Goal: Task Accomplishment & Management: Complete application form

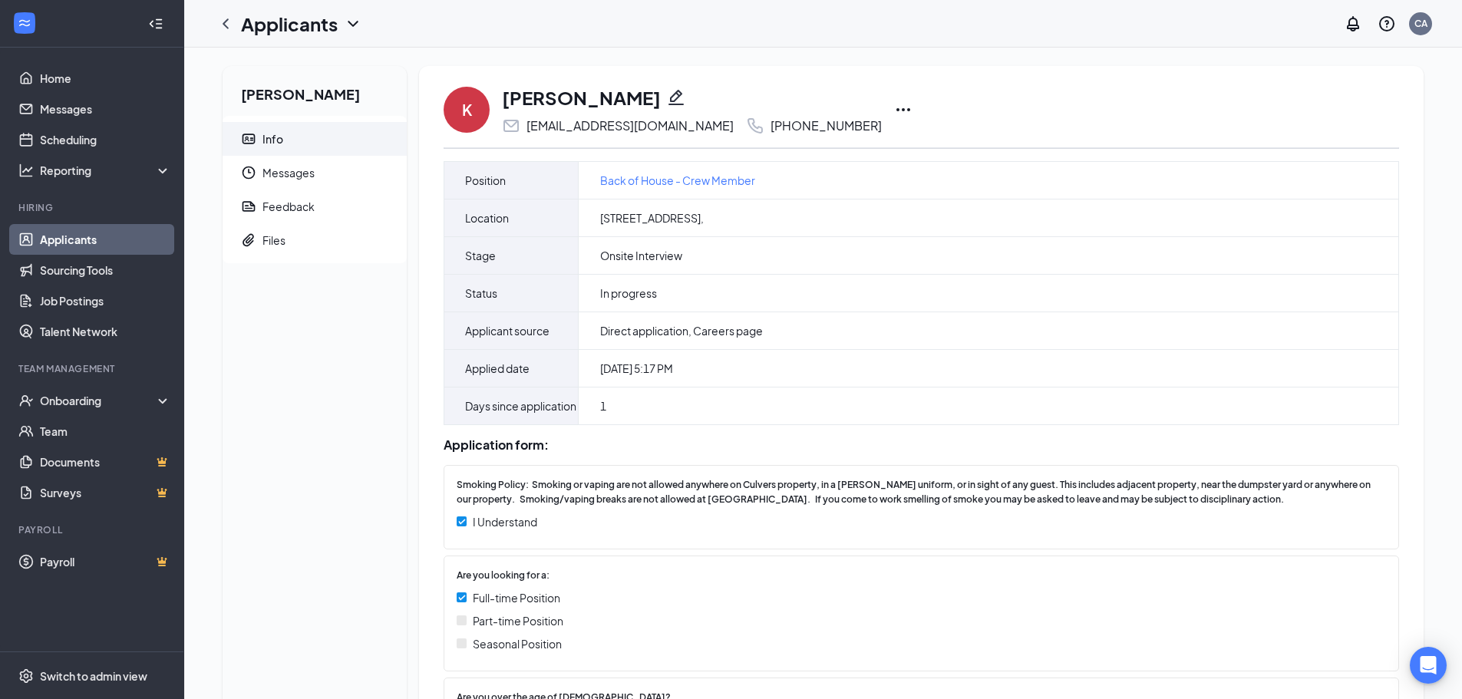
click at [63, 235] on link "Applicants" at bounding box center [105, 239] width 131 height 31
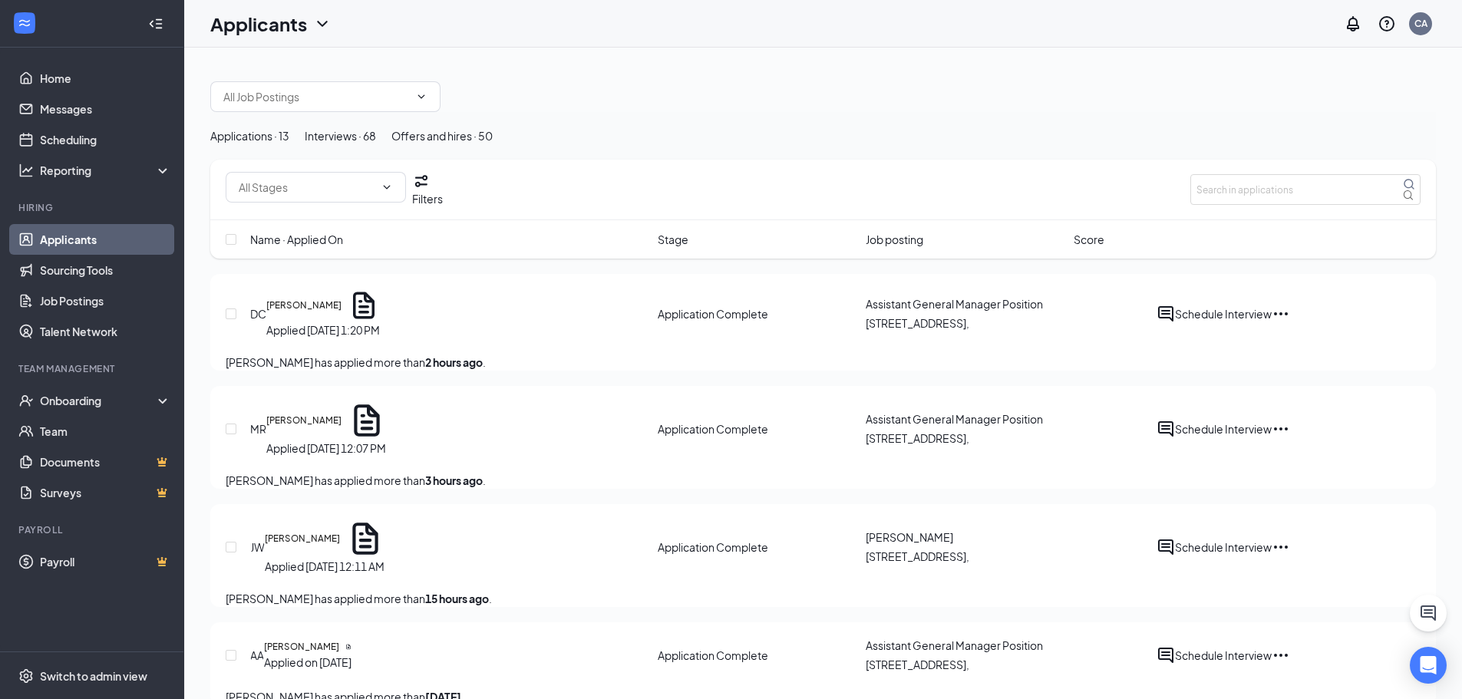
drag, startPoint x: 1461, startPoint y: 110, endPoint x: 1465, endPoint y: 98, distance: 12.1
click at [1462, 98] on html "Home Messages Scheduling Reporting Hiring Applicants Sourcing Tools Job Posting…" at bounding box center [731, 349] width 1462 height 699
click at [1272, 556] on button "Schedule Interview" at bounding box center [1223, 547] width 97 height 18
type input "Onsite Interview (next stage)"
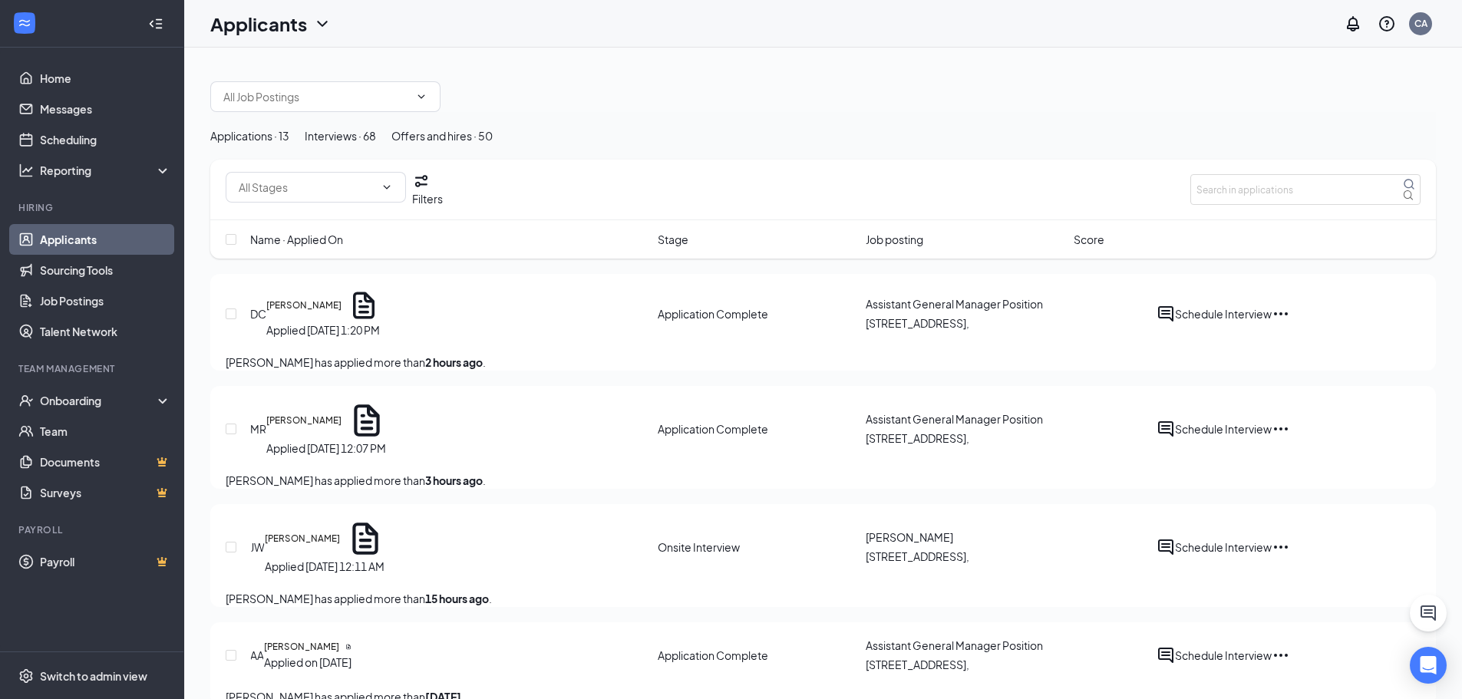
click at [1272, 438] on button "Schedule Interview" at bounding box center [1223, 429] width 97 height 18
type input "Onsite Interview (next stage)"
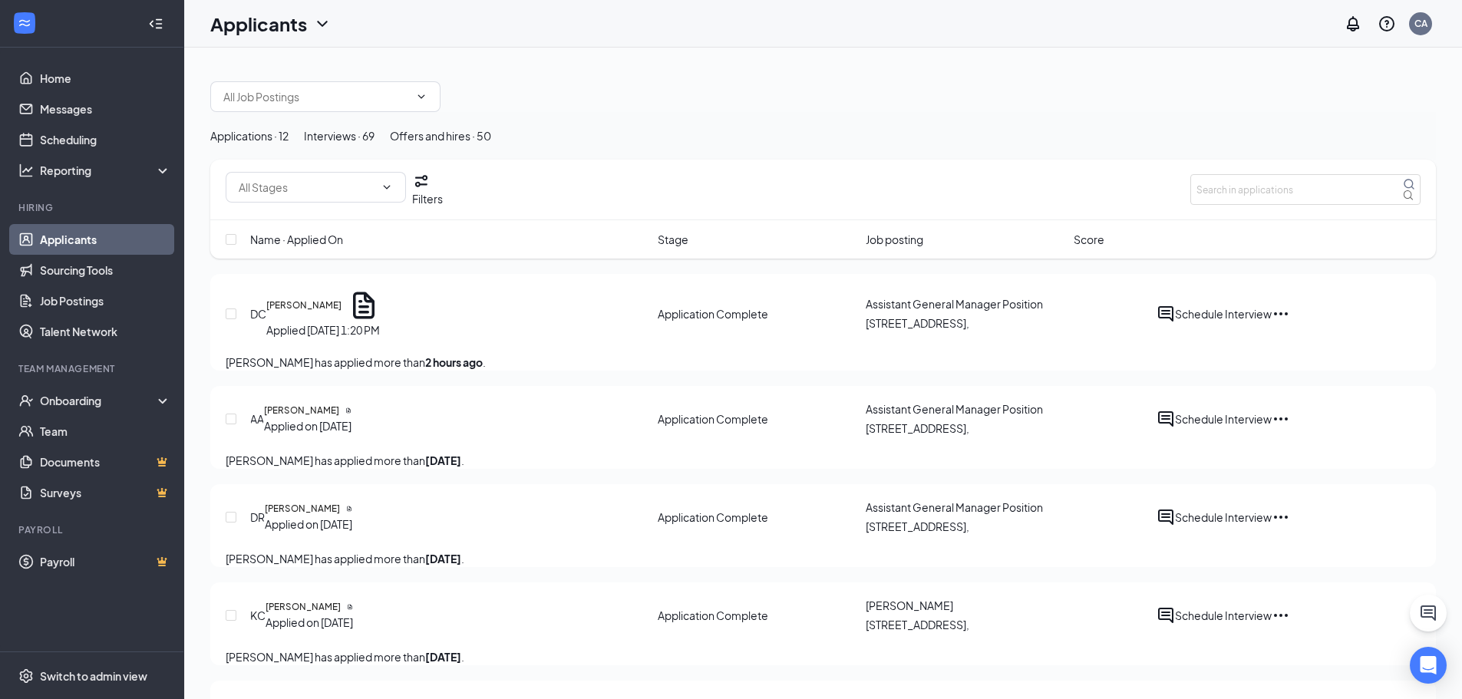
click at [374, 144] on div "Interviews · 69" at bounding box center [339, 135] width 71 height 17
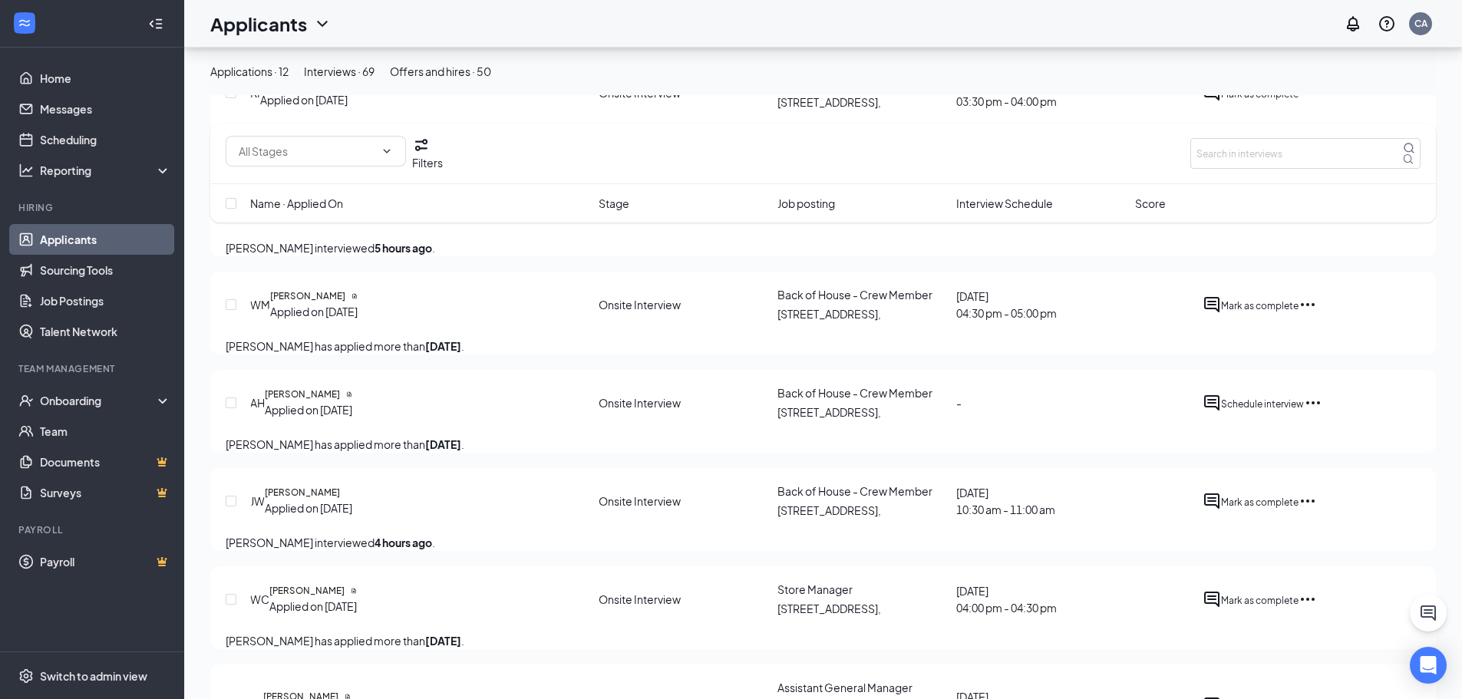
scroll to position [614, 0]
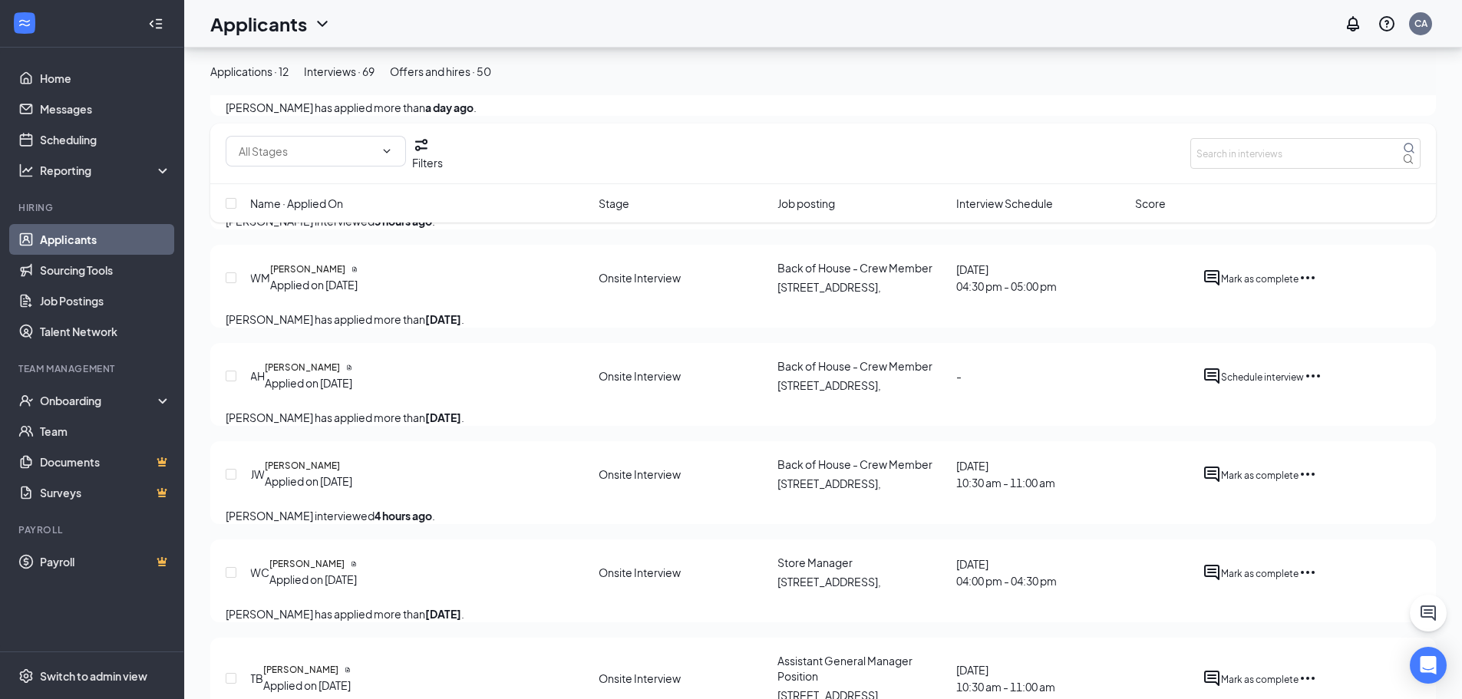
click at [1304, 385] on button "Schedule interview" at bounding box center [1262, 376] width 83 height 18
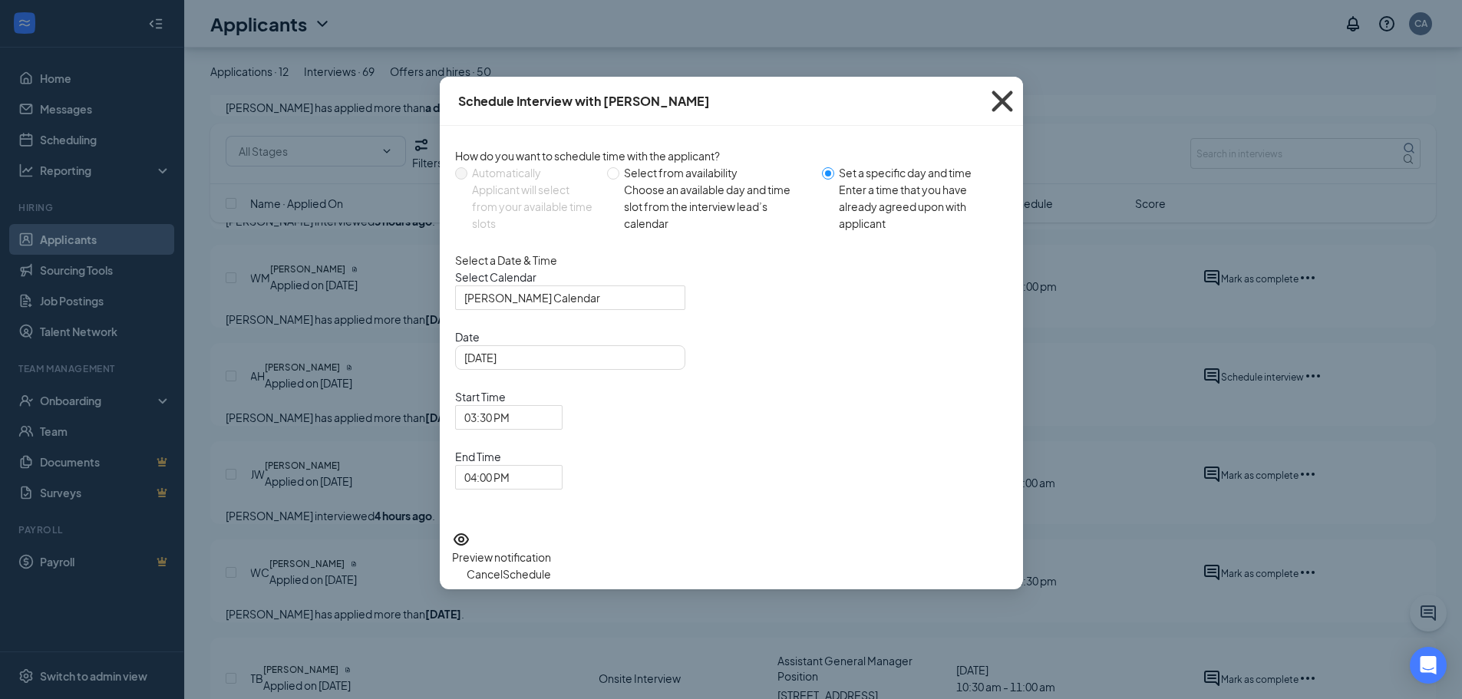
click at [998, 101] on icon "Cross" at bounding box center [1002, 101] width 41 height 41
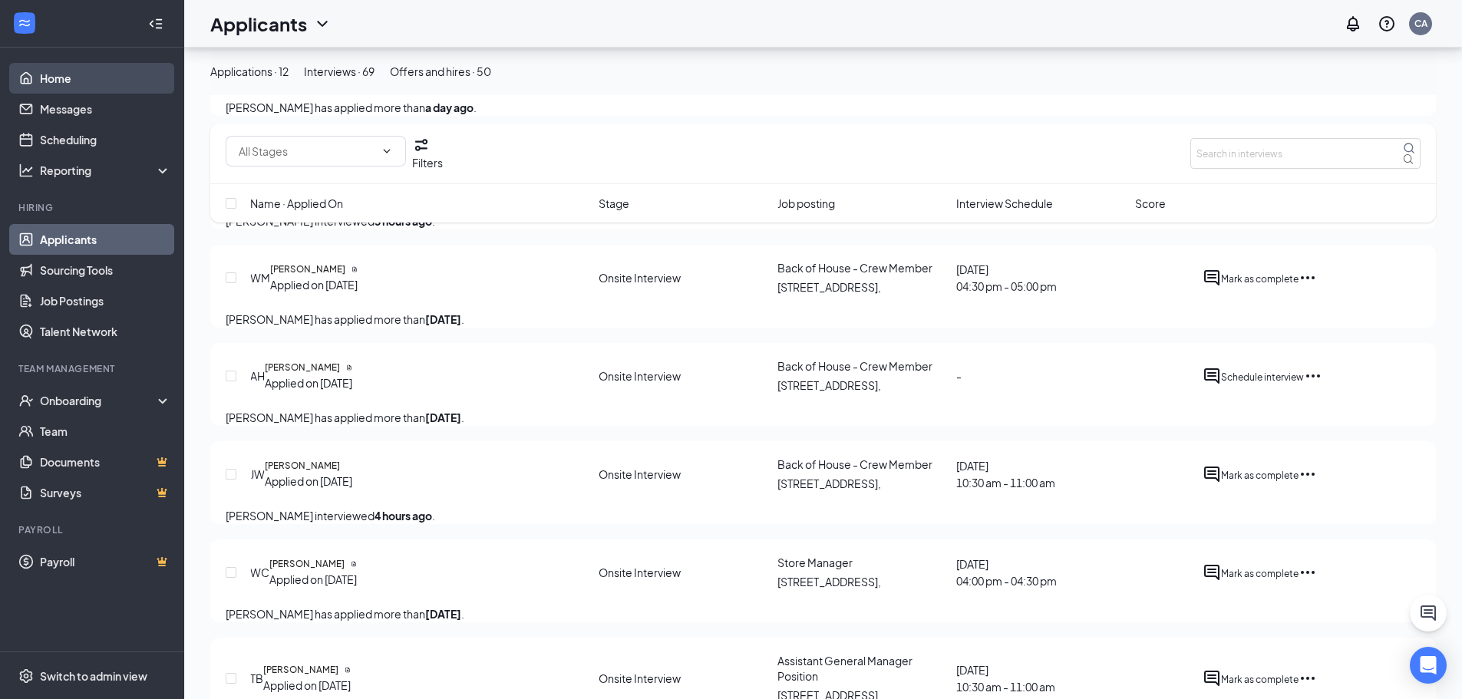
click at [103, 78] on link "Home" at bounding box center [105, 78] width 131 height 31
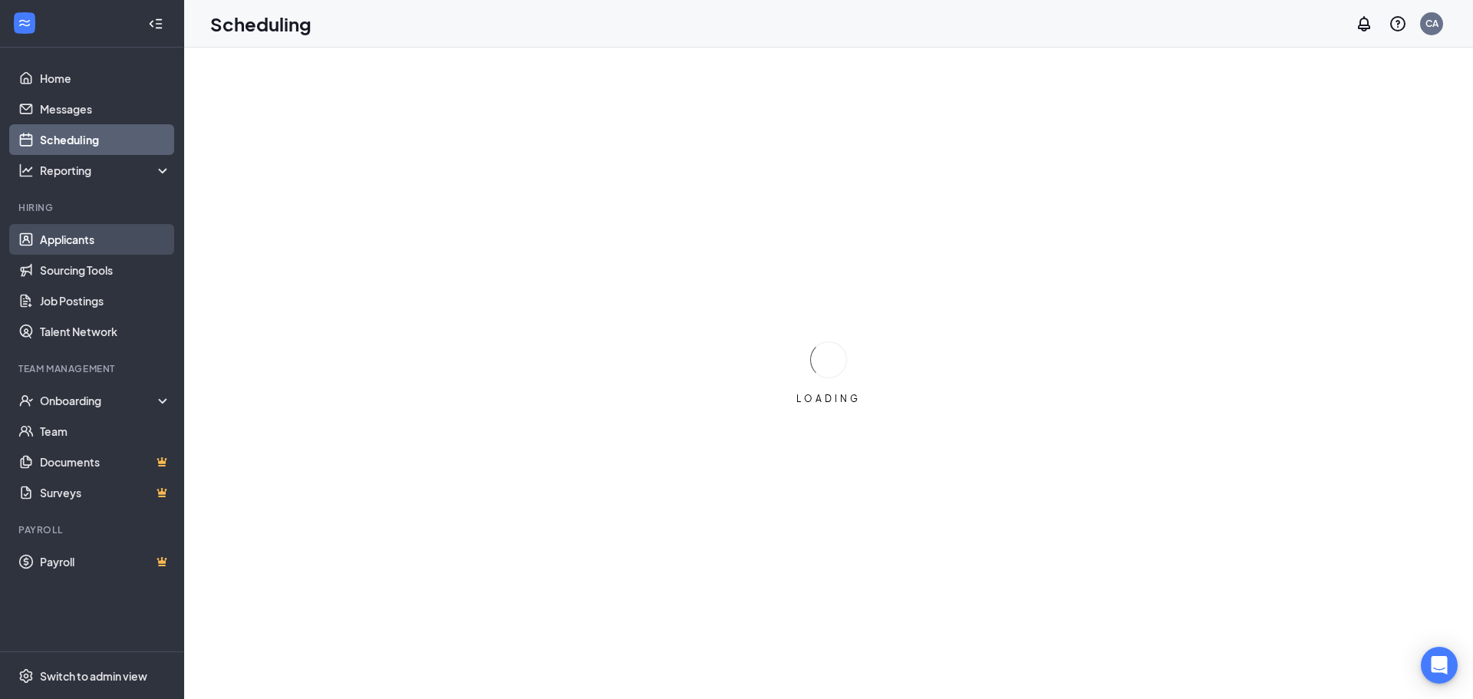
click at [75, 242] on link "Applicants" at bounding box center [105, 239] width 131 height 31
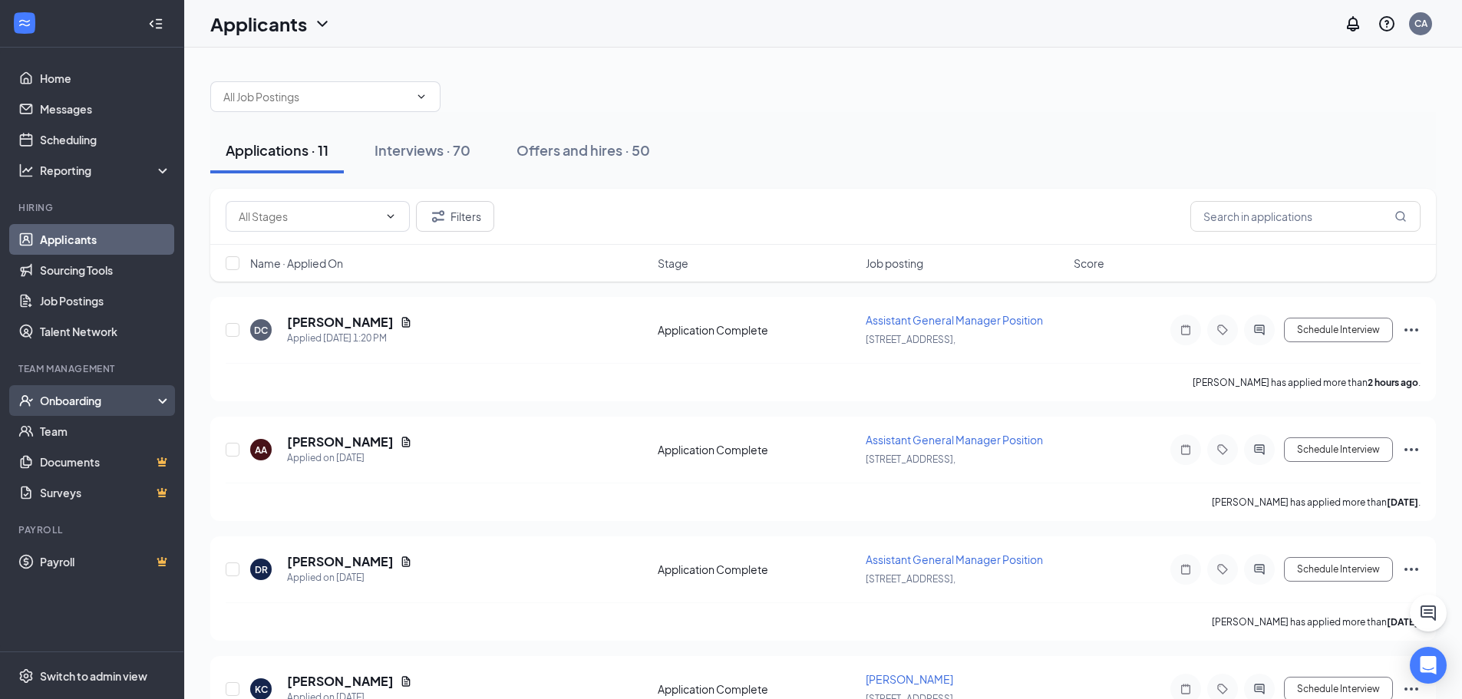
click at [40, 410] on div "Onboarding" at bounding box center [92, 400] width 184 height 31
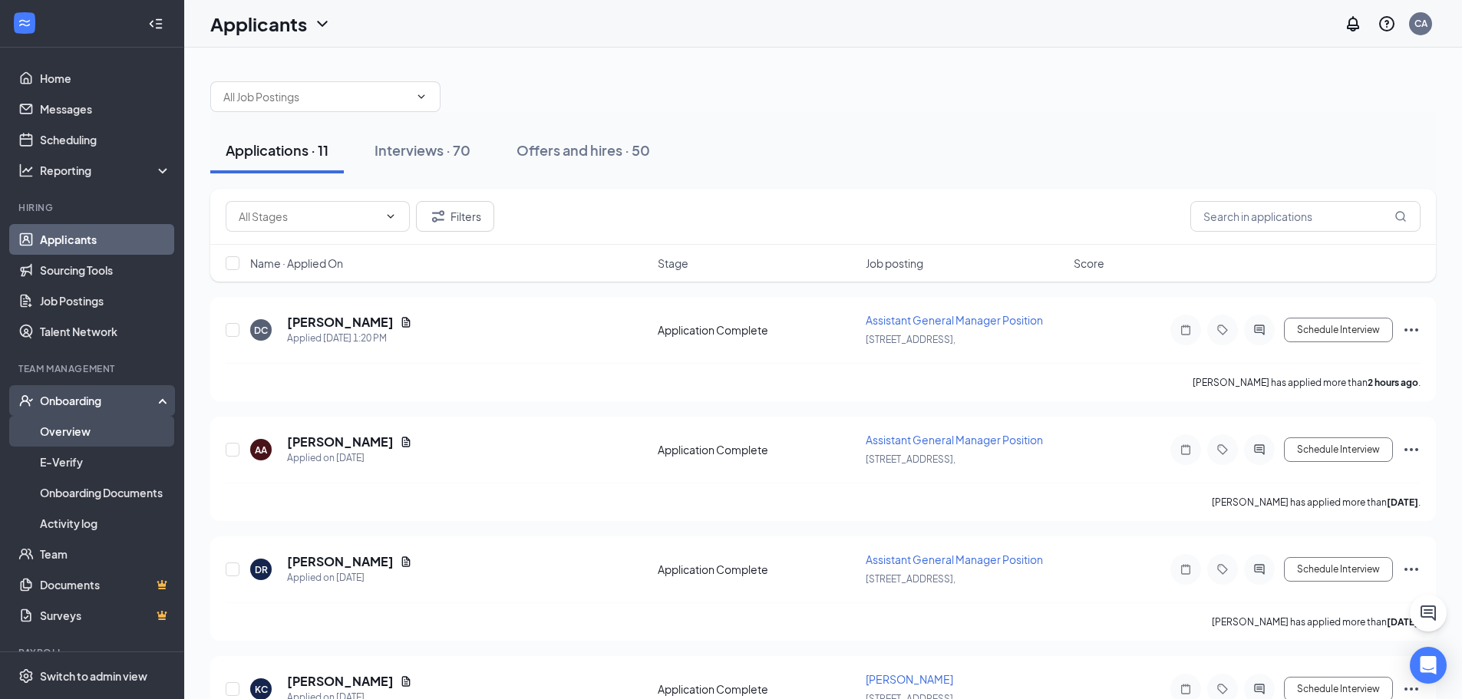
click at [56, 438] on link "Overview" at bounding box center [105, 431] width 131 height 31
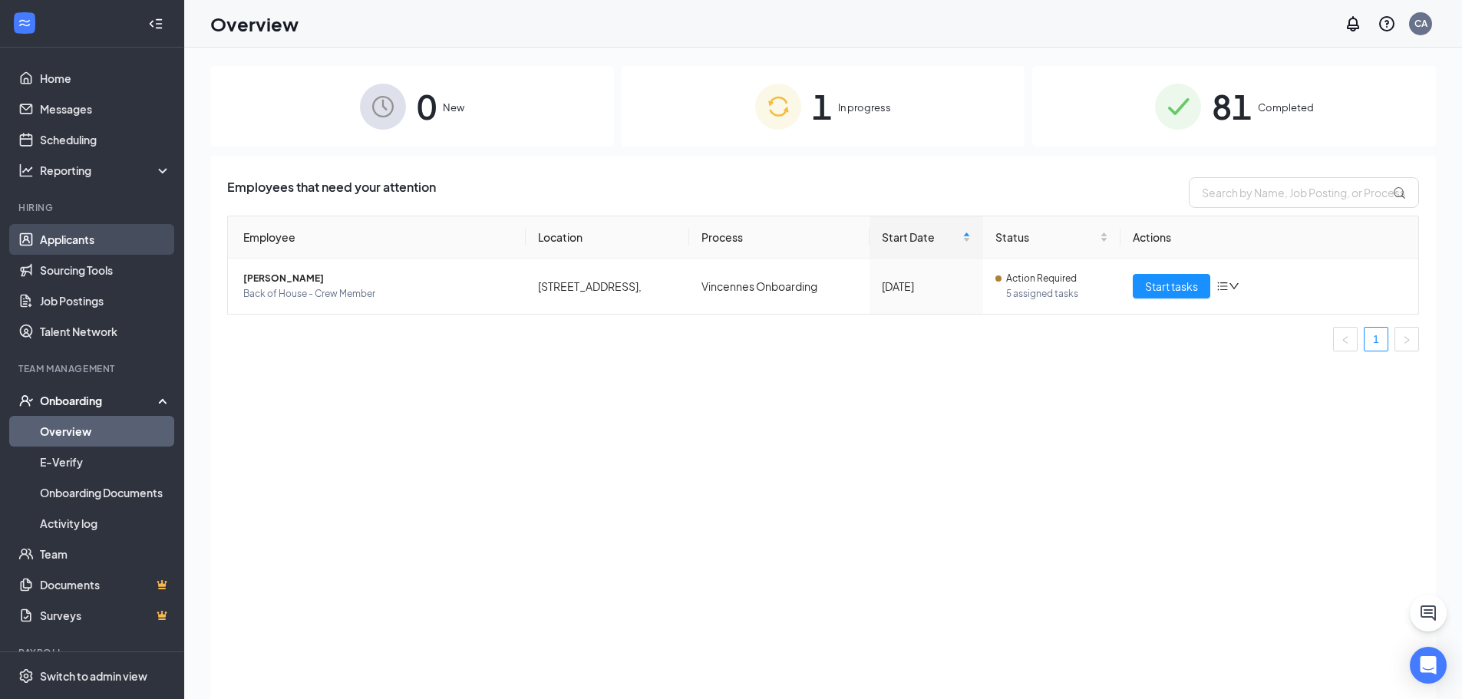
click at [40, 248] on link "Applicants" at bounding box center [105, 239] width 131 height 31
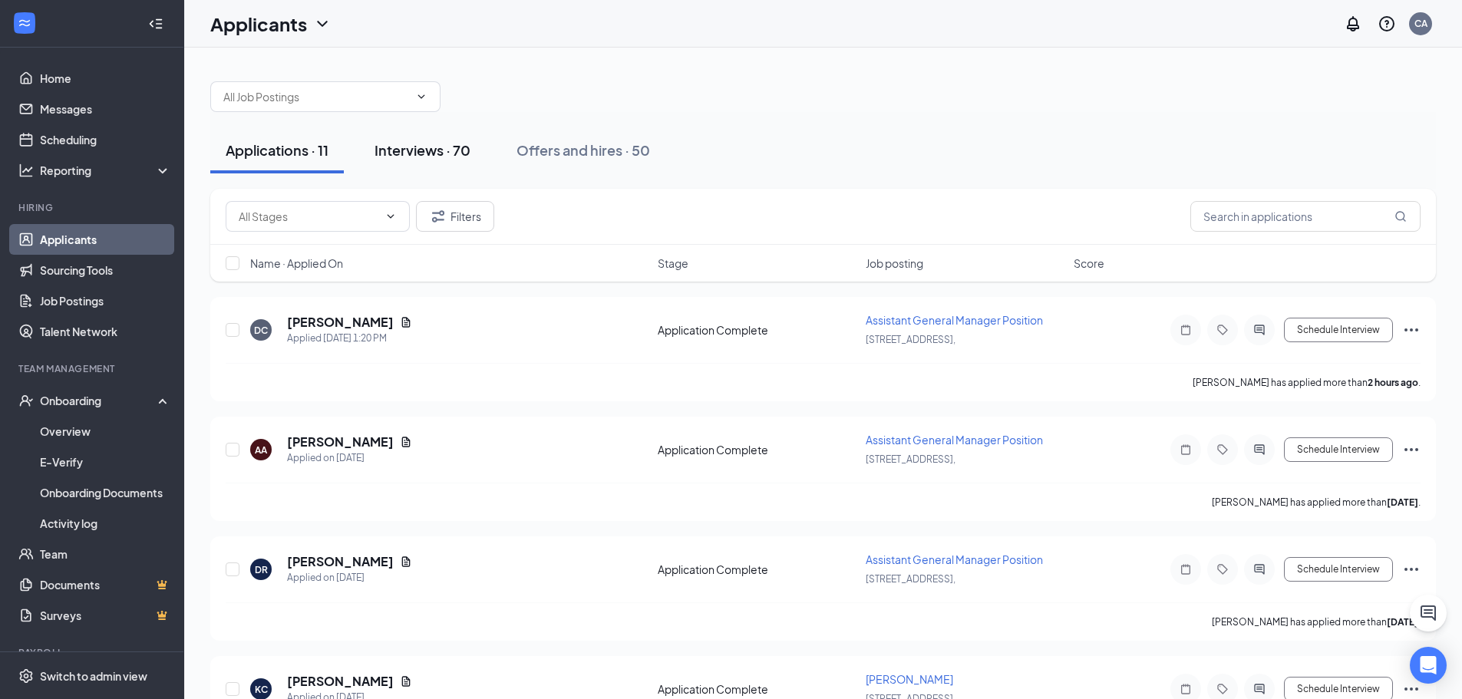
click at [463, 143] on div "Interviews · 70" at bounding box center [422, 149] width 96 height 19
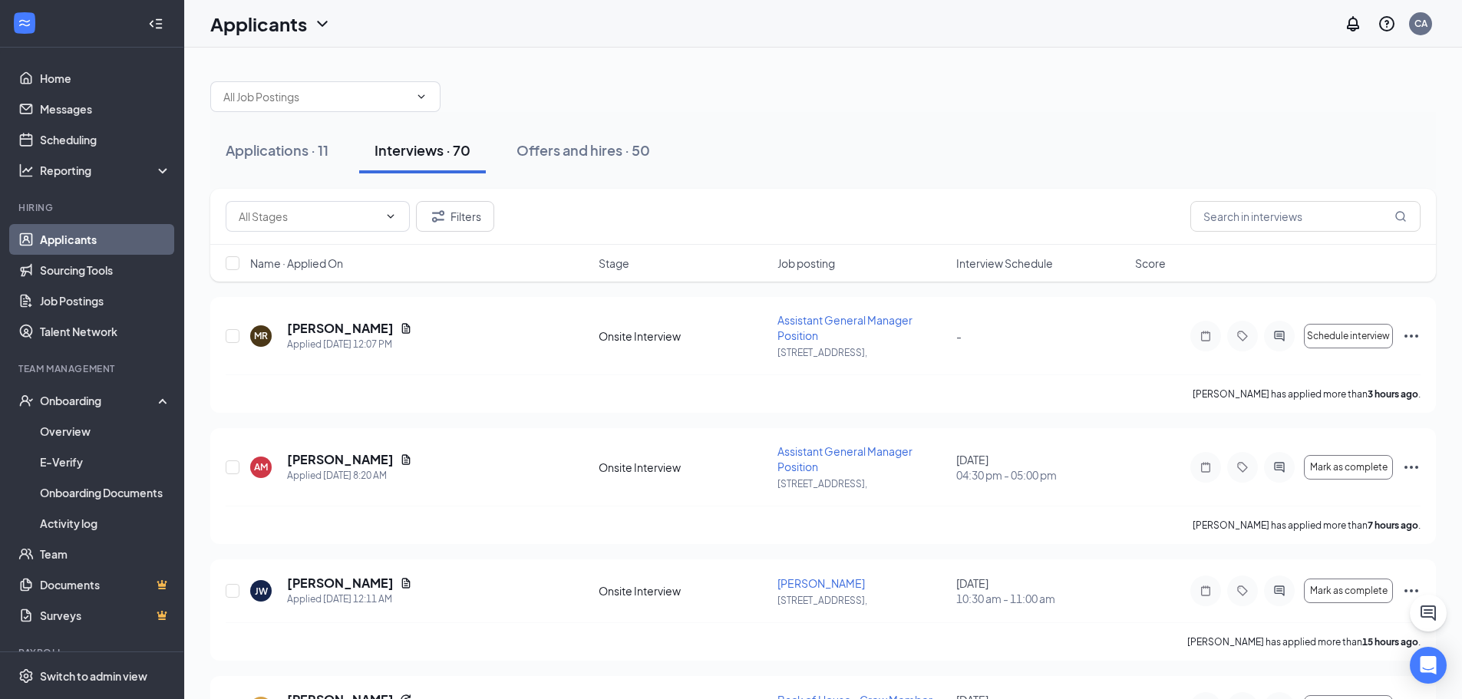
click at [1011, 259] on span "Interview Schedule" at bounding box center [1004, 263] width 97 height 15
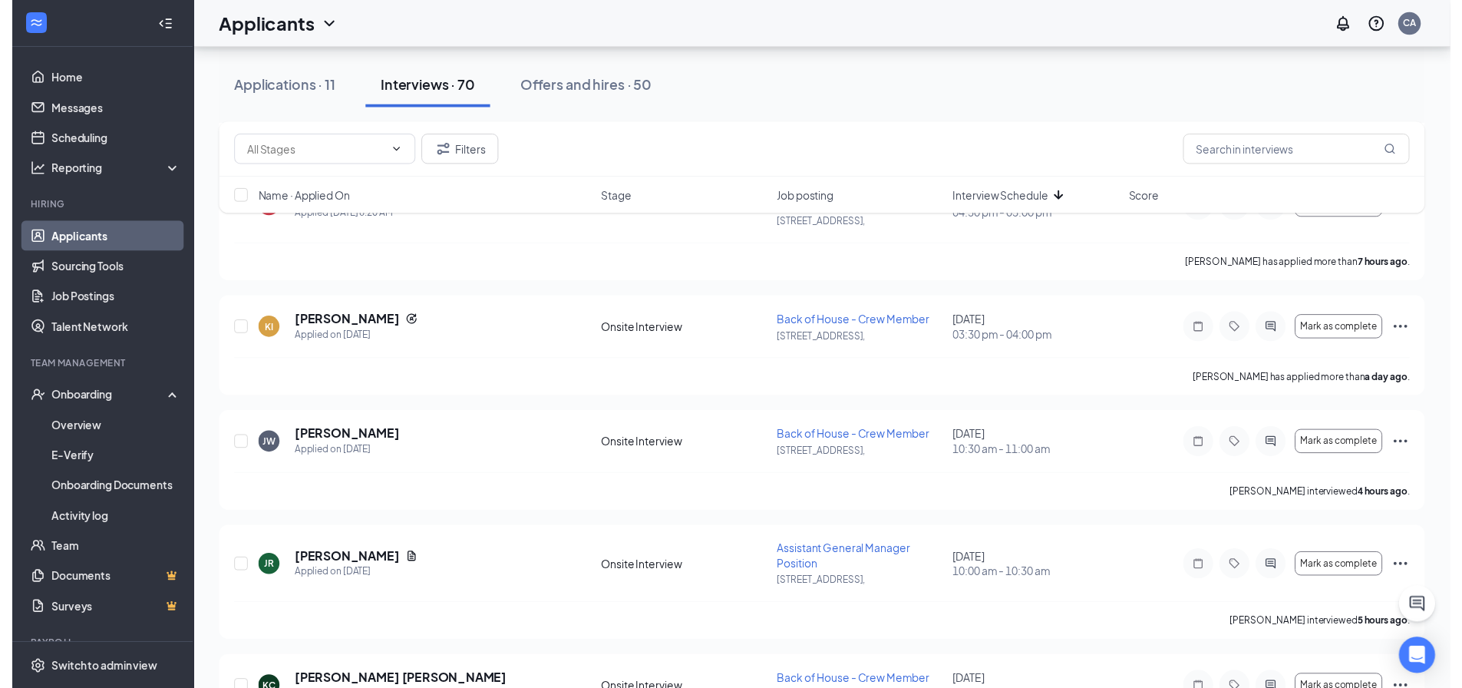
scroll to position [1138, 0]
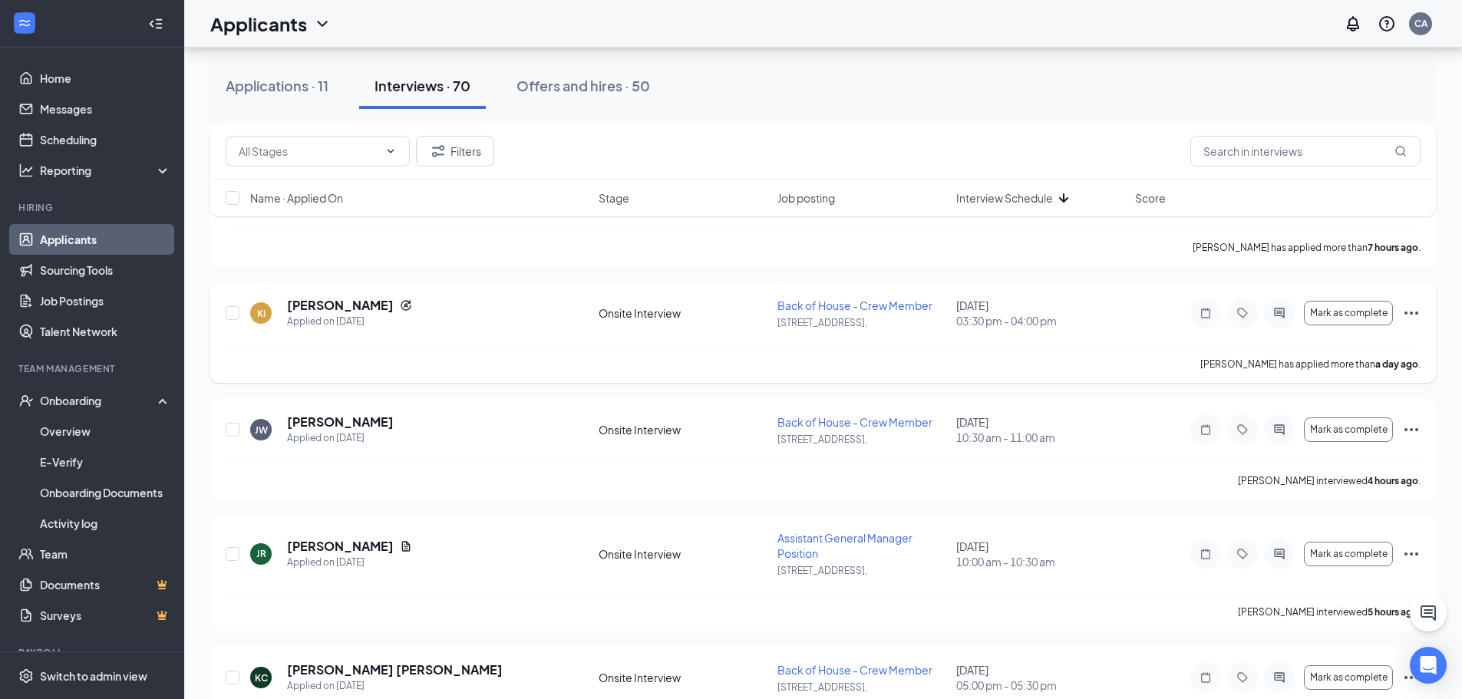
click at [1417, 315] on icon "Ellipses" at bounding box center [1411, 313] width 14 height 3
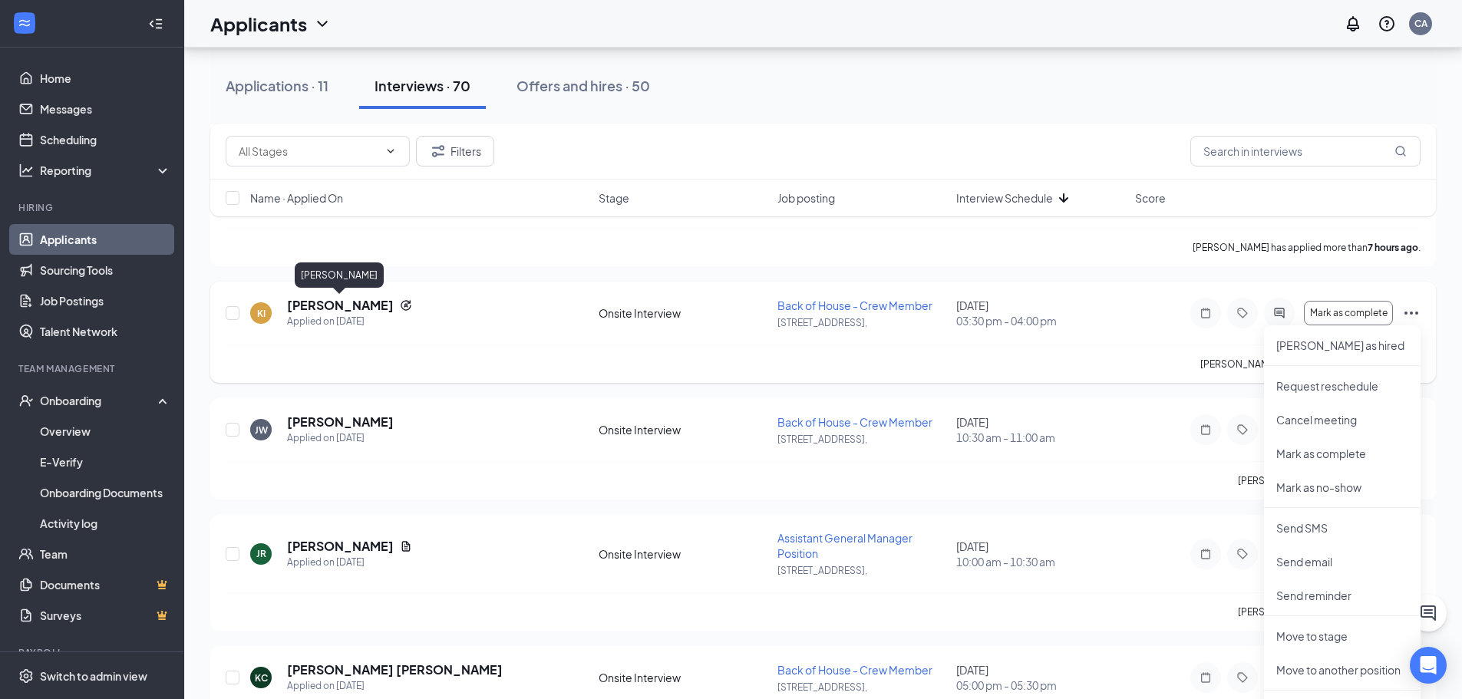
click at [368, 304] on h5 "Kimberly Ireland" at bounding box center [340, 305] width 107 height 17
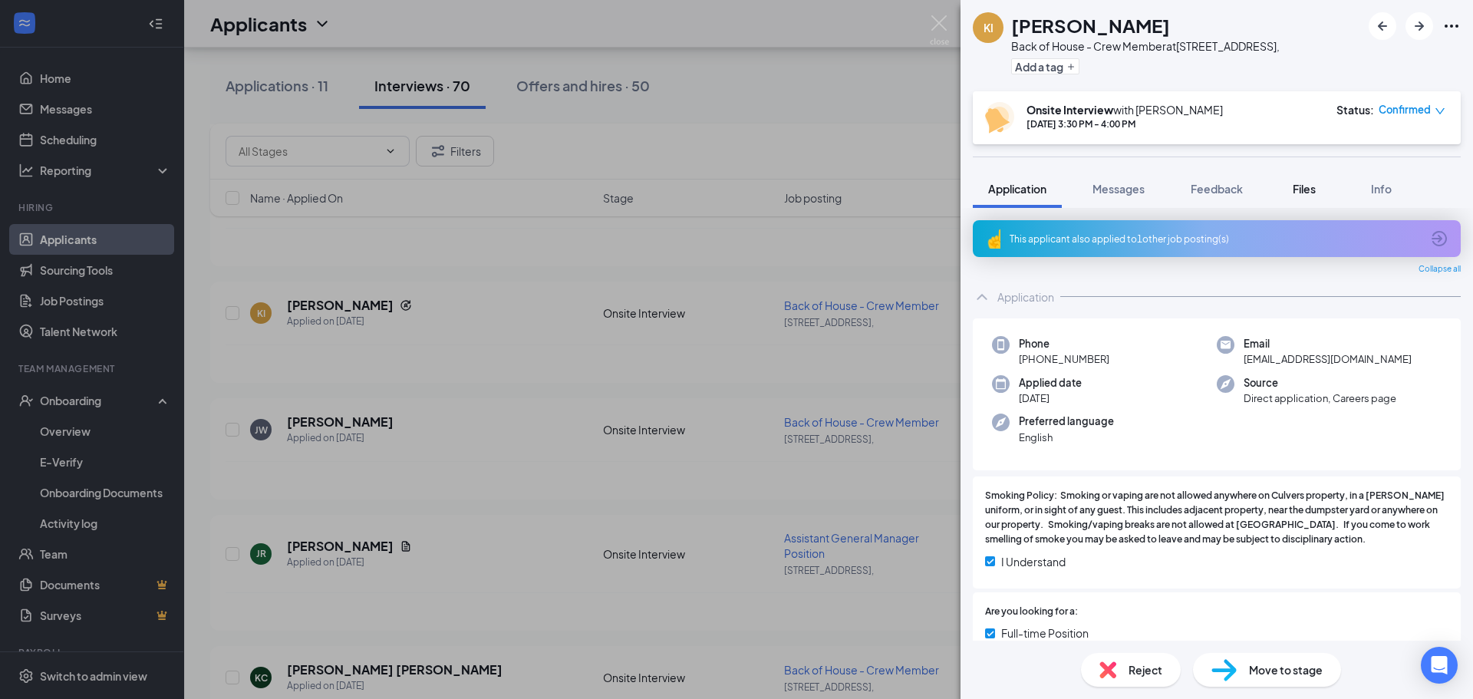
click at [1284, 188] on button "Files" at bounding box center [1304, 189] width 61 height 38
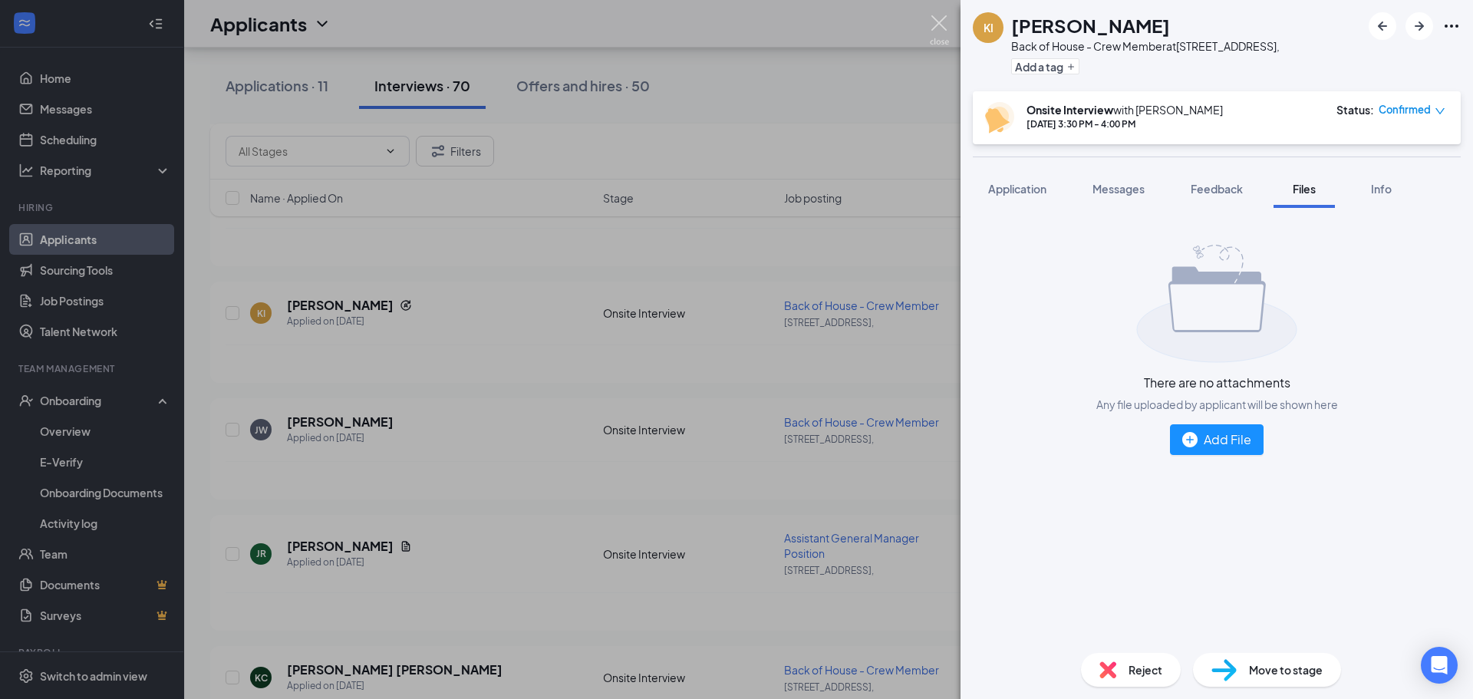
click at [941, 23] on img at bounding box center [939, 30] width 19 height 30
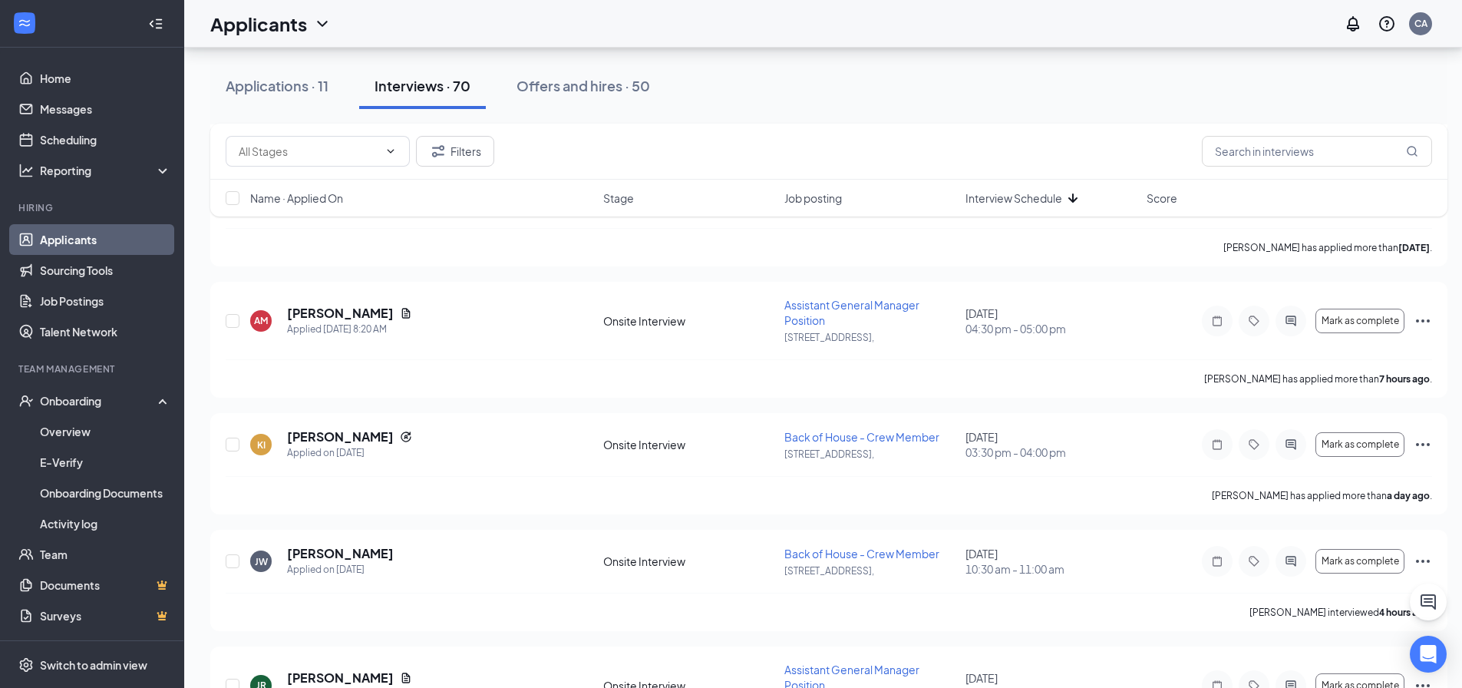
scroll to position [1153, 0]
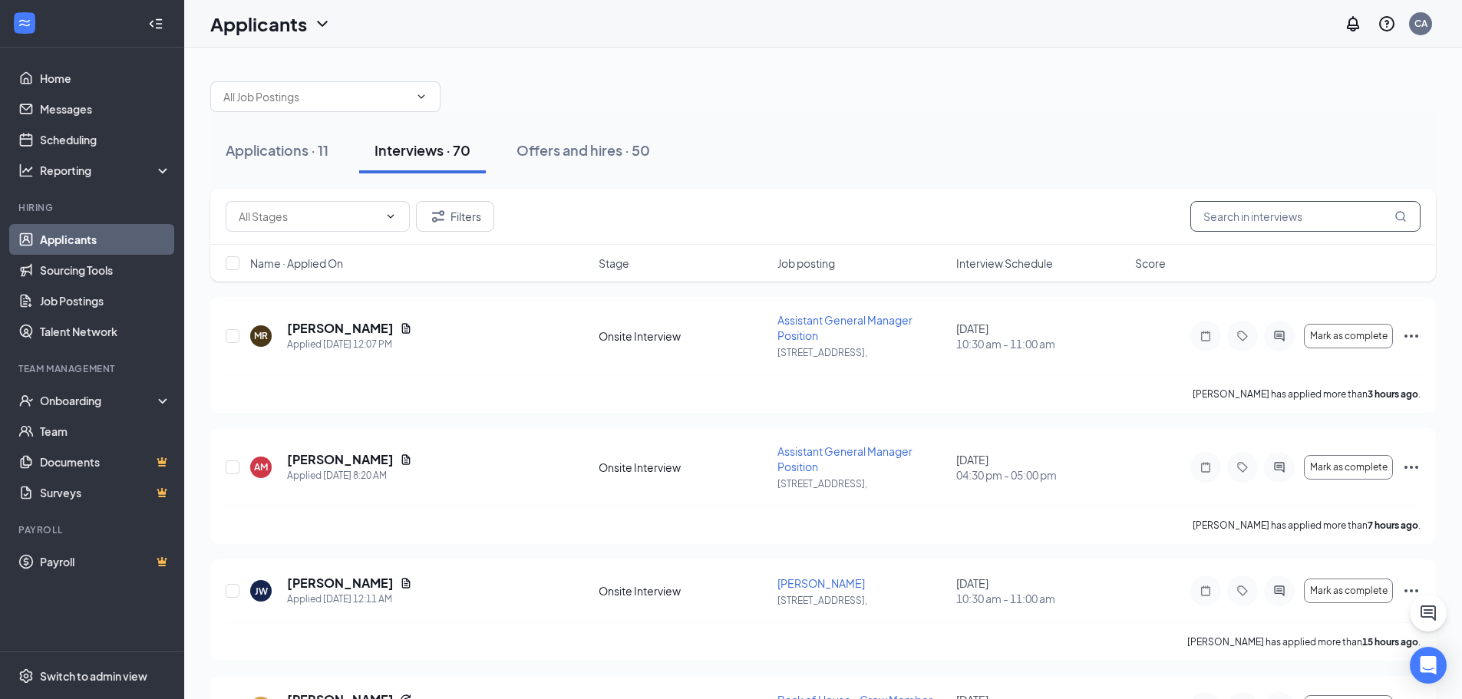
click at [1252, 216] on input "text" at bounding box center [1305, 216] width 230 height 31
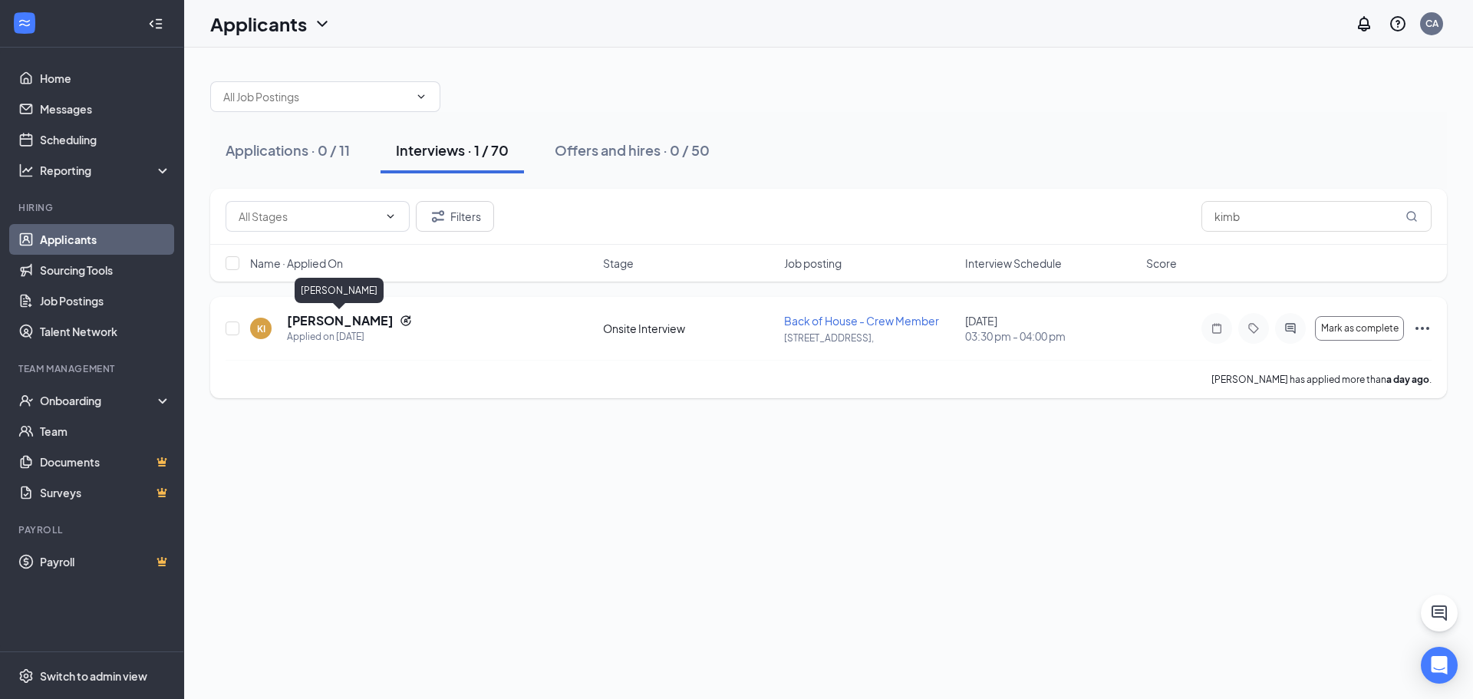
click at [325, 327] on h5 "Kimberly Ireland" at bounding box center [340, 320] width 107 height 17
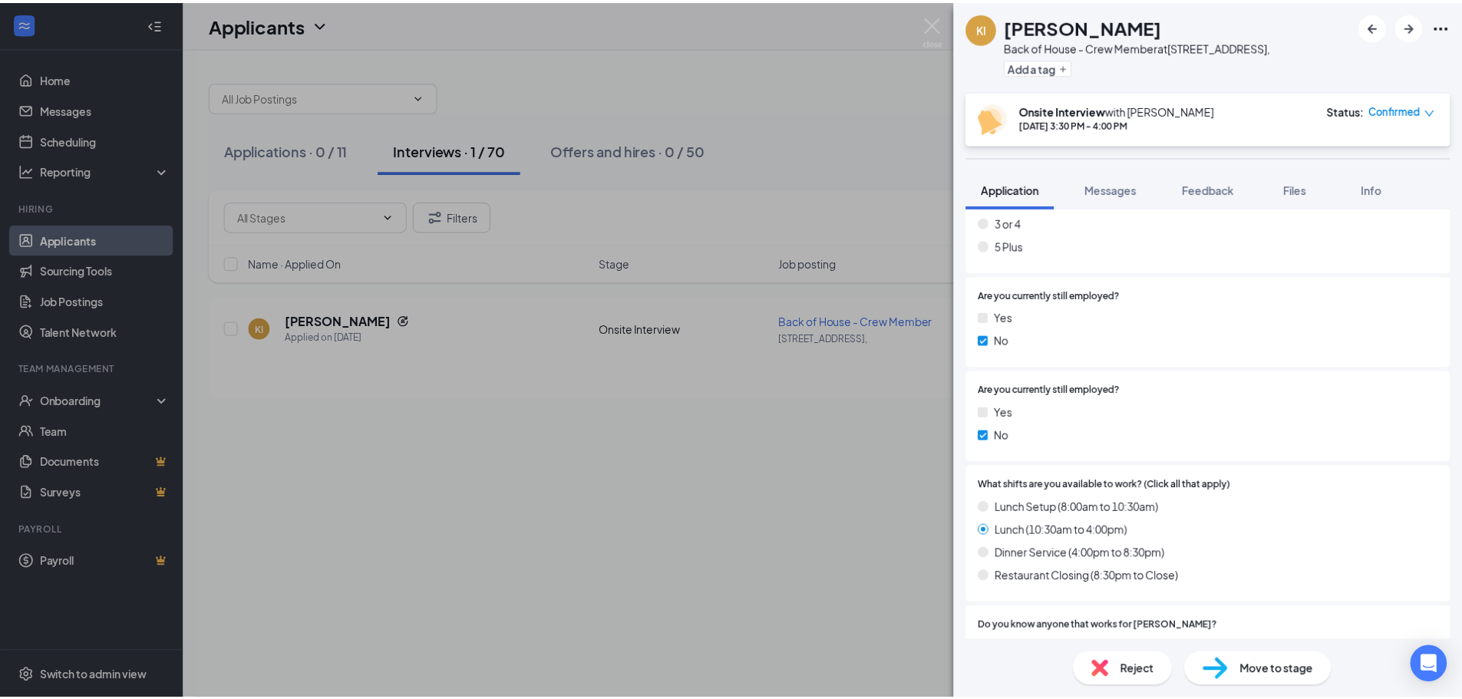
scroll to position [1000, 0]
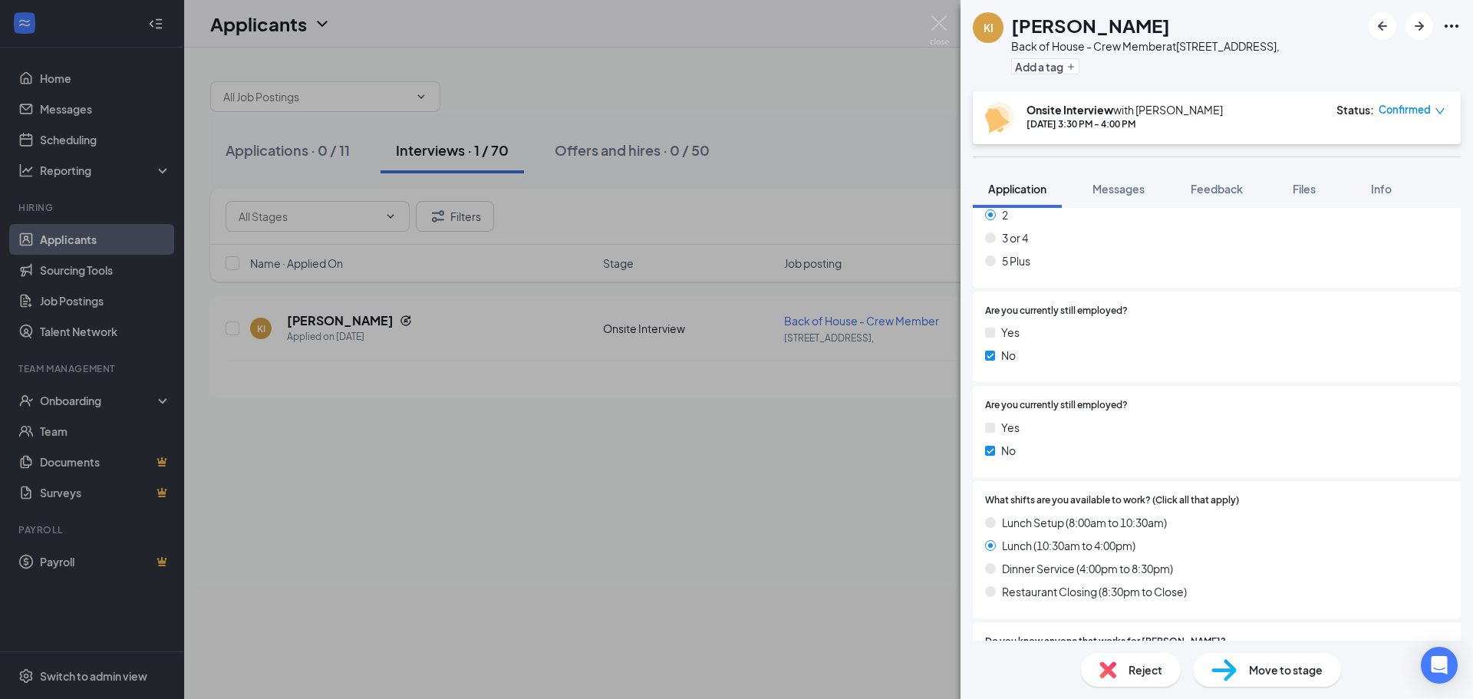
click at [438, 579] on div "KI Kimberly Ireland Back of House - Crew Member at 7 Executive Blvd, Add a tag …" at bounding box center [736, 349] width 1473 height 699
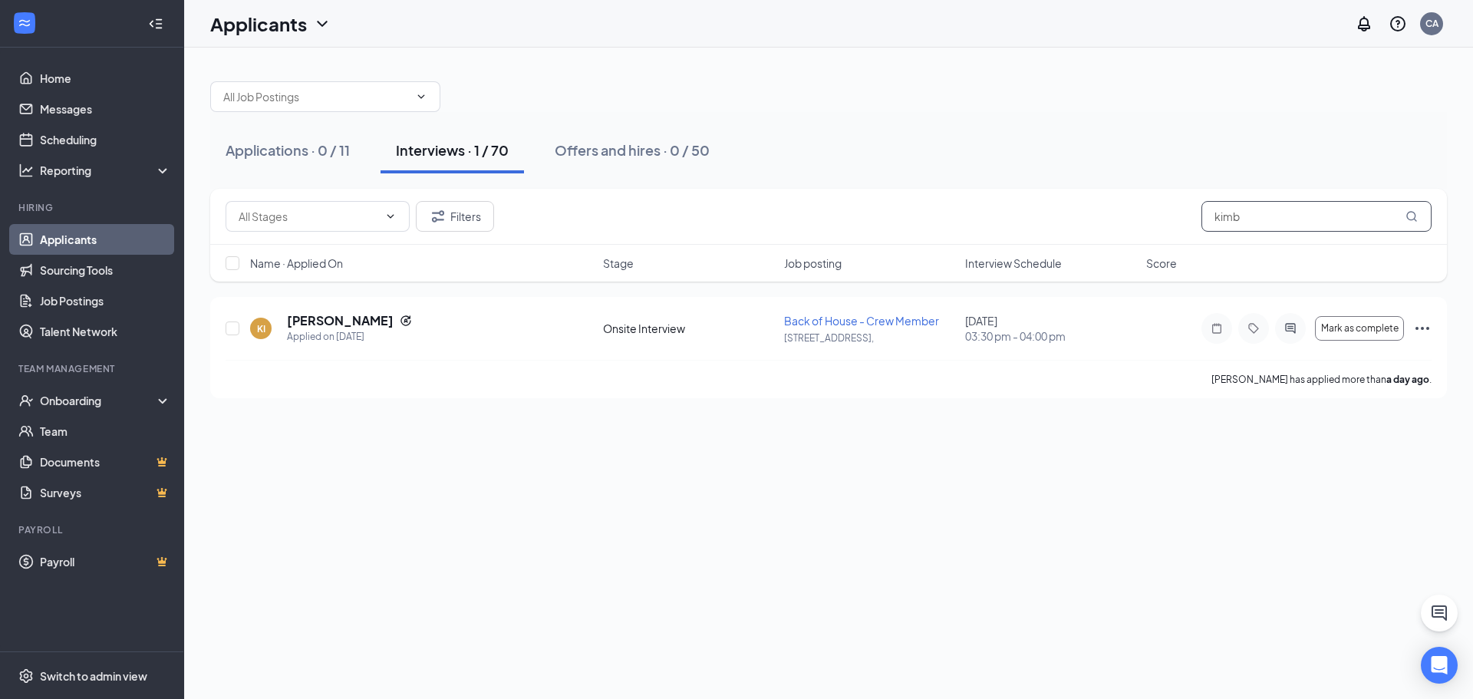
click at [1346, 226] on input "kimb" at bounding box center [1317, 216] width 230 height 31
type input "k"
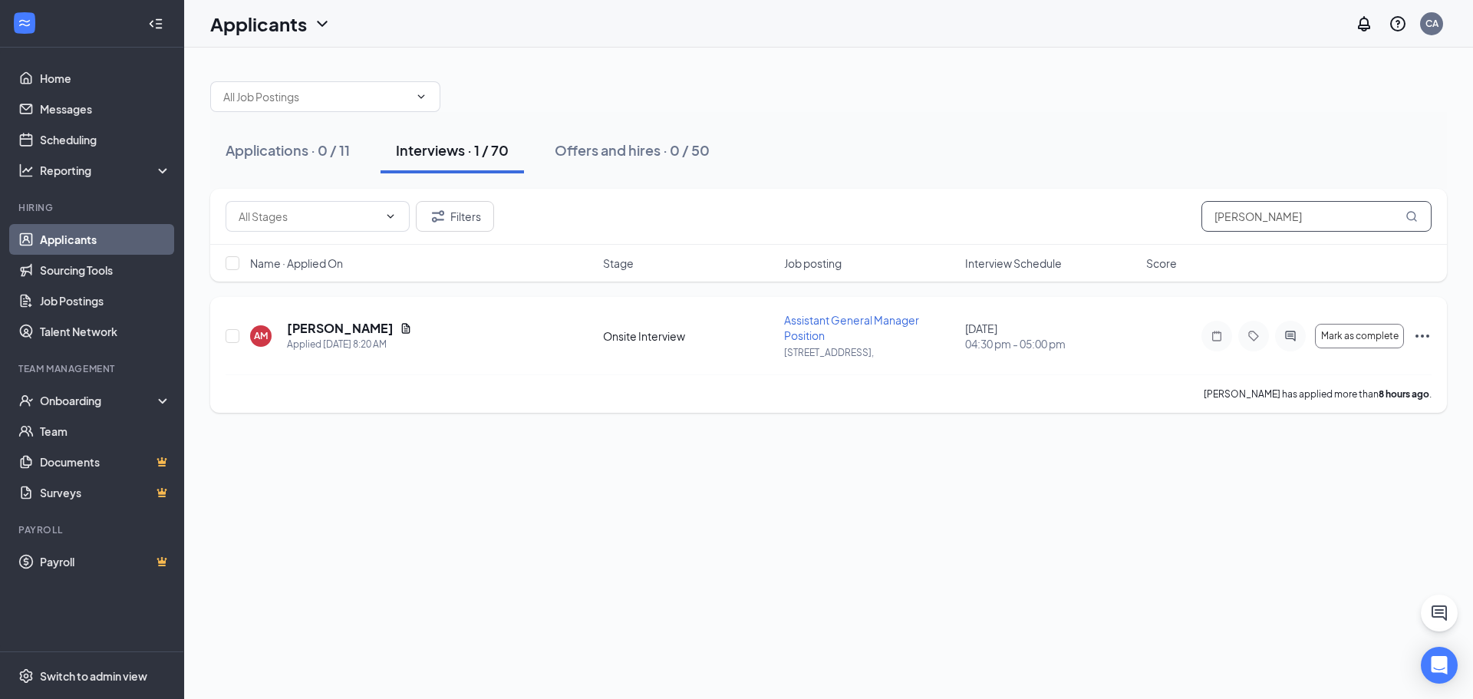
type input "alic"
click at [351, 343] on div "Applied [DATE] 8:20 AM" at bounding box center [349, 344] width 125 height 15
click at [1424, 341] on icon "Ellipses" at bounding box center [1423, 336] width 18 height 18
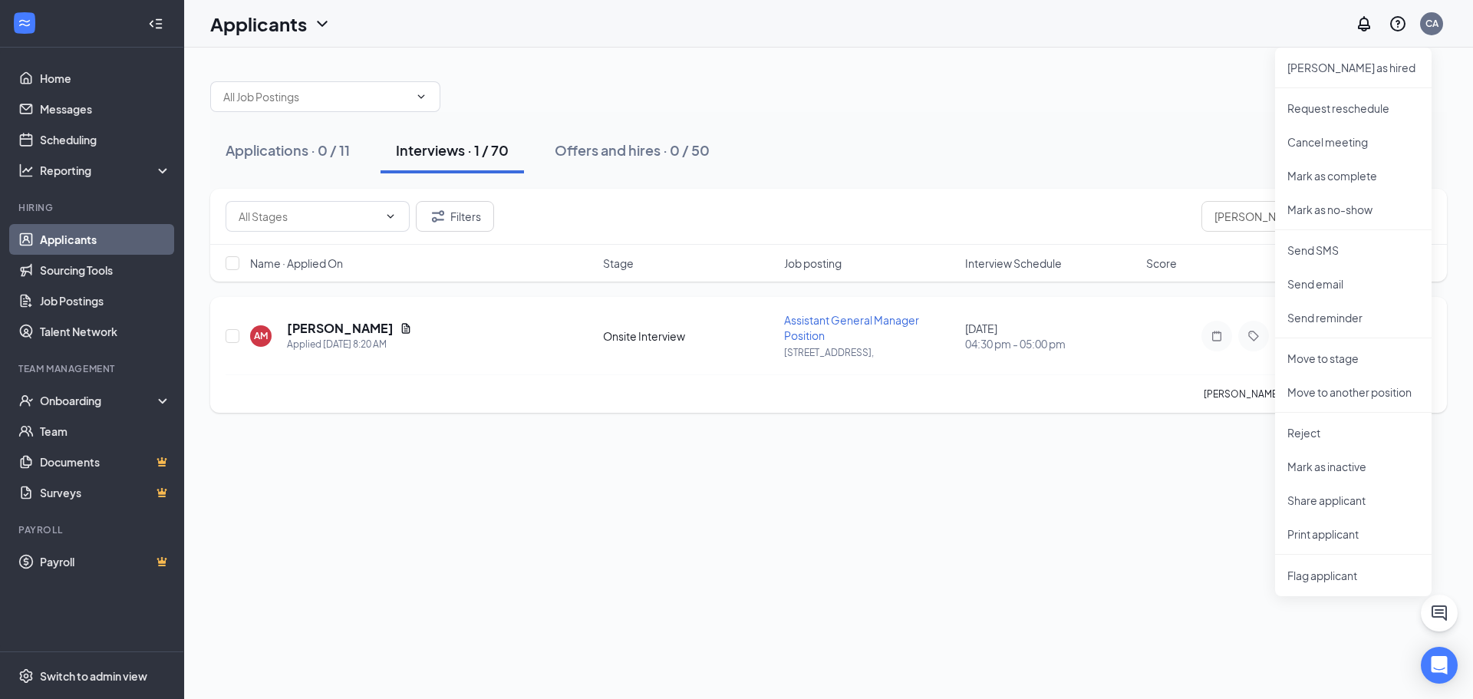
click at [361, 345] on div "Applied [DATE] 8:20 AM" at bounding box center [349, 344] width 125 height 15
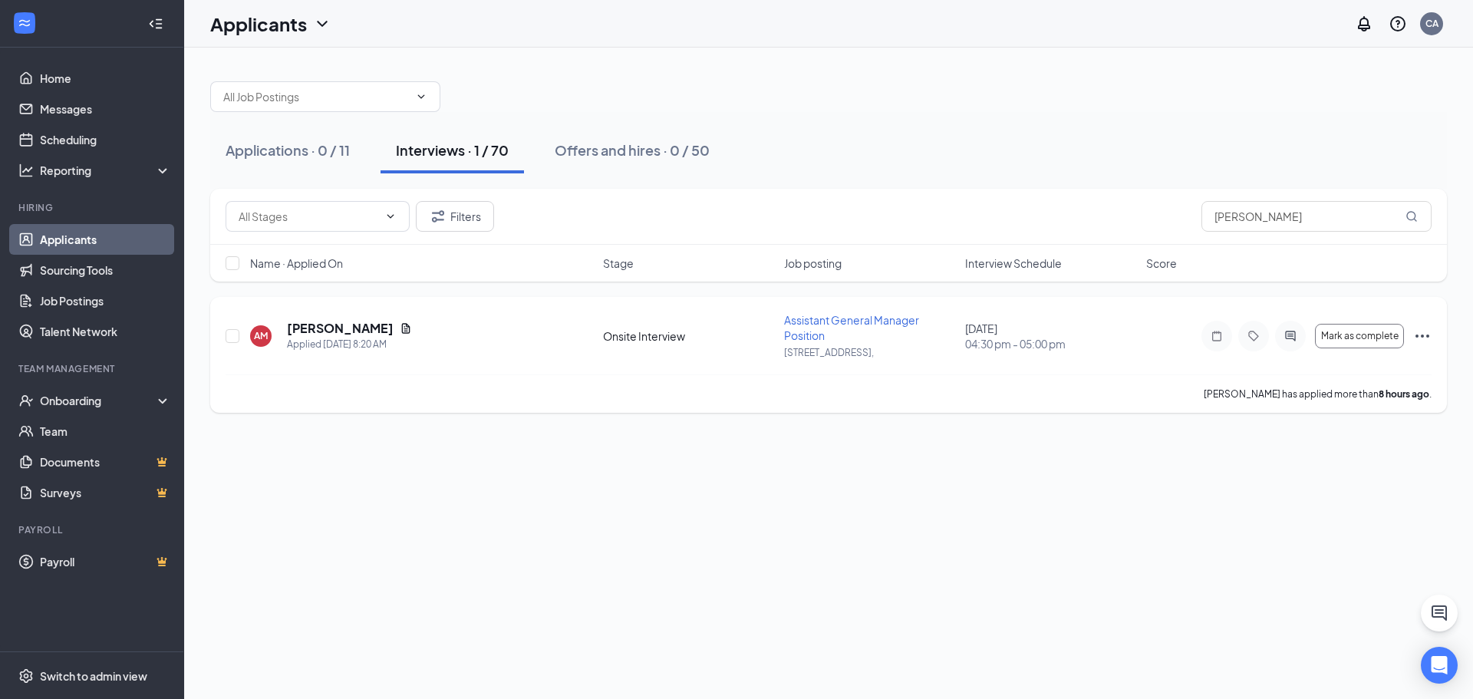
click at [1420, 335] on icon "Ellipses" at bounding box center [1423, 336] width 18 height 18
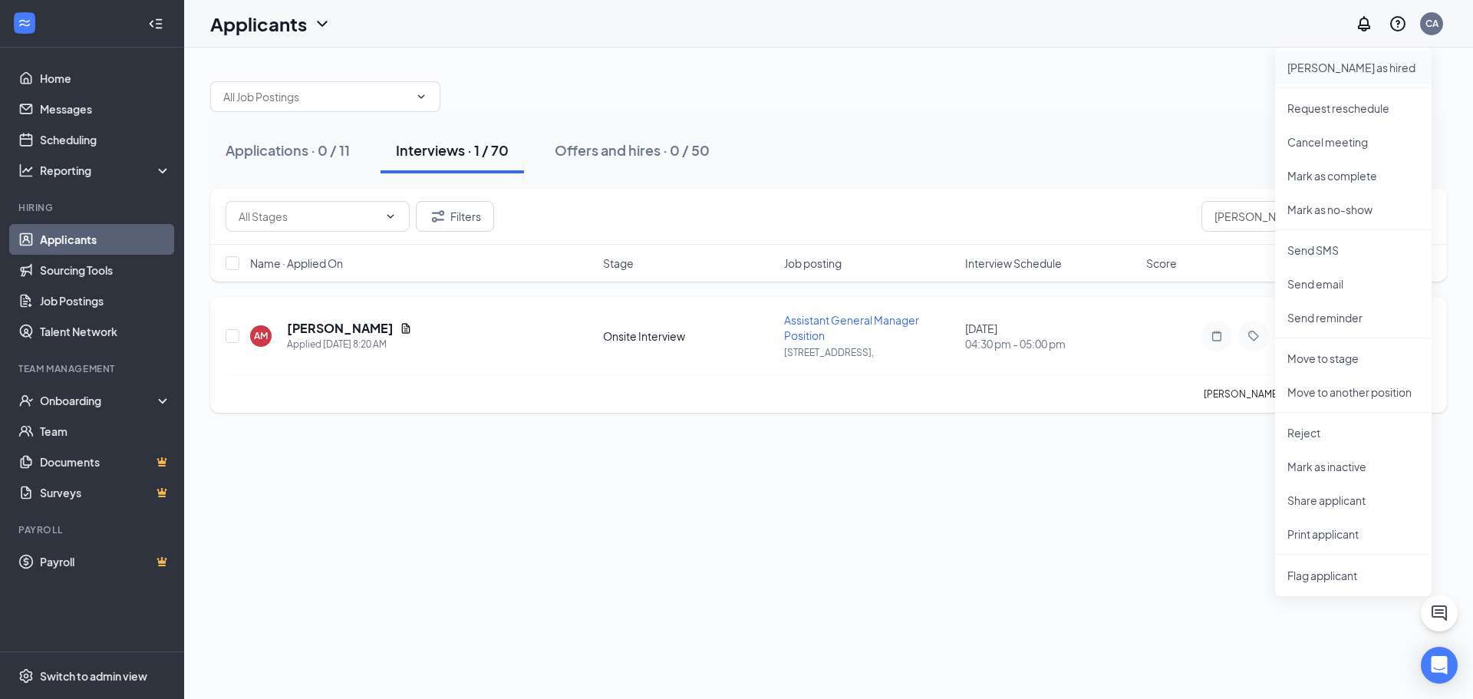
click at [1328, 68] on p "Mark as hired" at bounding box center [1354, 67] width 132 height 15
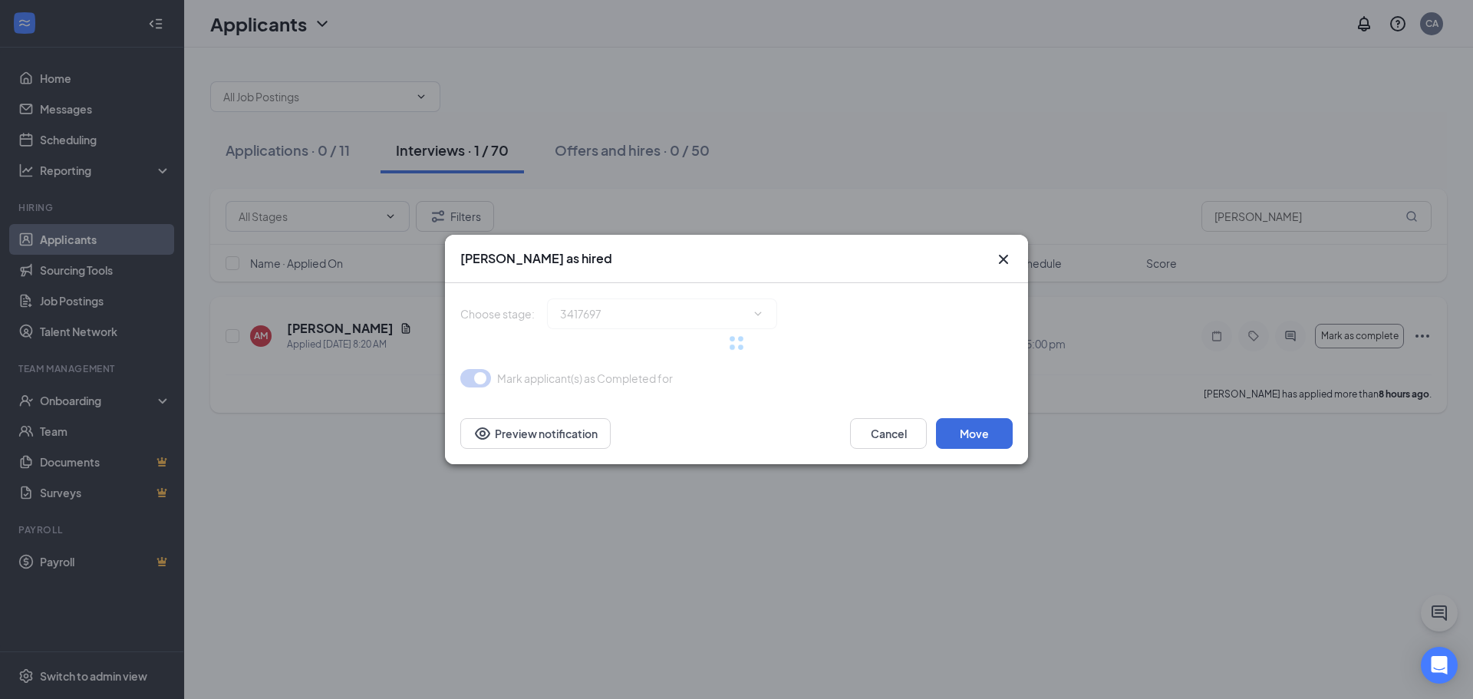
type input "Hiring Complete (final stage)"
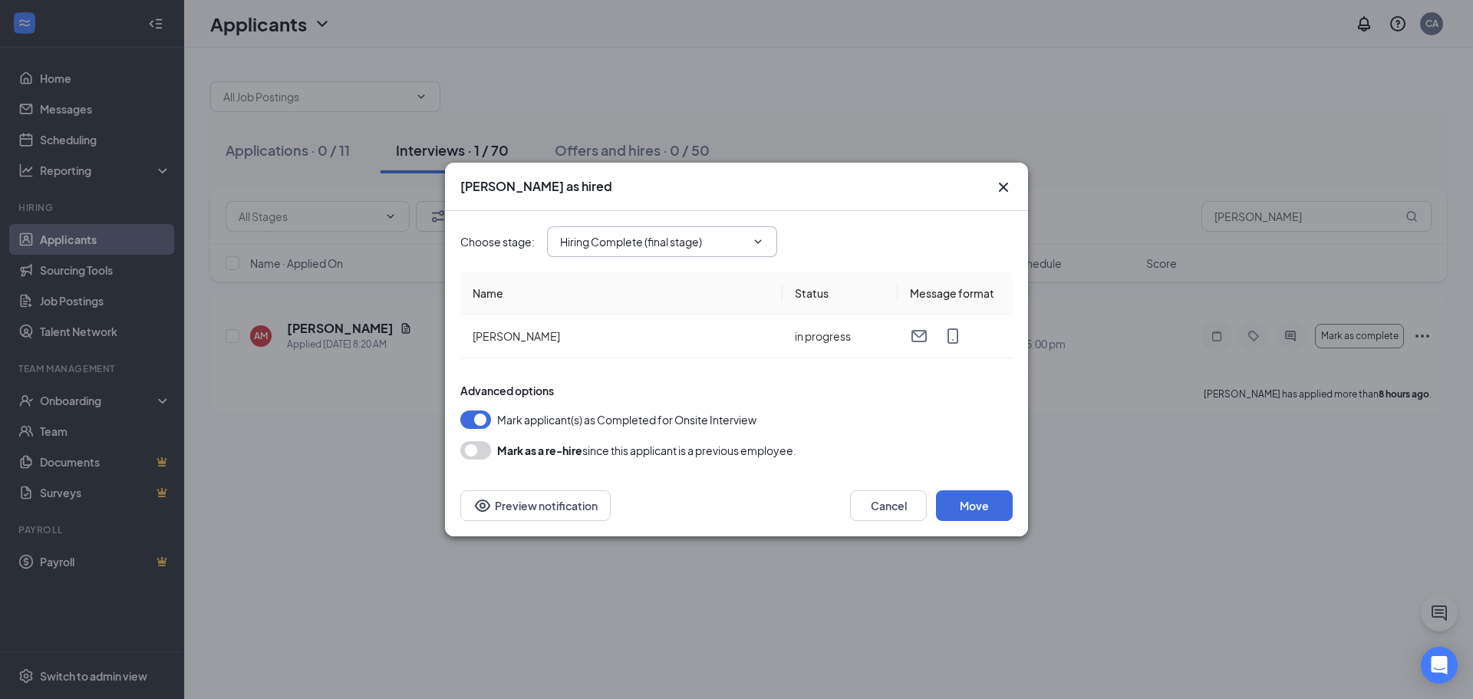
click at [768, 241] on span "Hiring Complete (final stage)" at bounding box center [662, 241] width 230 height 31
click at [747, 241] on span "Hiring Complete (final stage)" at bounding box center [662, 241] width 230 height 31
click at [960, 511] on button "Move" at bounding box center [974, 505] width 77 height 31
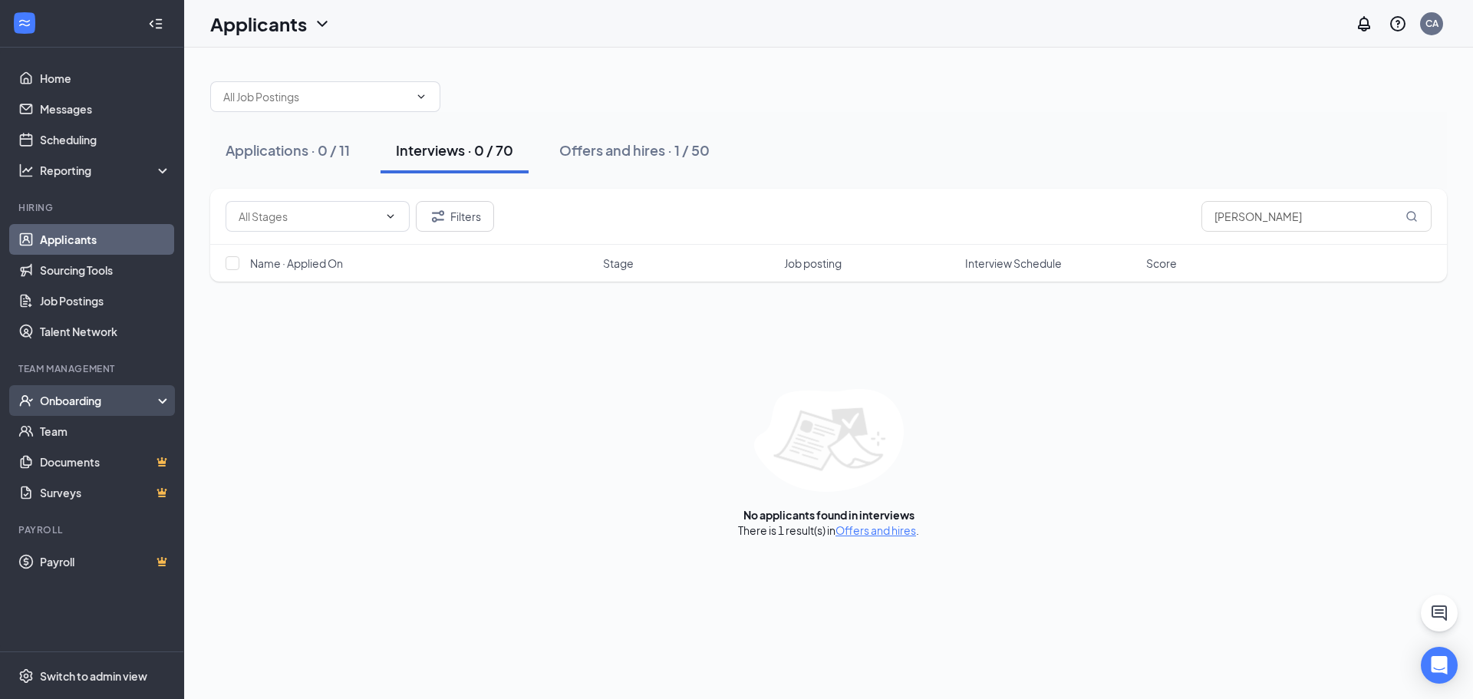
click at [107, 398] on div "Onboarding" at bounding box center [99, 400] width 118 height 15
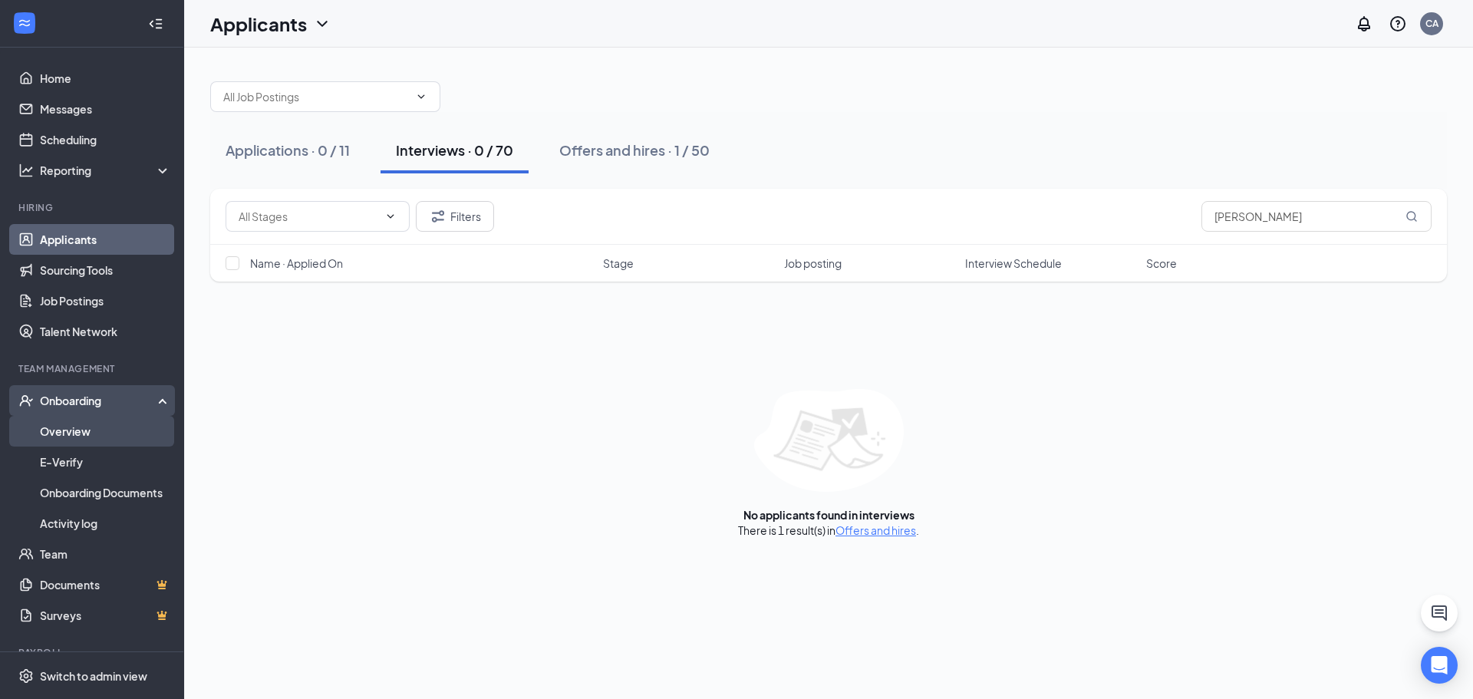
click at [97, 427] on link "Overview" at bounding box center [105, 431] width 131 height 31
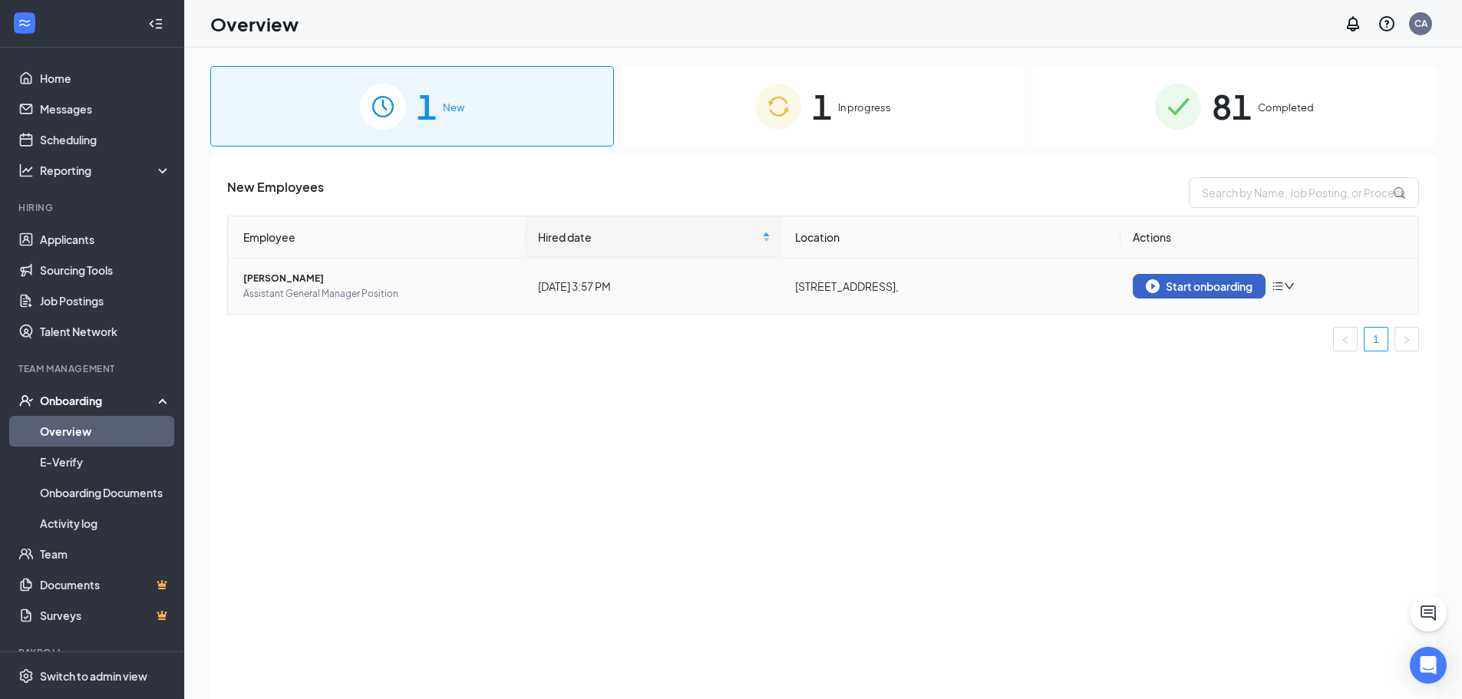
click at [1180, 290] on div "Start onboarding" at bounding box center [1199, 286] width 107 height 14
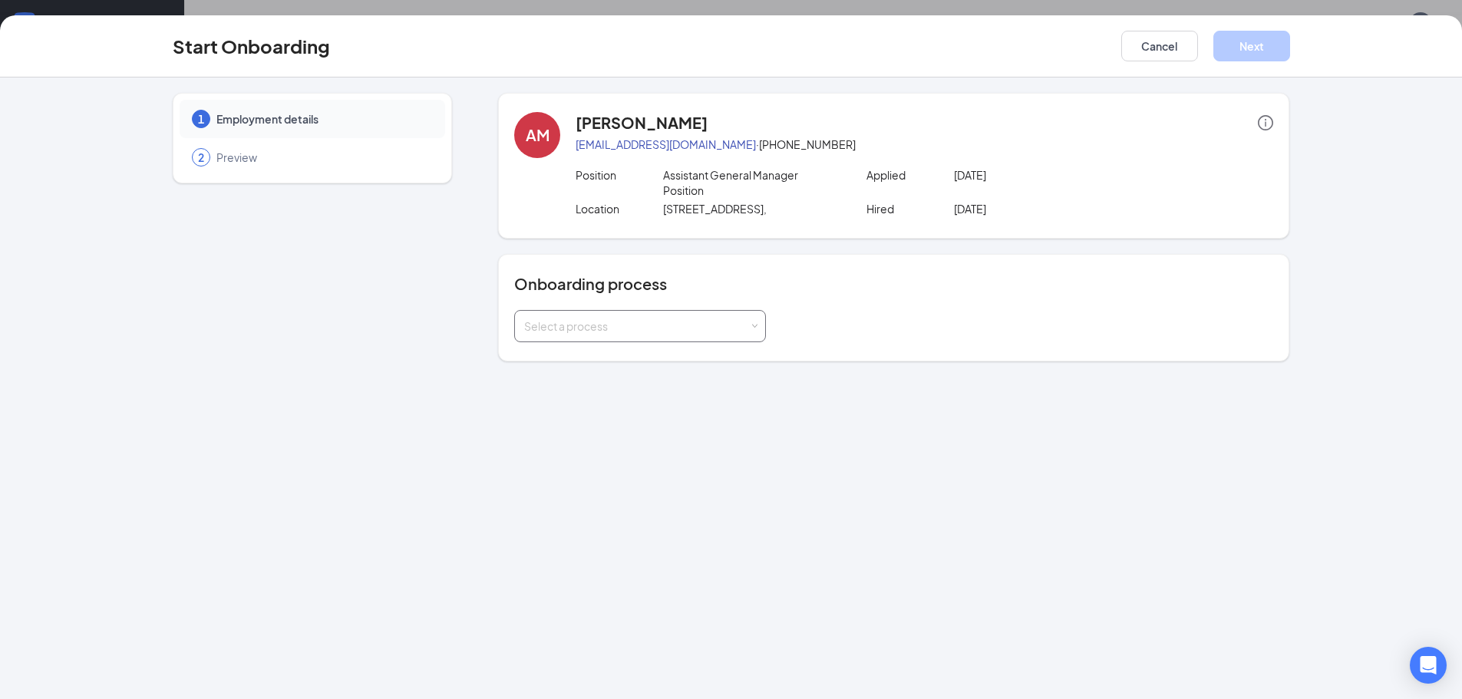
click at [681, 339] on div "Select a process" at bounding box center [640, 326] width 232 height 31
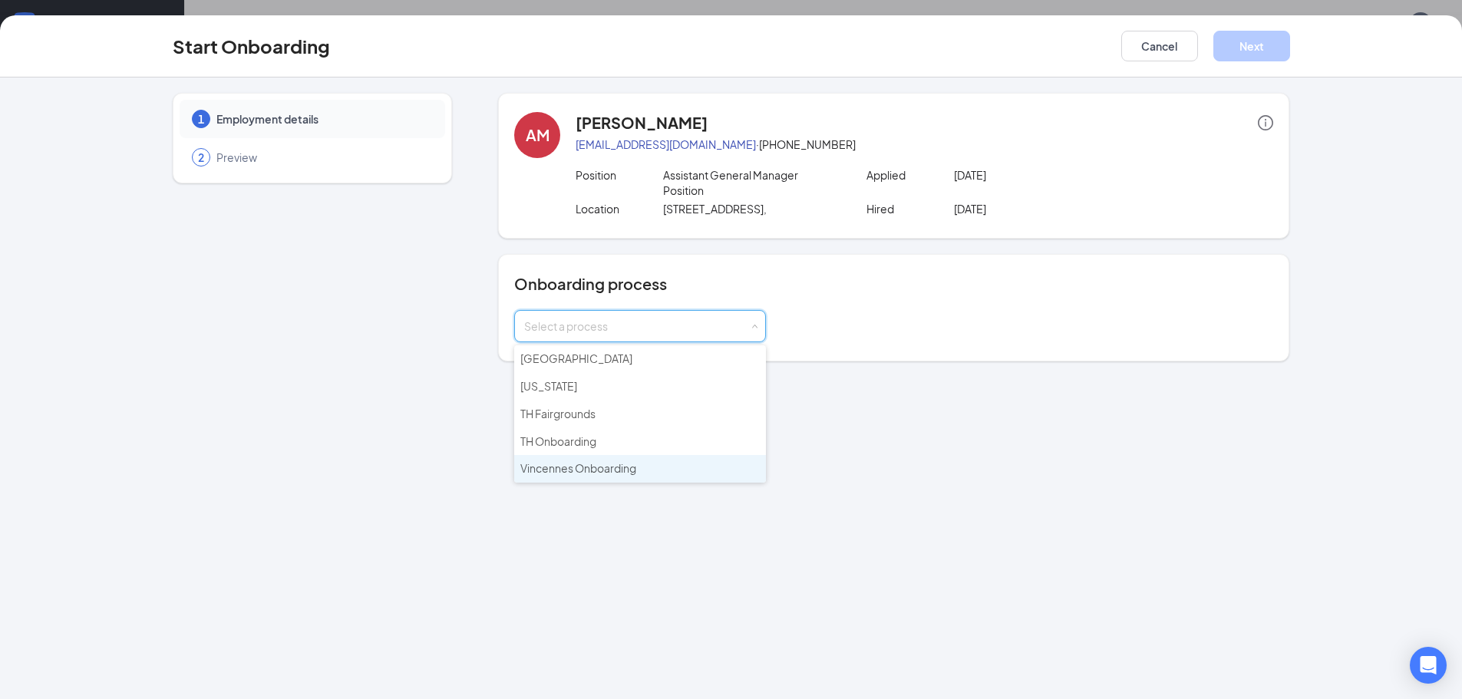
click at [601, 473] on span "Vincennes Onboarding" at bounding box center [578, 468] width 116 height 14
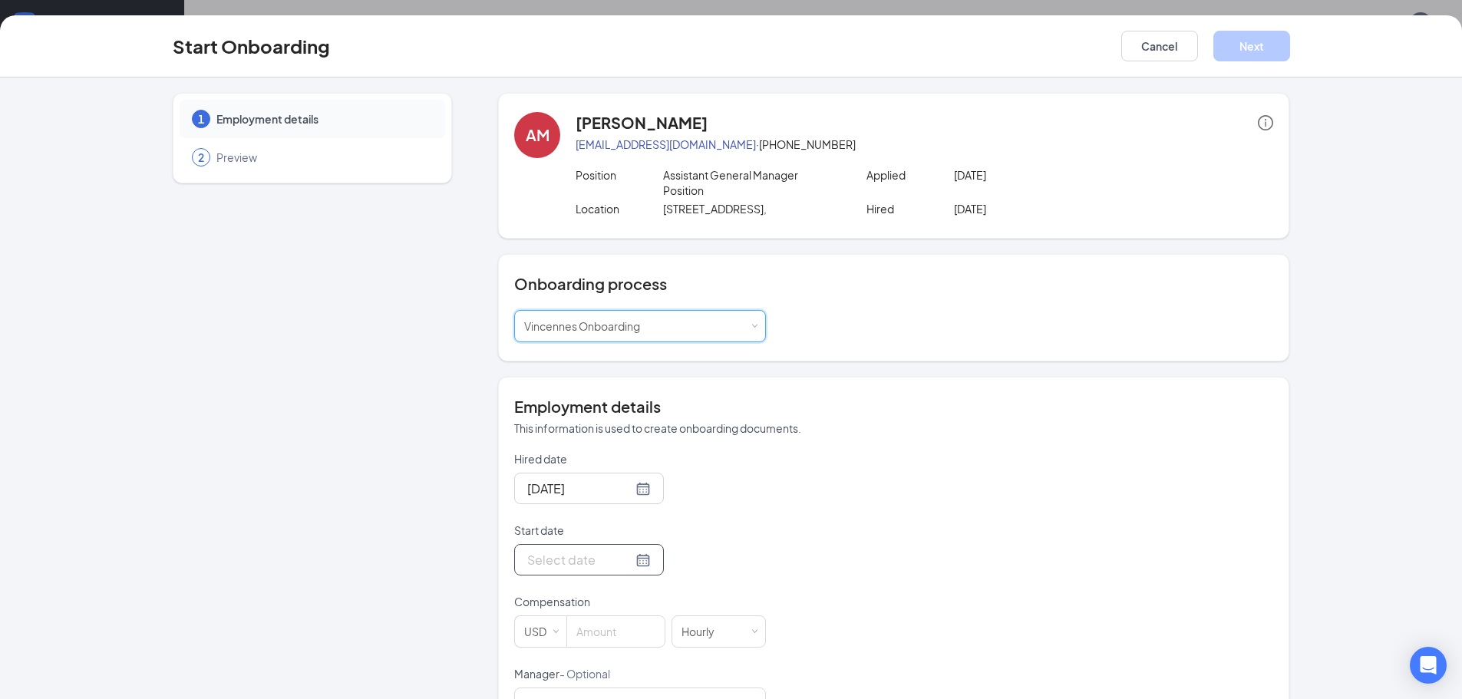
click at [631, 556] on div at bounding box center [589, 559] width 124 height 19
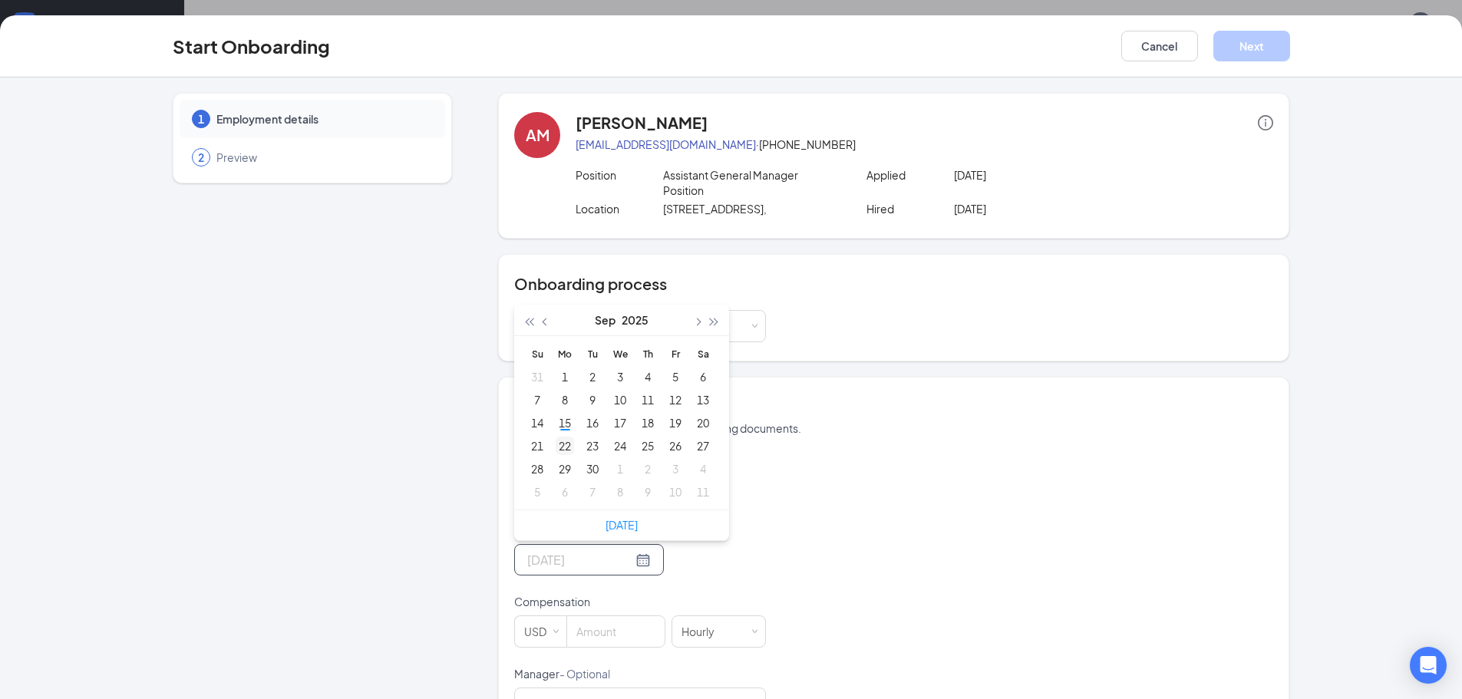
click at [560, 444] on div "22" at bounding box center [565, 446] width 18 height 18
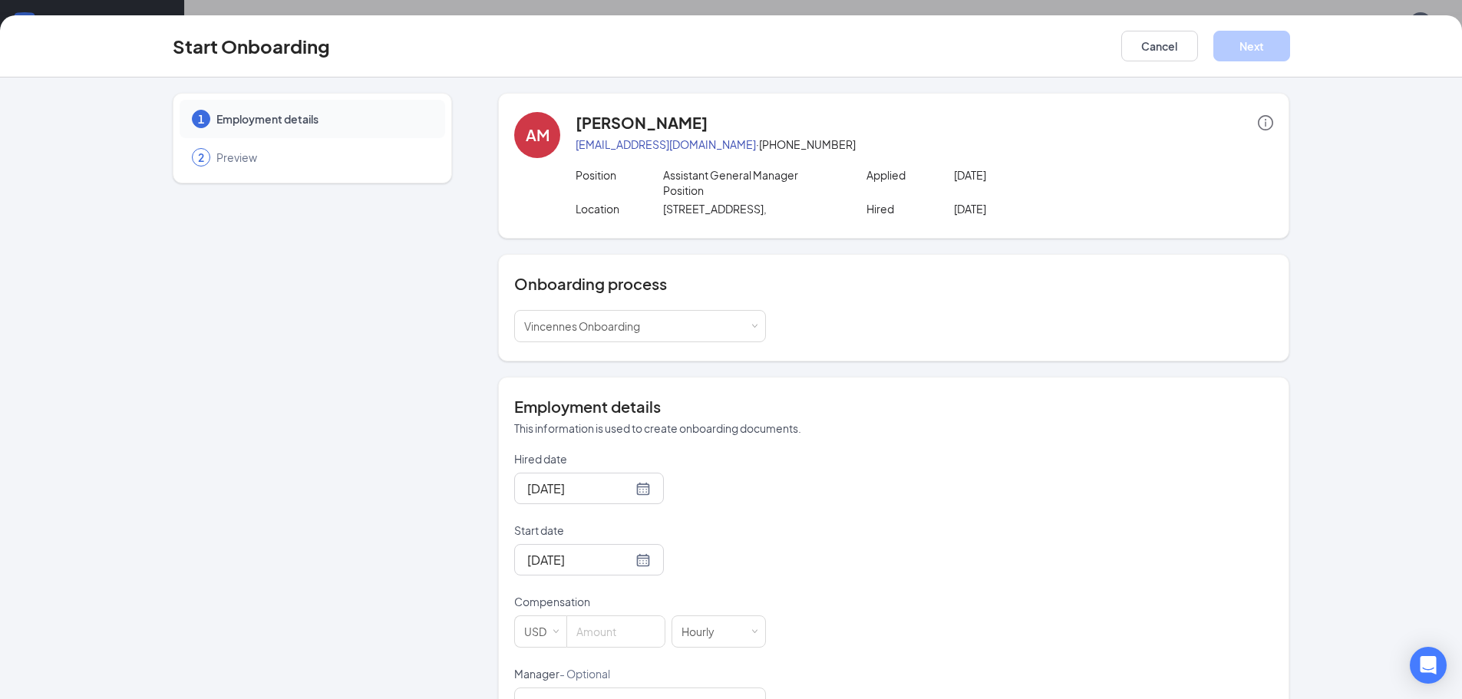
click at [757, 527] on p "Start date" at bounding box center [640, 530] width 252 height 15
click at [632, 550] on input "Sep 22, 2025" at bounding box center [579, 559] width 105 height 19
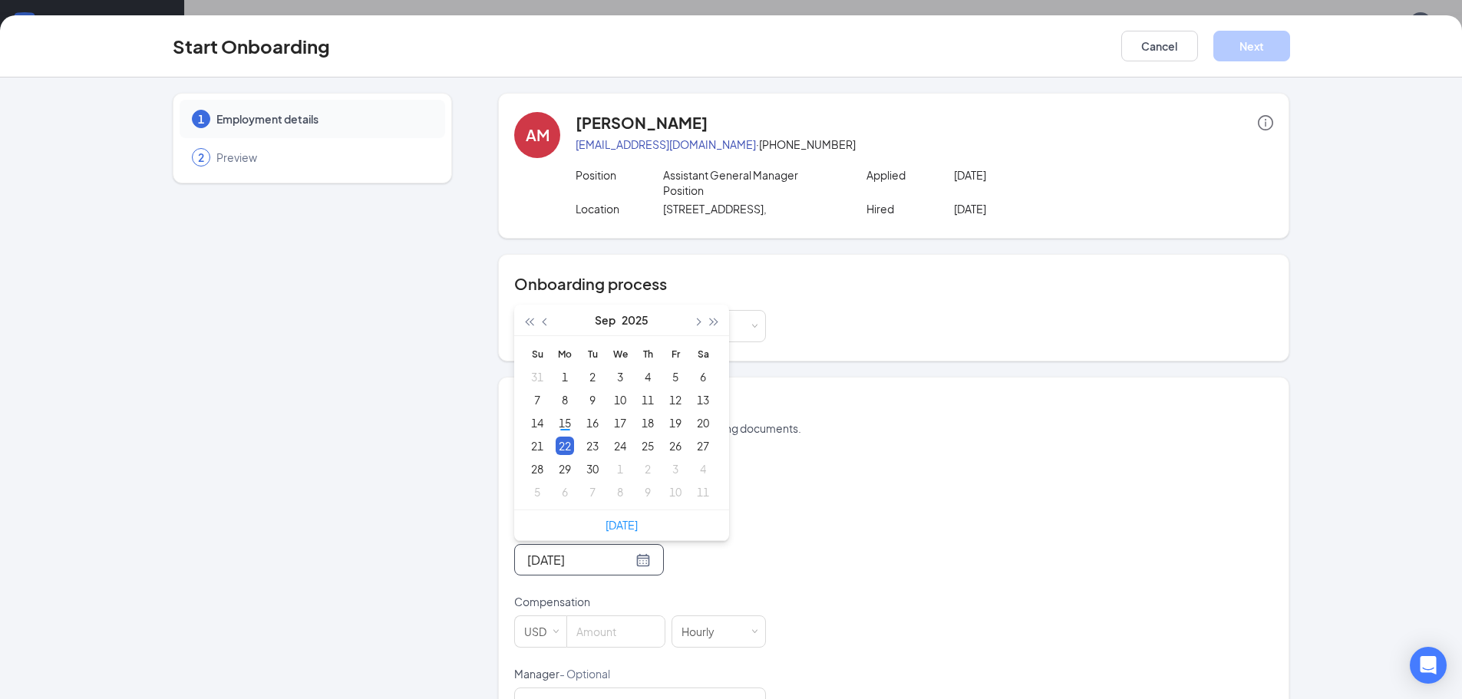
scroll to position [77, 0]
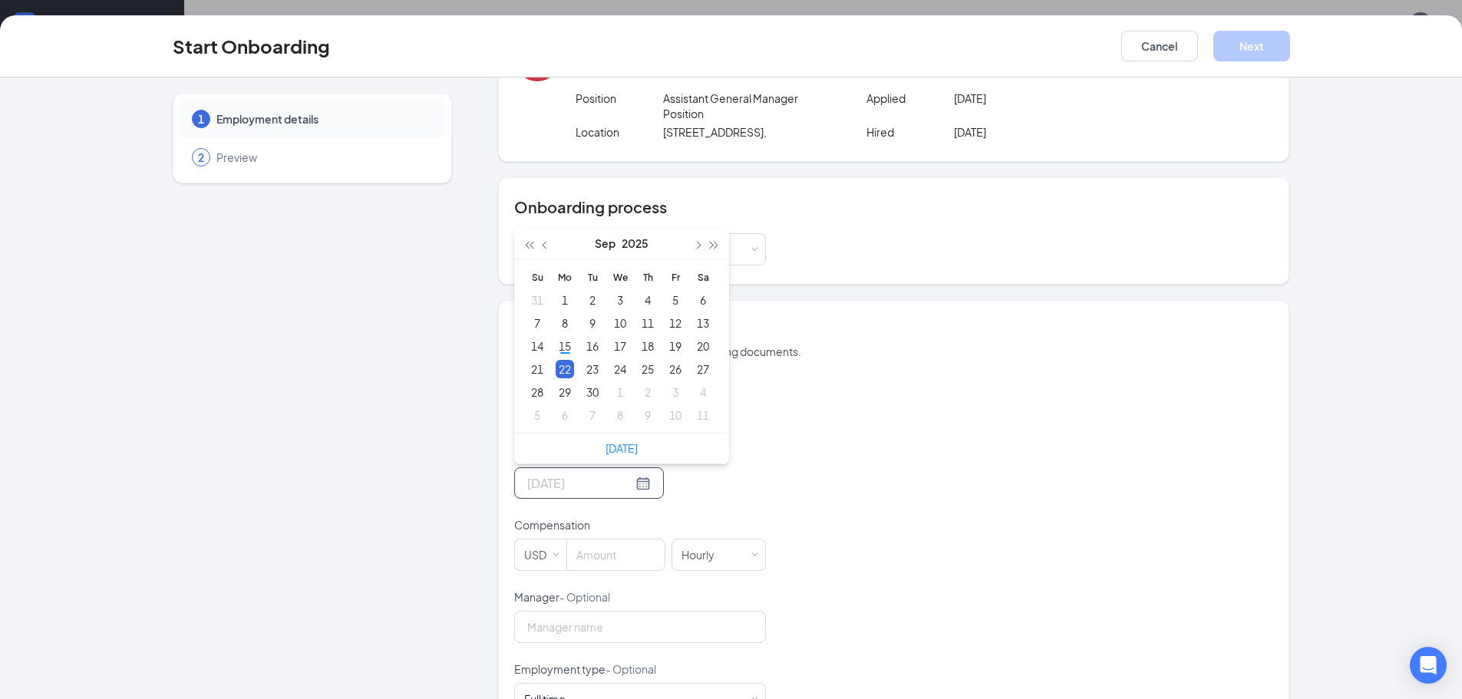
type input "Sep 22, 2025"
click at [556, 367] on div "22" at bounding box center [565, 369] width 18 height 18
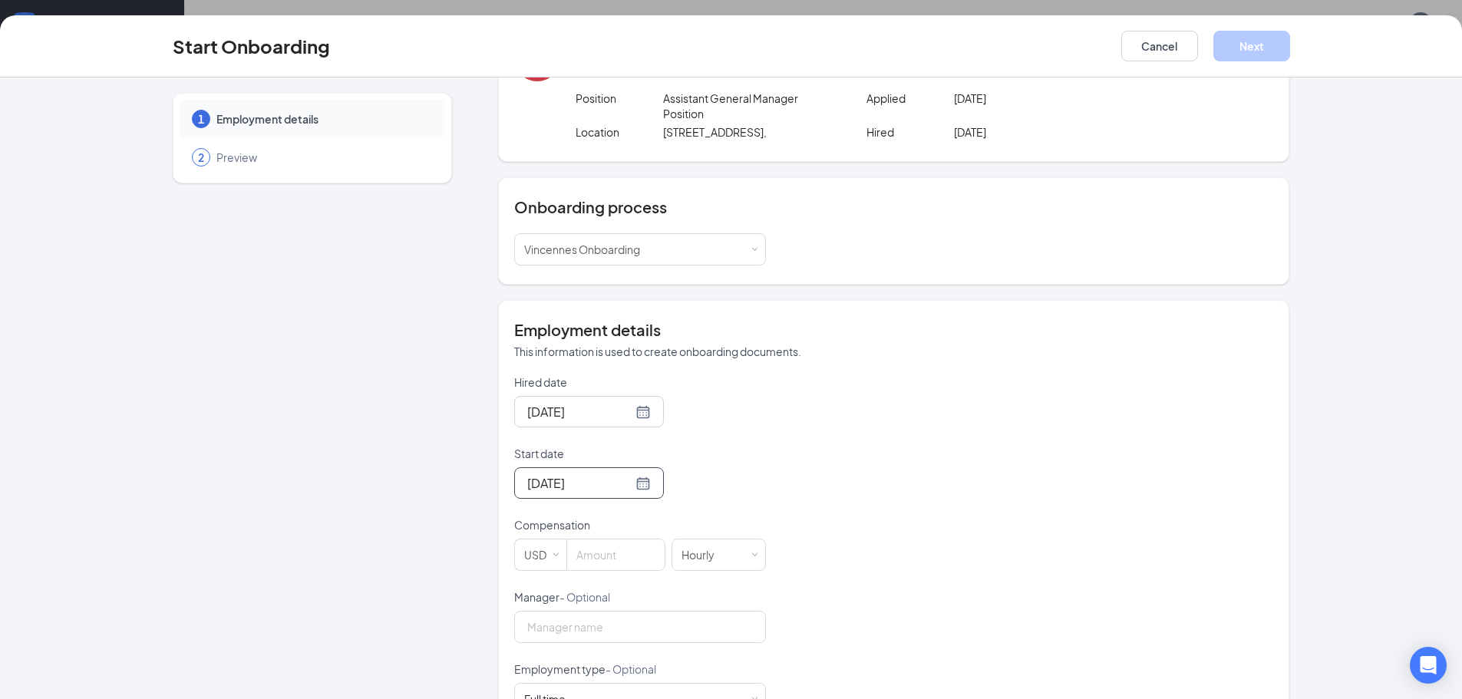
click at [480, 546] on div "1 Employment details 2 Preview AM Alicia Marsh marshalicia34@gmail.com · (812) …" at bounding box center [731, 492] width 1117 height 952
click at [608, 546] on input at bounding box center [615, 554] width 97 height 31
type input "11"
click at [866, 573] on div "Hired date Sep 15, 2025 Start date Sep 22, 2025 Sep 2025 Su Mo Tu We Th Fr Sa 3…" at bounding box center [893, 661] width 759 height 574
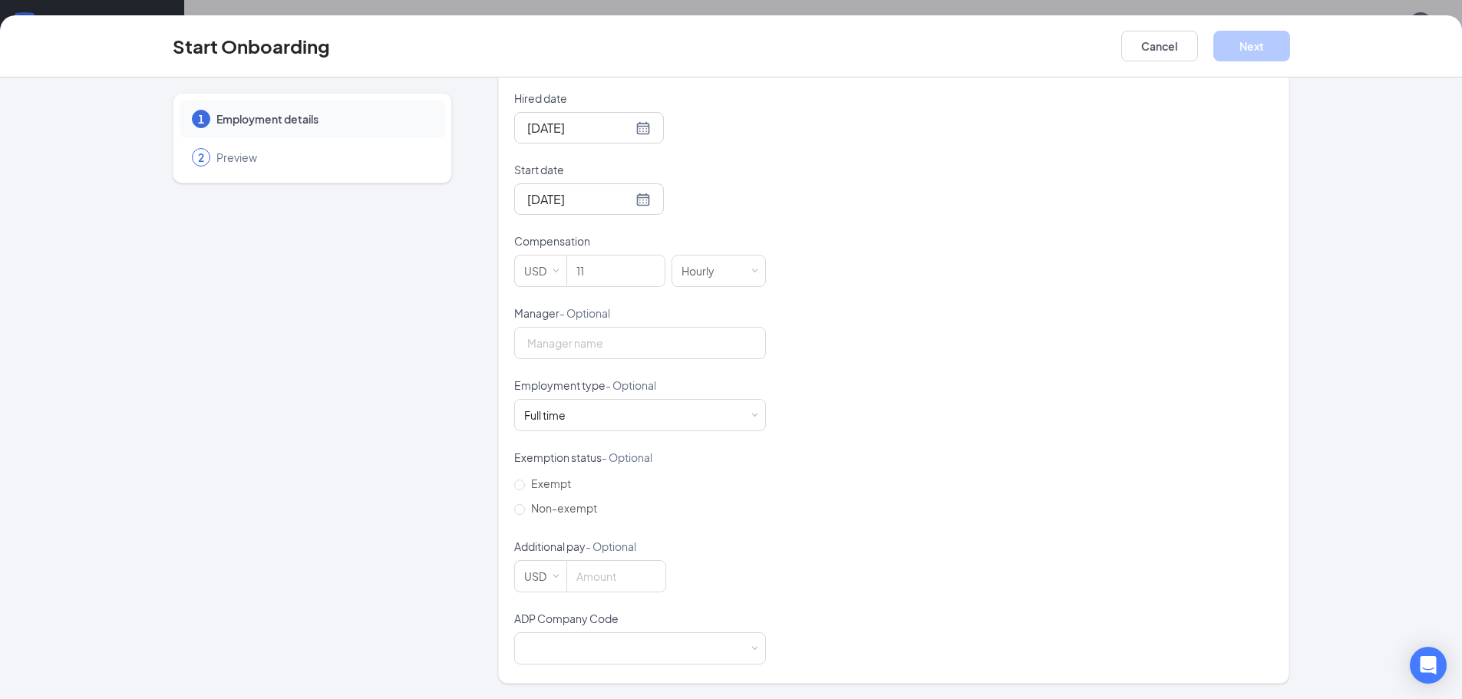
scroll to position [69, 0]
click at [737, 648] on div at bounding box center [640, 648] width 232 height 31
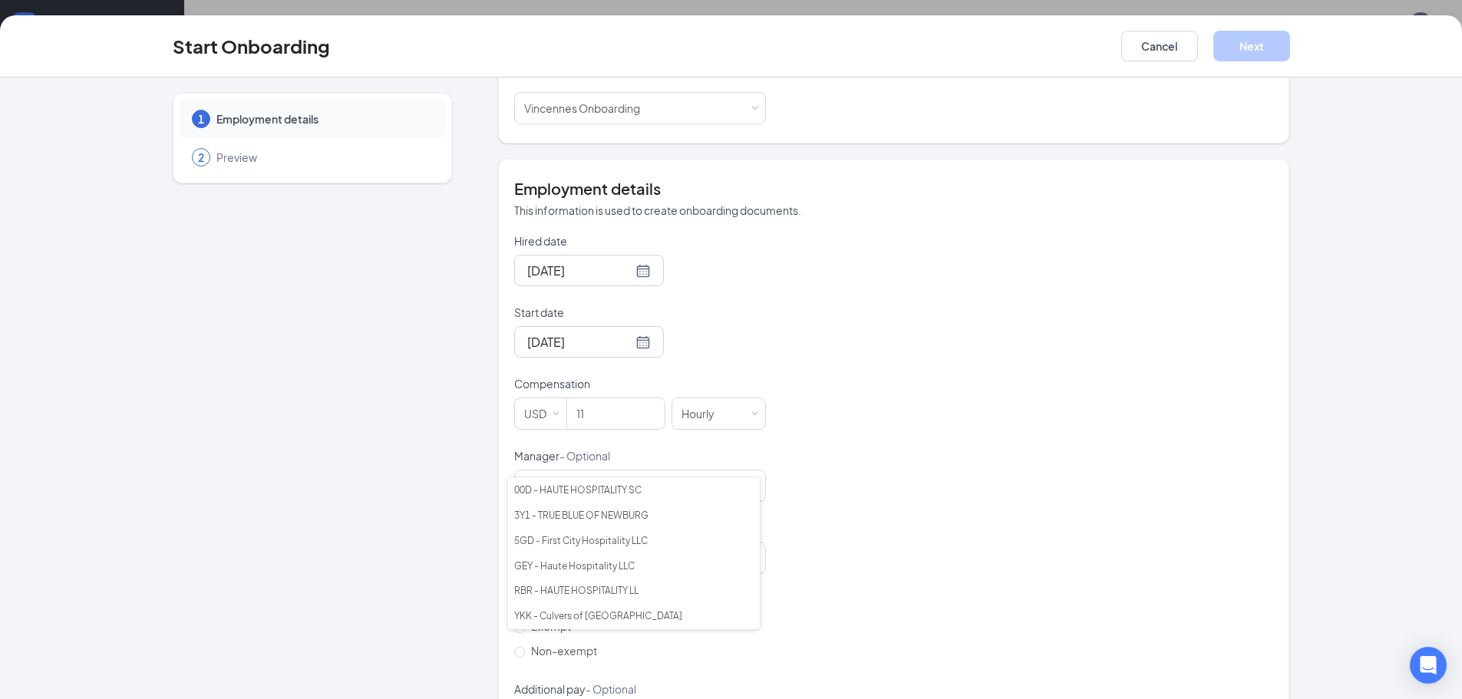
scroll to position [230, 0]
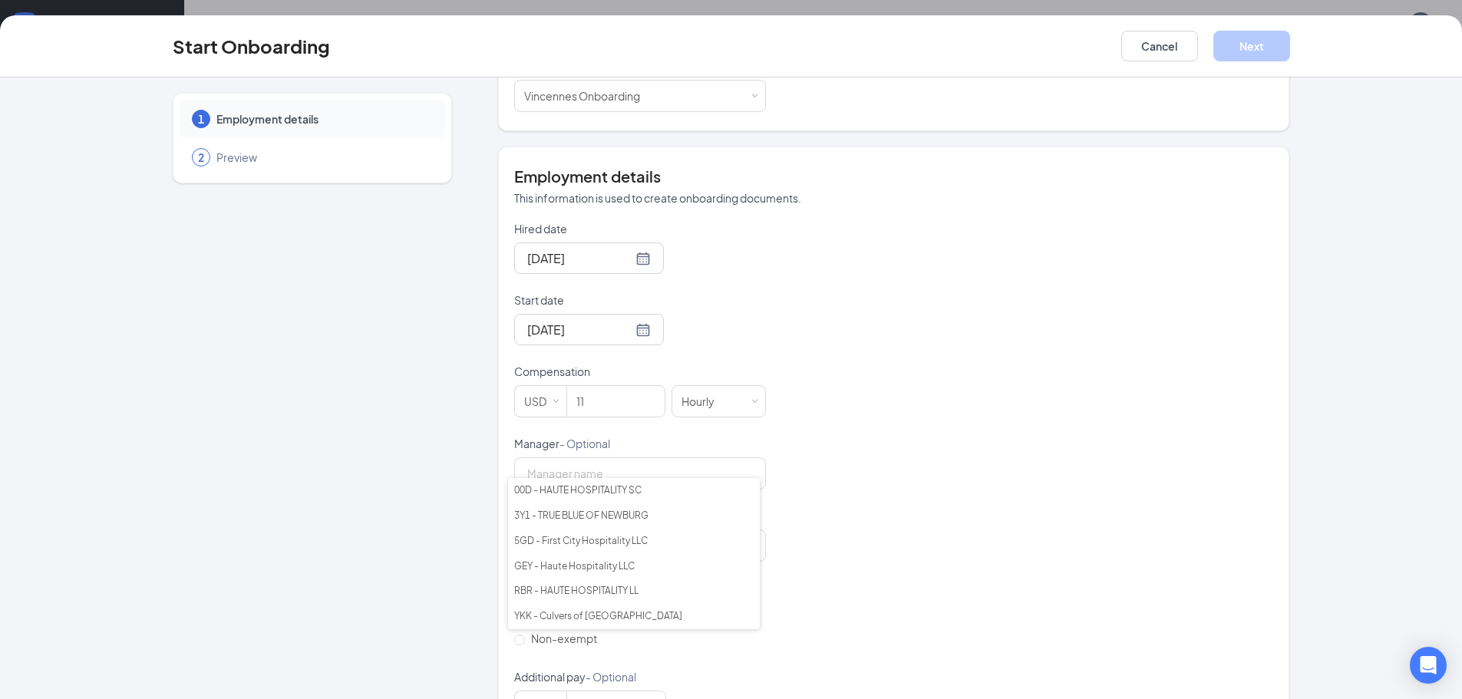
click at [899, 361] on div "Hired date Sep 15, 2025 Start date Sep 22, 2025 Sep 2025 Su Mo Tu We Th Fr Sa 3…" at bounding box center [893, 508] width 759 height 574
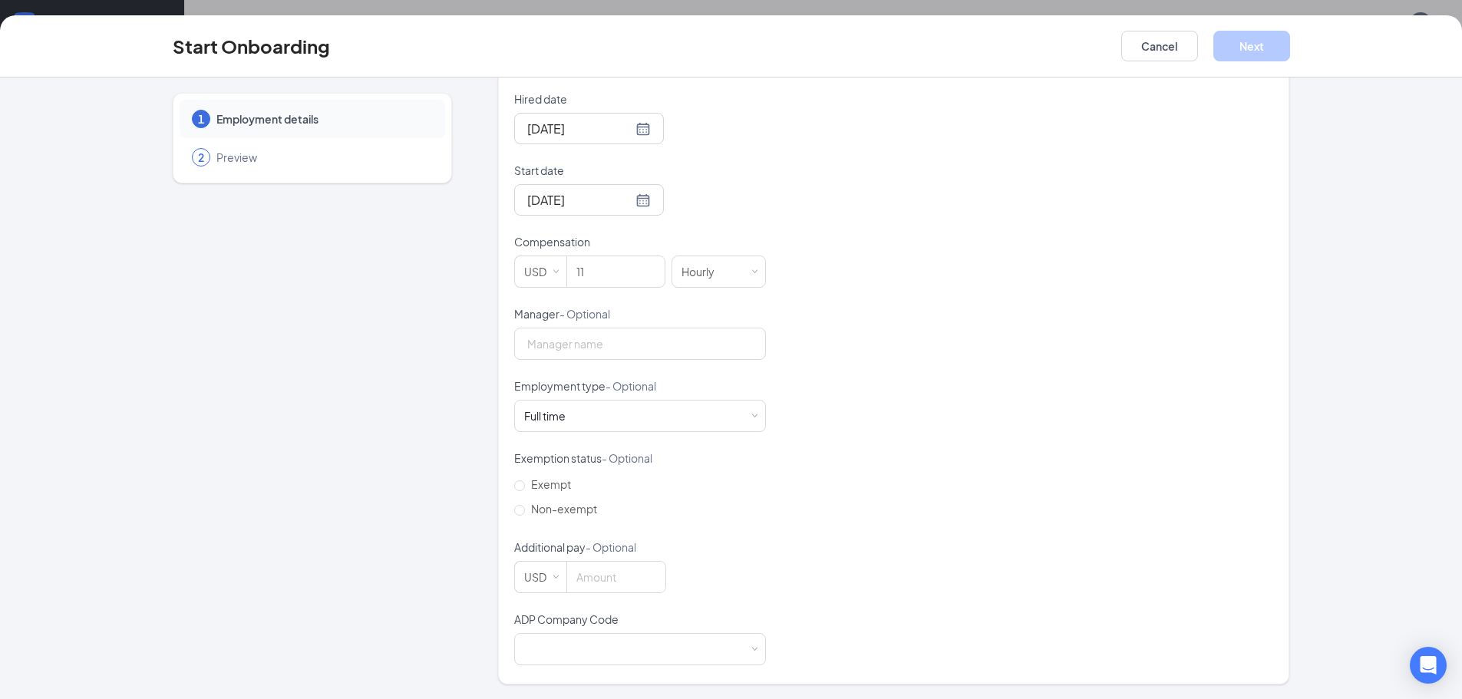
scroll to position [361, 0]
click at [754, 655] on div at bounding box center [640, 648] width 252 height 32
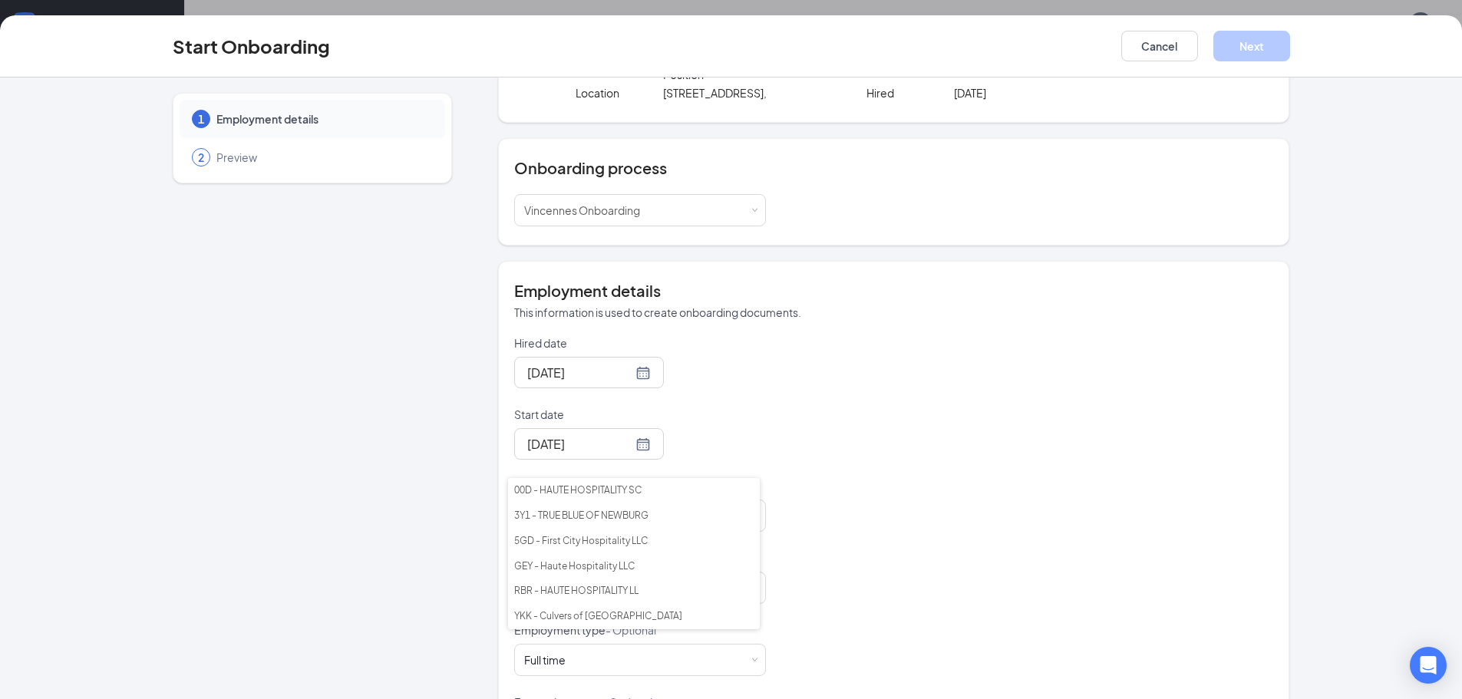
scroll to position [0, 0]
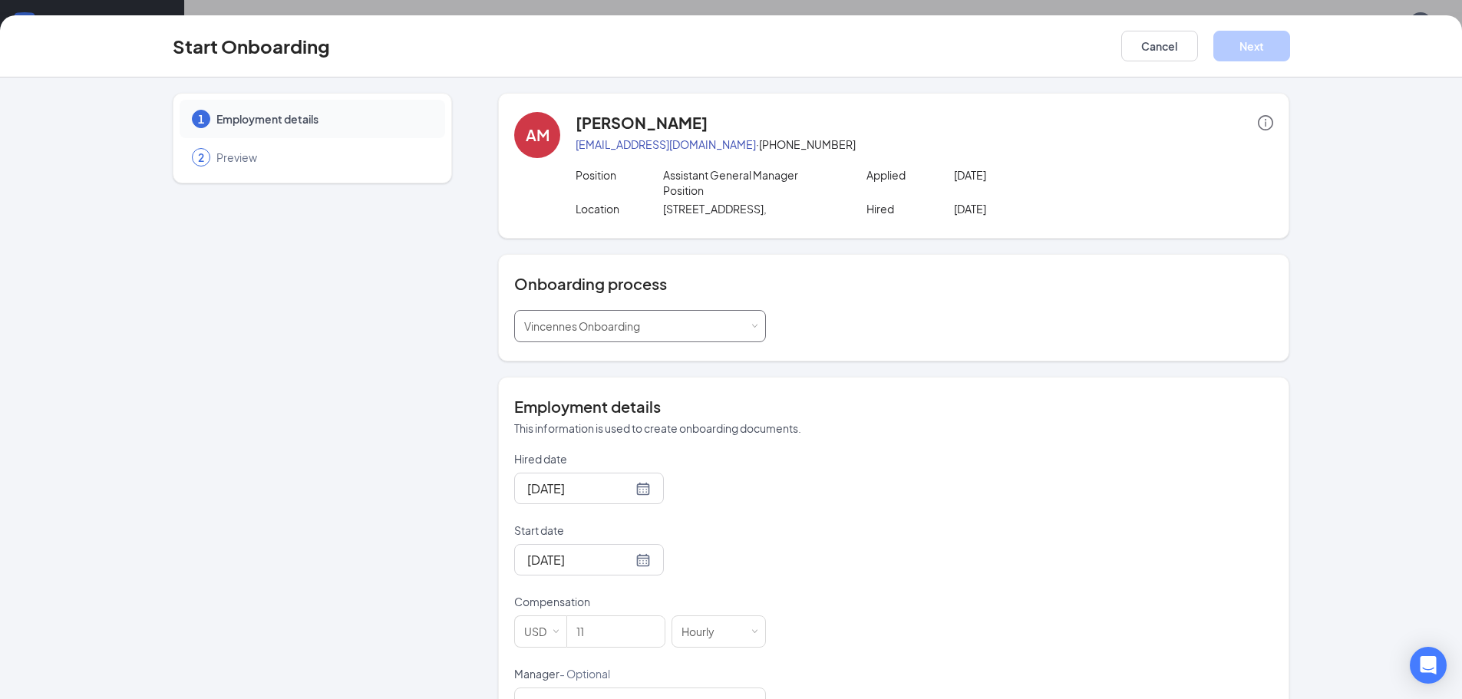
click at [736, 335] on div "Select a process Vincennes Onboarding" at bounding box center [640, 326] width 232 height 31
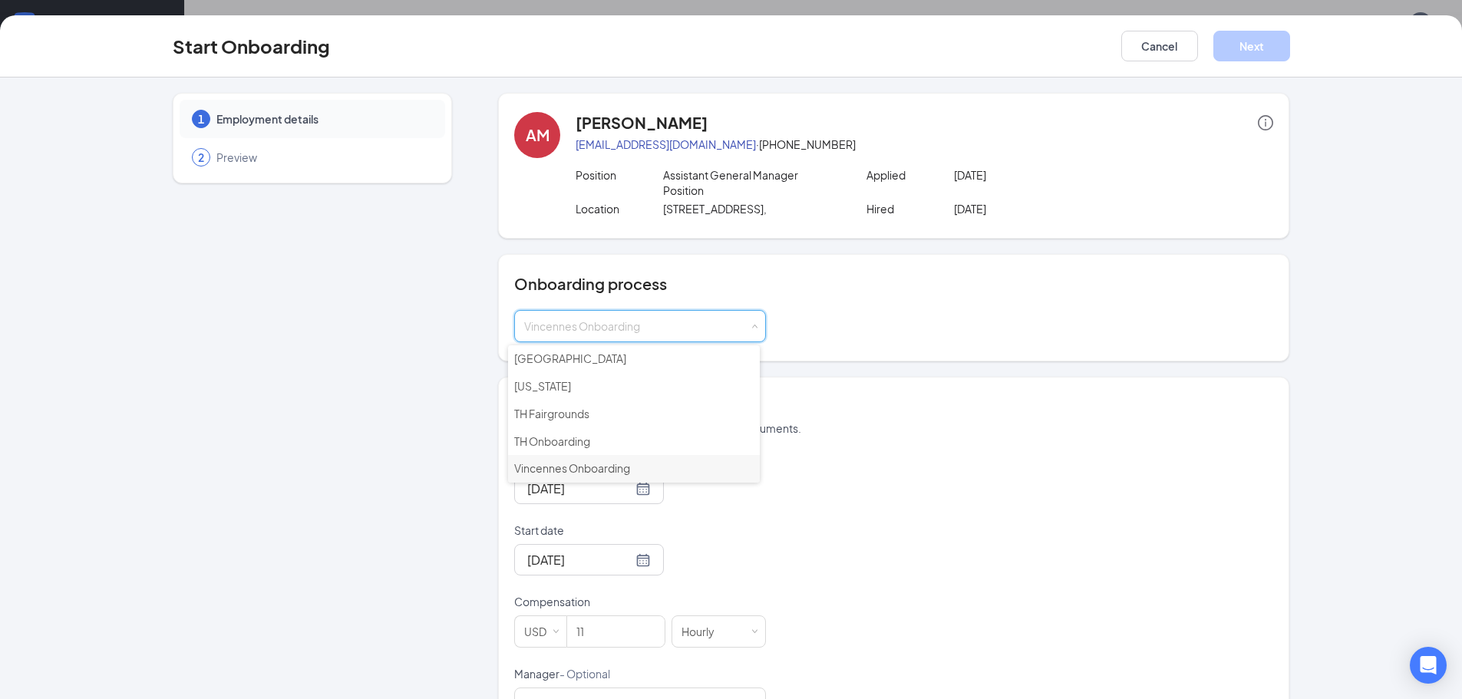
click at [629, 471] on span "Vincennes Onboarding" at bounding box center [572, 468] width 116 height 14
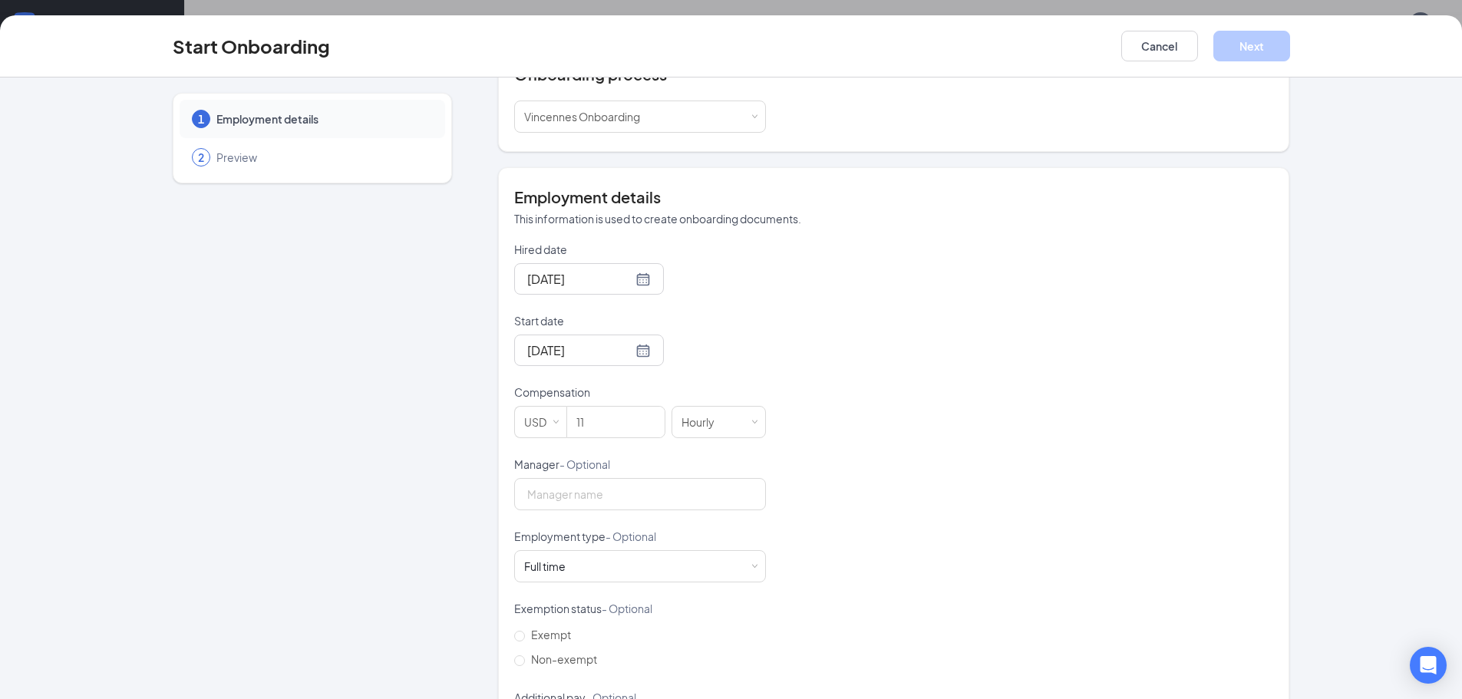
scroll to position [361, 0]
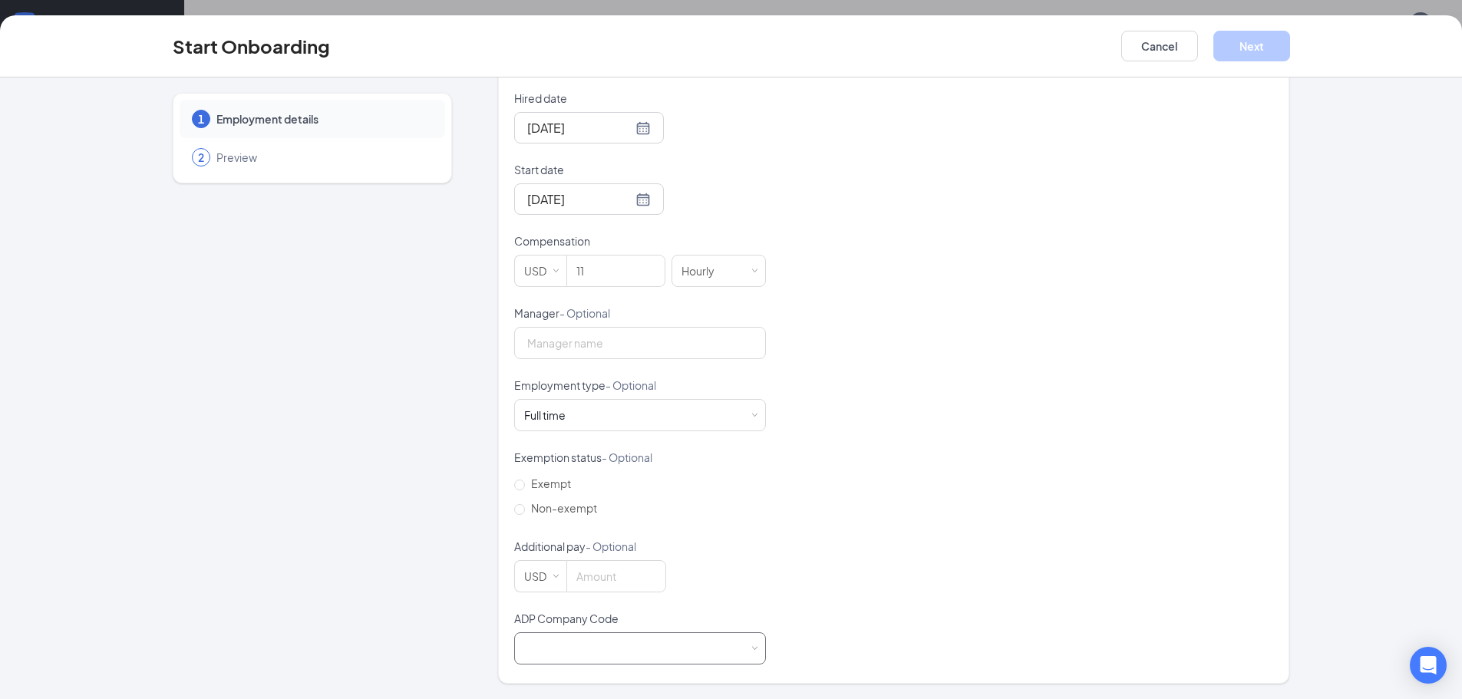
click at [634, 652] on div at bounding box center [640, 648] width 232 height 31
click at [579, 536] on li "5GD - First City Hospitality LLC" at bounding box center [634, 541] width 252 height 25
click at [1328, 542] on div "1 Employment details 2 Preview AM Alicia Marsh marshalicia34@gmail.com · (812) …" at bounding box center [731, 389] width 1462 height 622
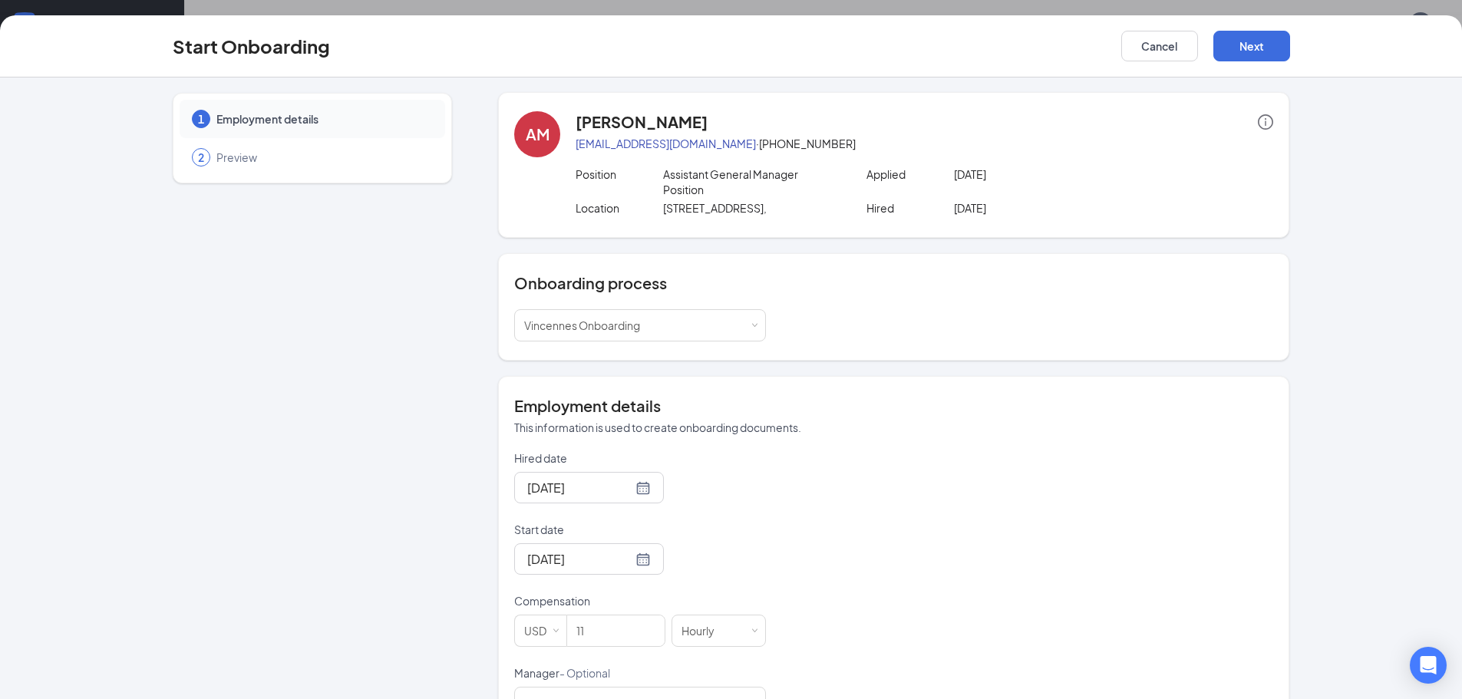
scroll to position [0, 0]
click at [1258, 120] on icon "info-circle" at bounding box center [1265, 122] width 15 height 15
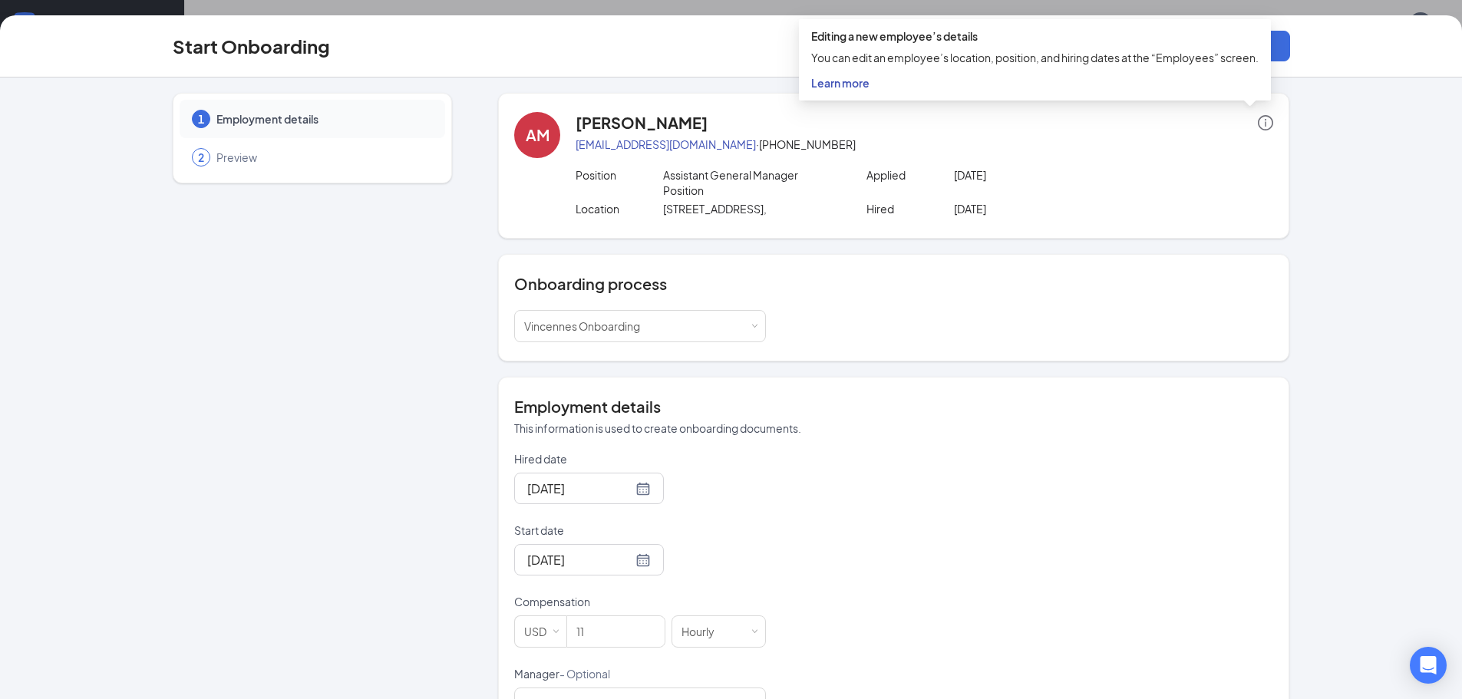
click at [893, 368] on div "AM Alicia Marsh marshalicia34@gmail.com · (812) 881-7624 Position Assistant Gen…" at bounding box center [893, 569] width 791 height 952
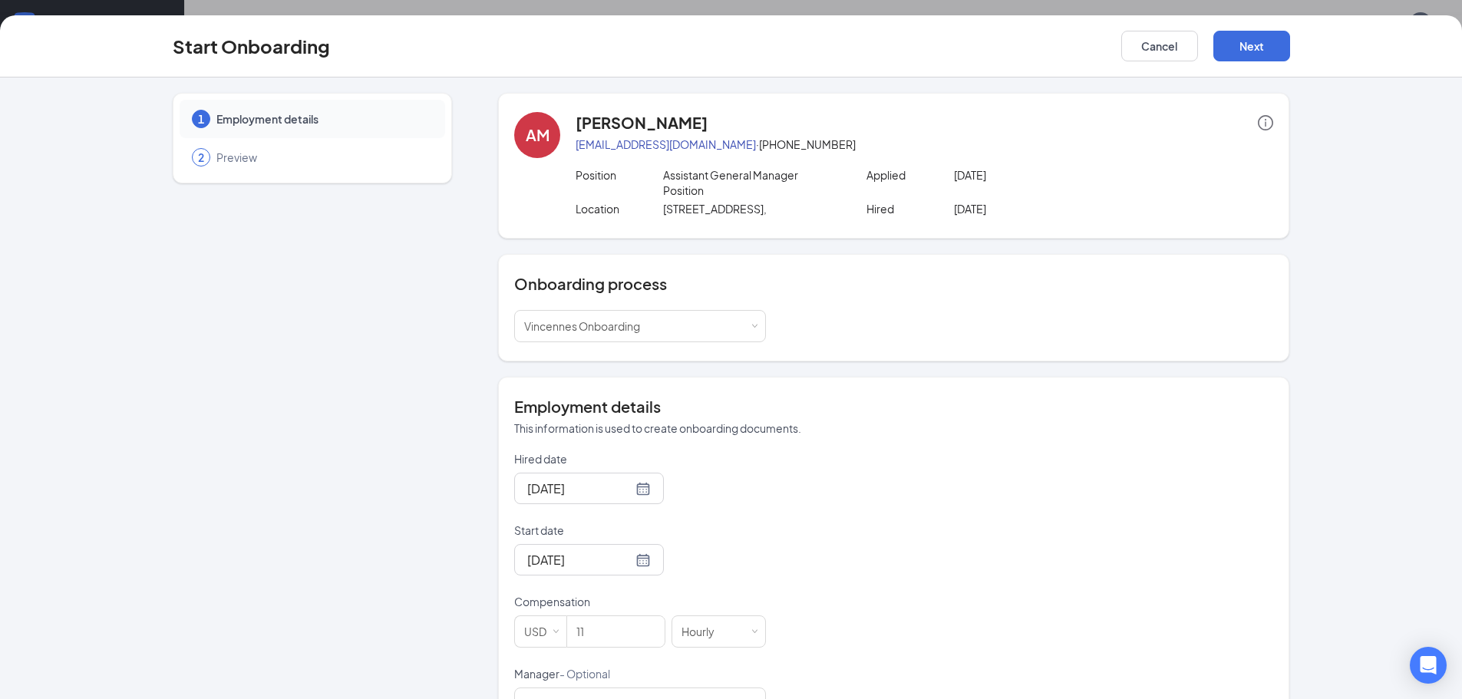
click at [242, 156] on span "Preview" at bounding box center [322, 157] width 213 height 15
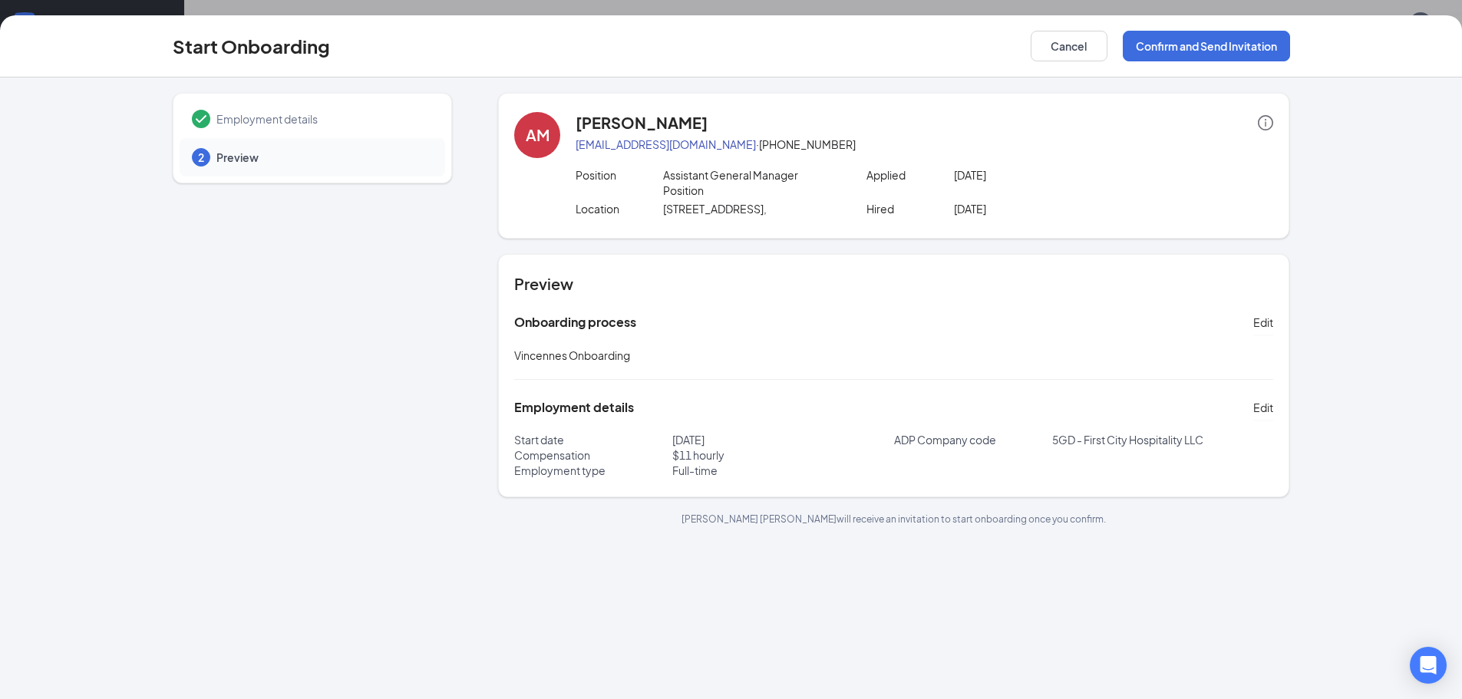
click at [1271, 123] on icon "info-circle" at bounding box center [1265, 122] width 15 height 15
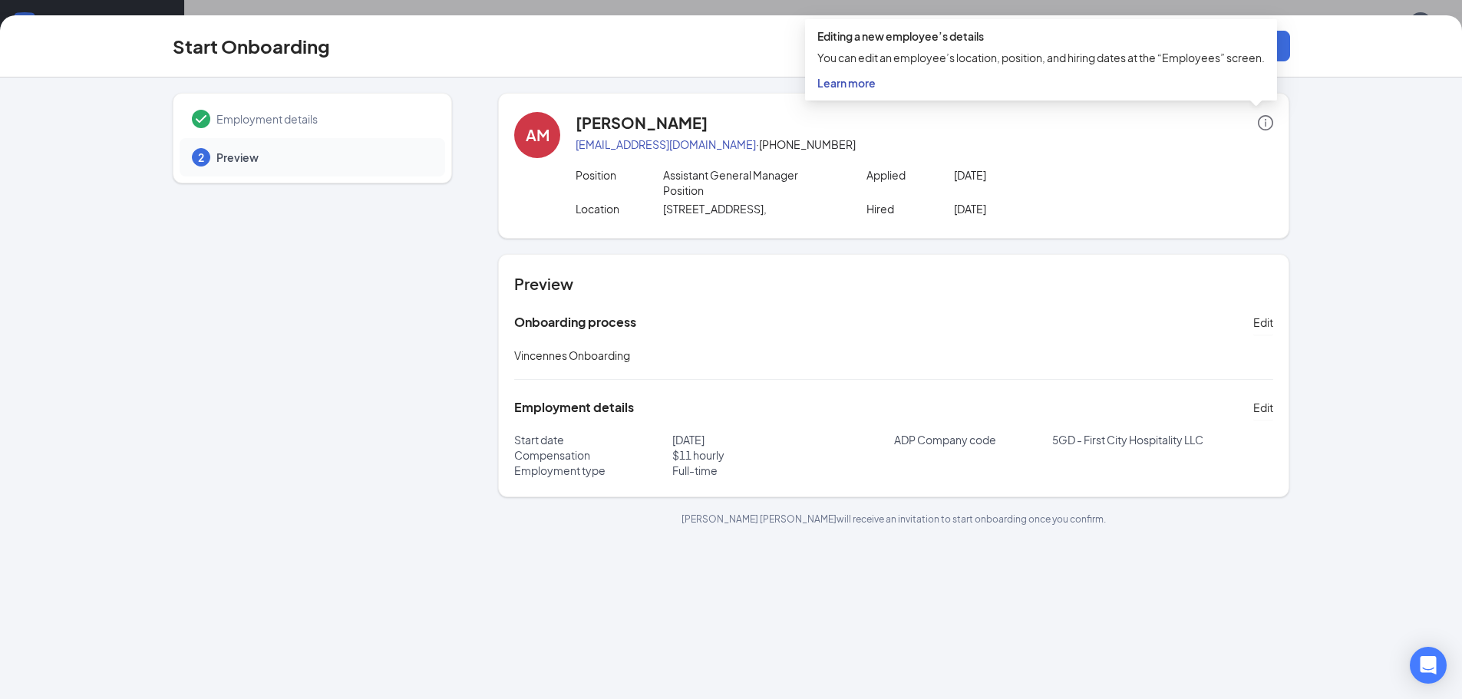
click at [310, 269] on div "Employment details 2 Preview" at bounding box center [312, 309] width 279 height 433
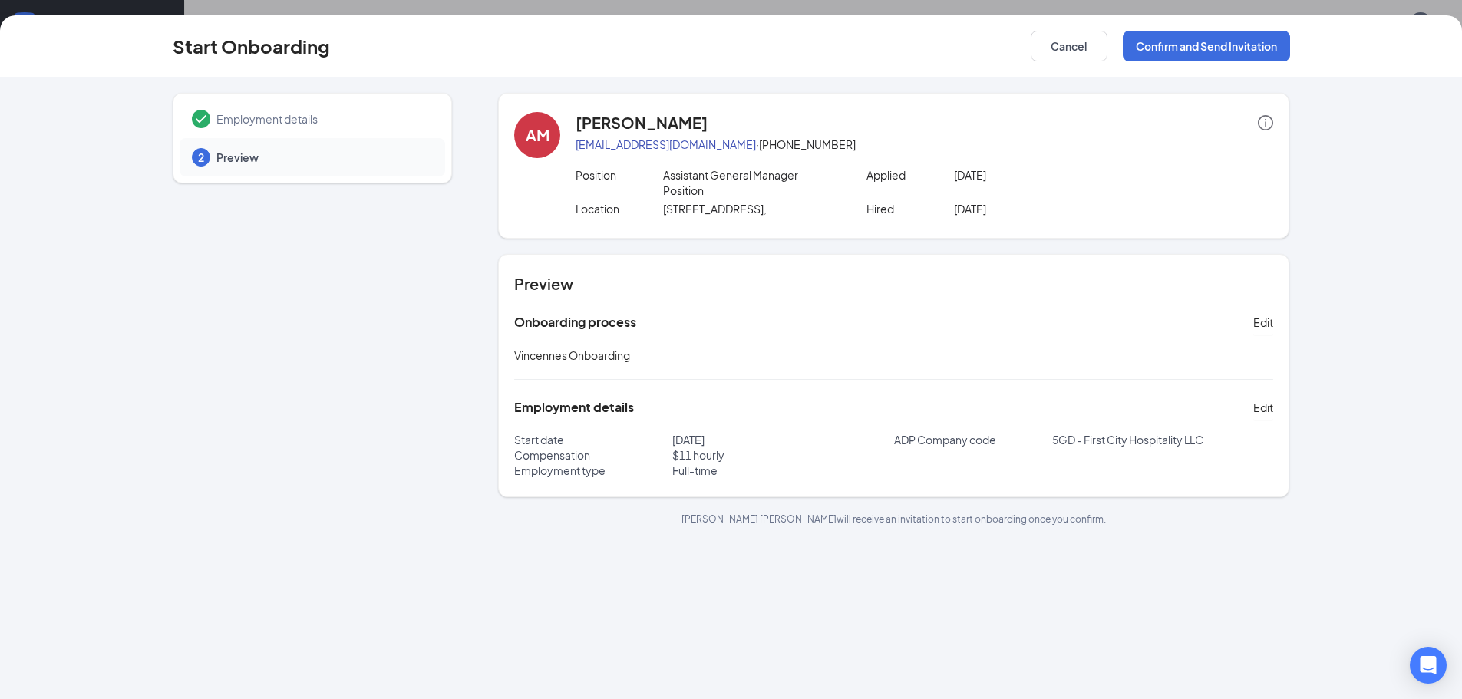
click at [292, 116] on span "Employment details" at bounding box center [322, 118] width 213 height 15
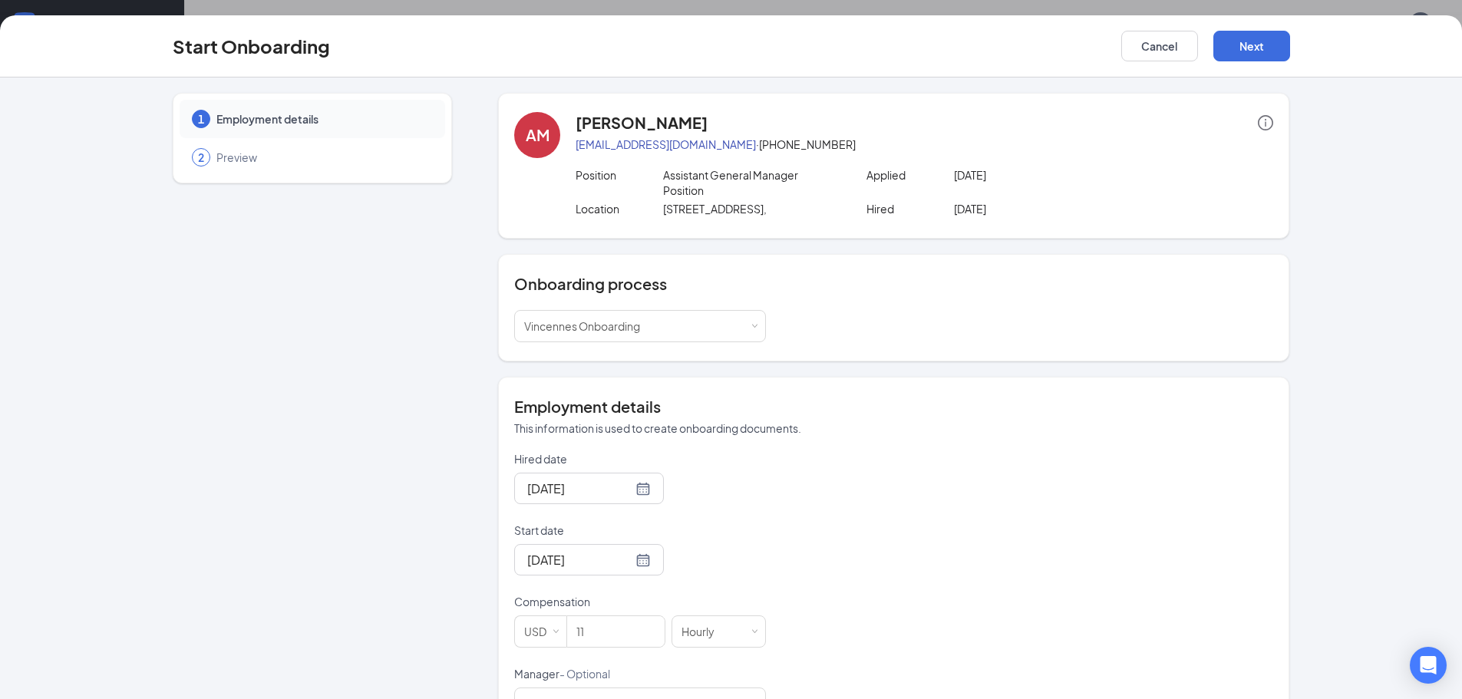
click at [1264, 126] on icon "info-circle" at bounding box center [1265, 122] width 15 height 15
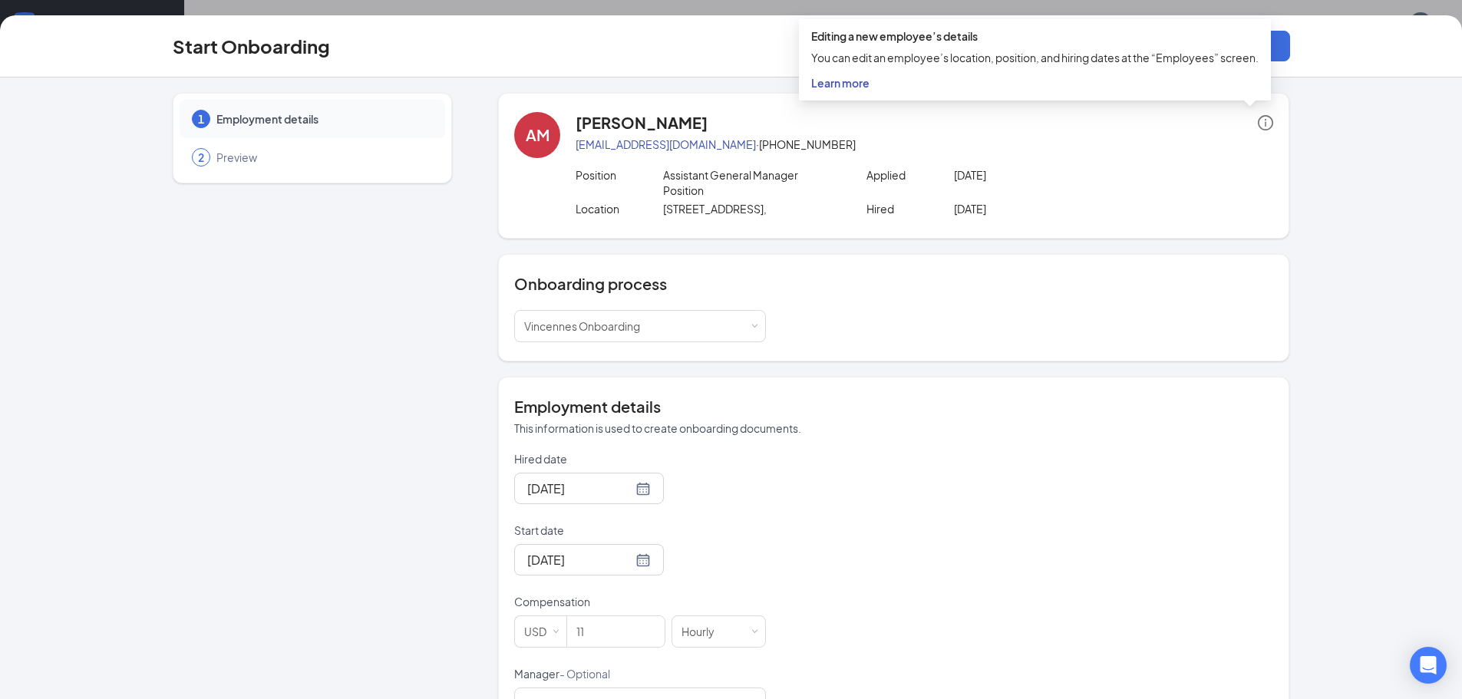
click at [1340, 152] on div "1 Employment details 2 Preview AM Alicia Marsh marshalicia34@gmail.com · (812) …" at bounding box center [731, 389] width 1462 height 622
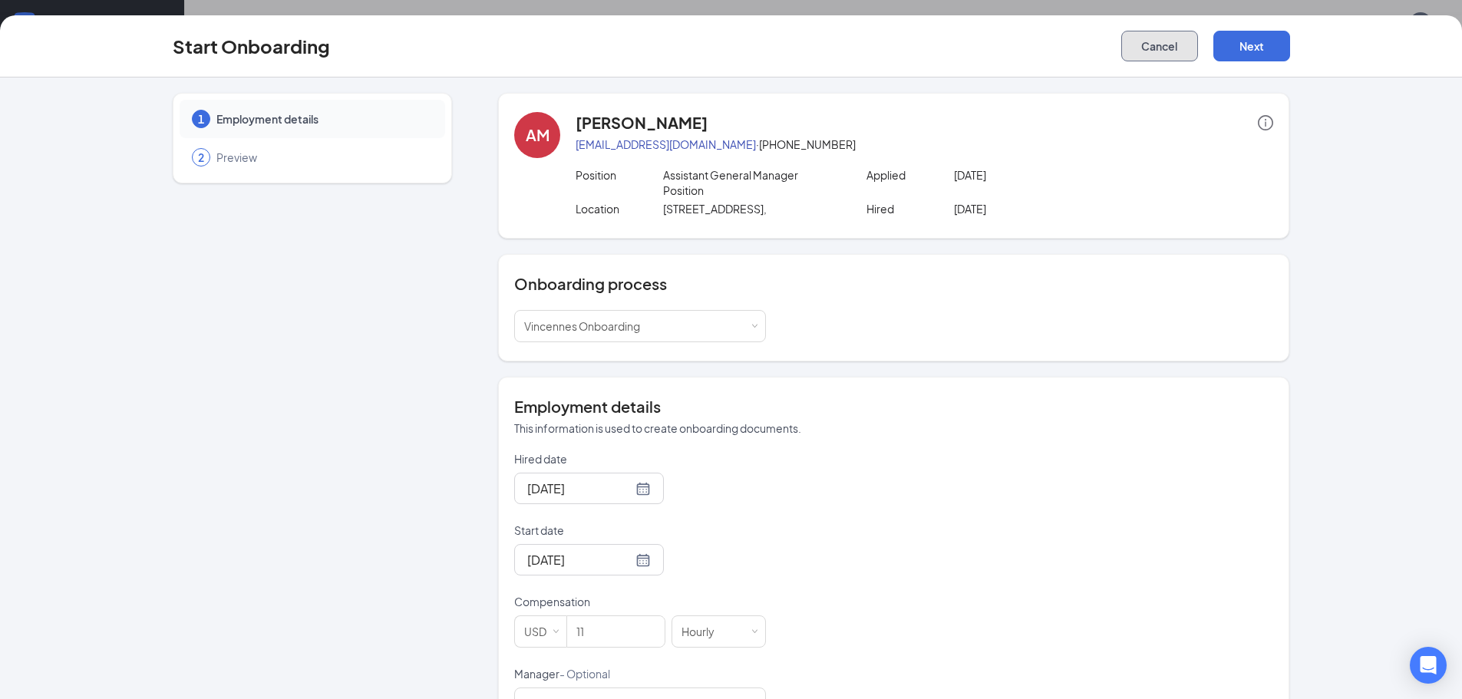
click at [1166, 50] on button "Cancel" at bounding box center [1159, 46] width 77 height 31
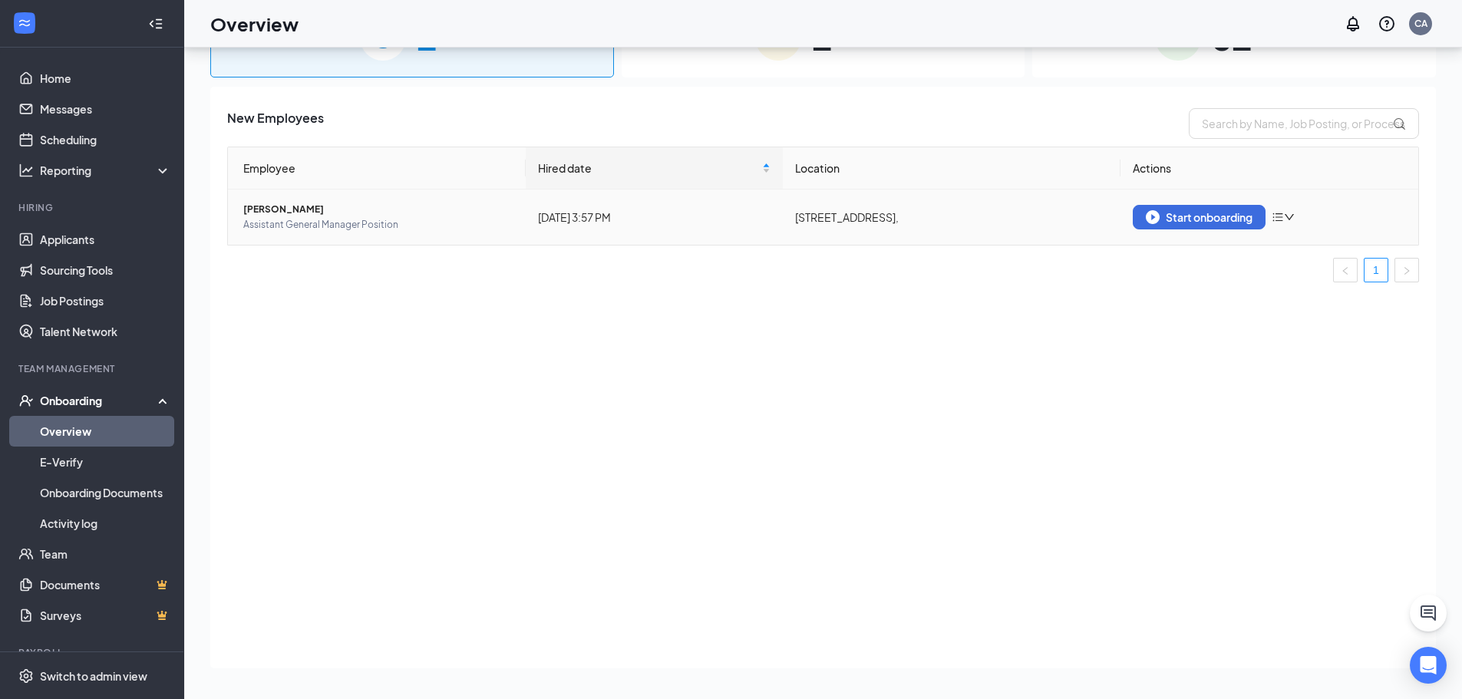
click at [1287, 212] on icon "down" at bounding box center [1289, 217] width 11 height 11
click at [378, 223] on span "Assistant General Manager Position" at bounding box center [378, 224] width 270 height 15
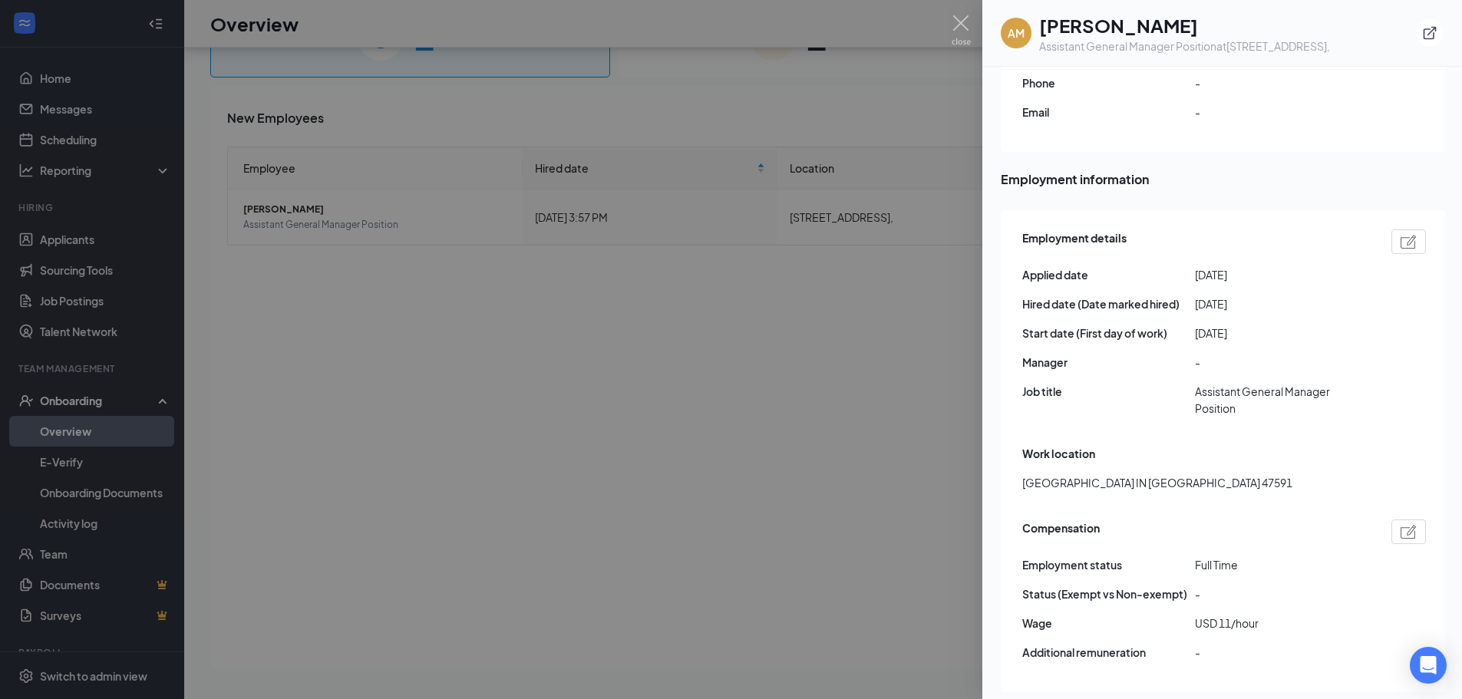
scroll to position [614, 0]
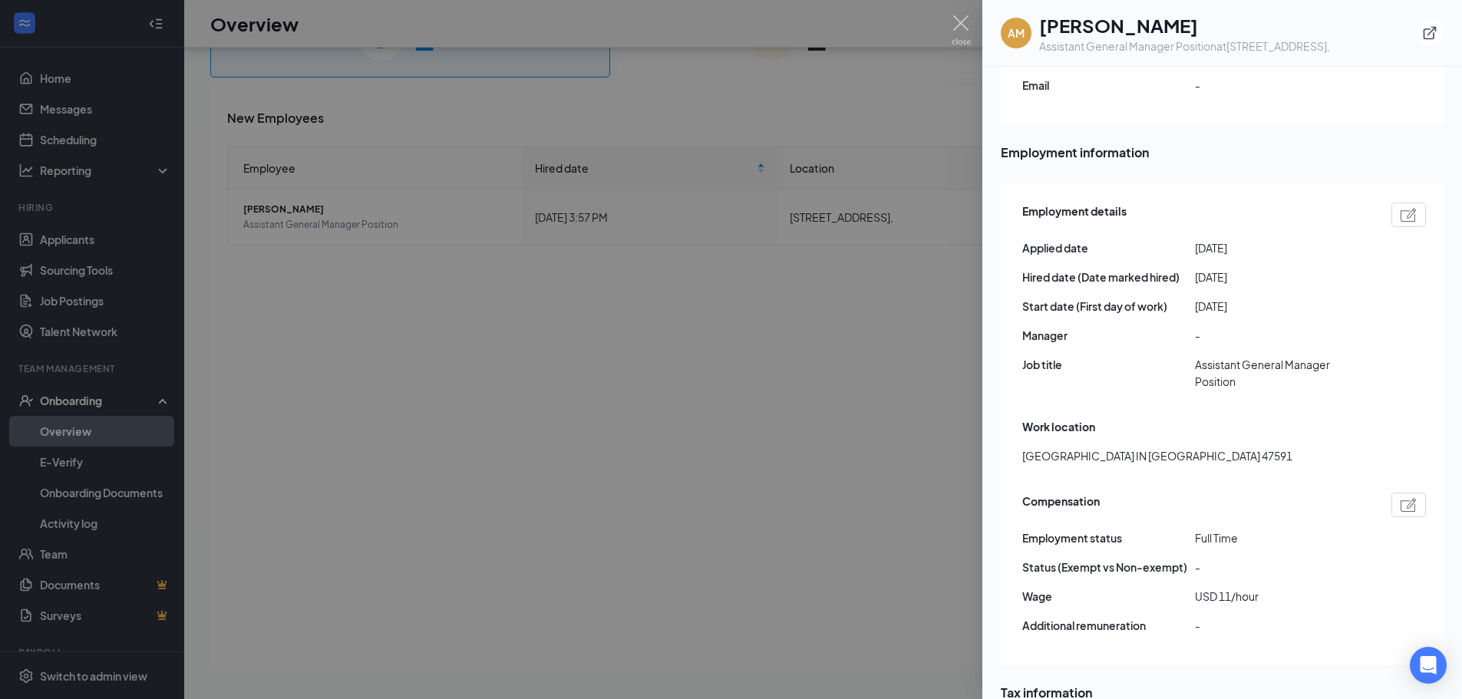
click at [1046, 356] on span "Job title" at bounding box center [1108, 364] width 173 height 17
click at [1242, 356] on span "Assistant General Manager Position" at bounding box center [1281, 373] width 173 height 34
click at [1408, 208] on img at bounding box center [1409, 215] width 16 height 14
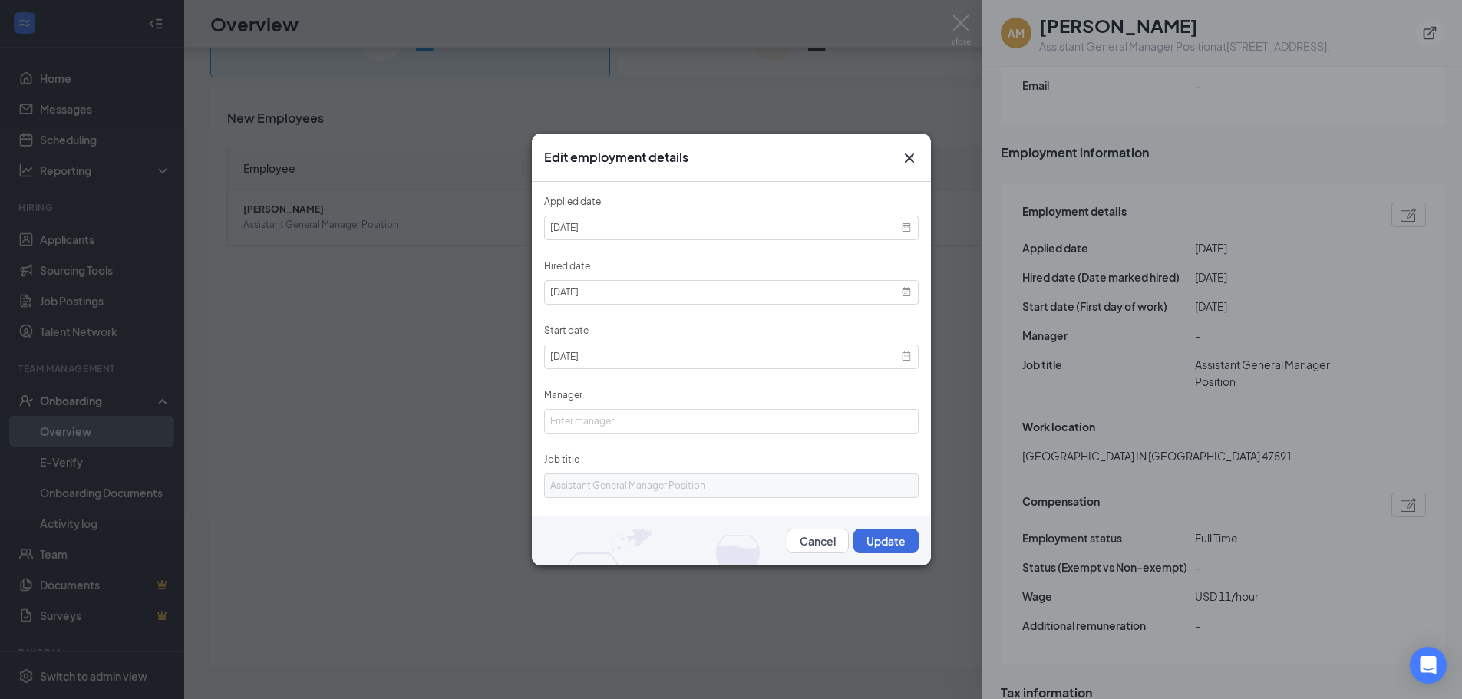
scroll to position [1, 0]
click at [1334, 394] on div "Edit employment details Applied date 2025-09-15 Hired date 2025-09-15 Start dat…" at bounding box center [731, 349] width 1462 height 699
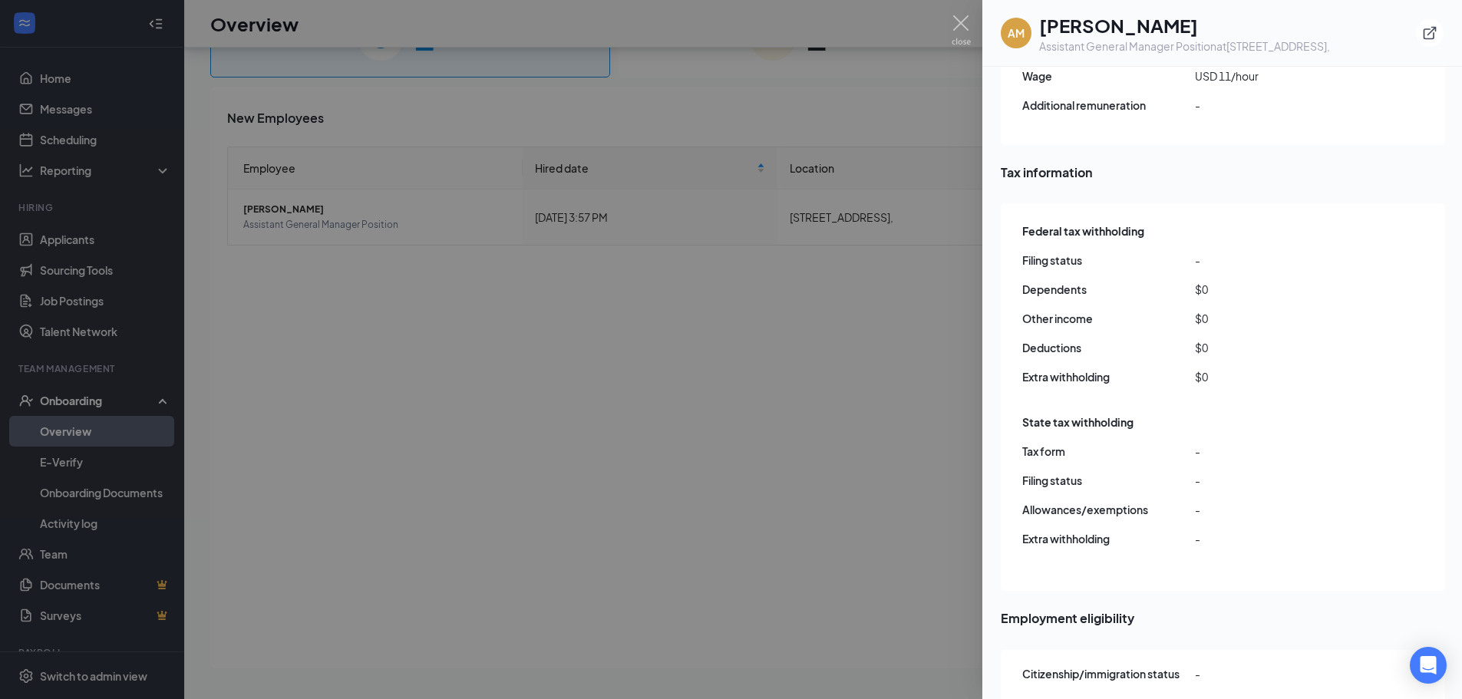
scroll to position [1150, 0]
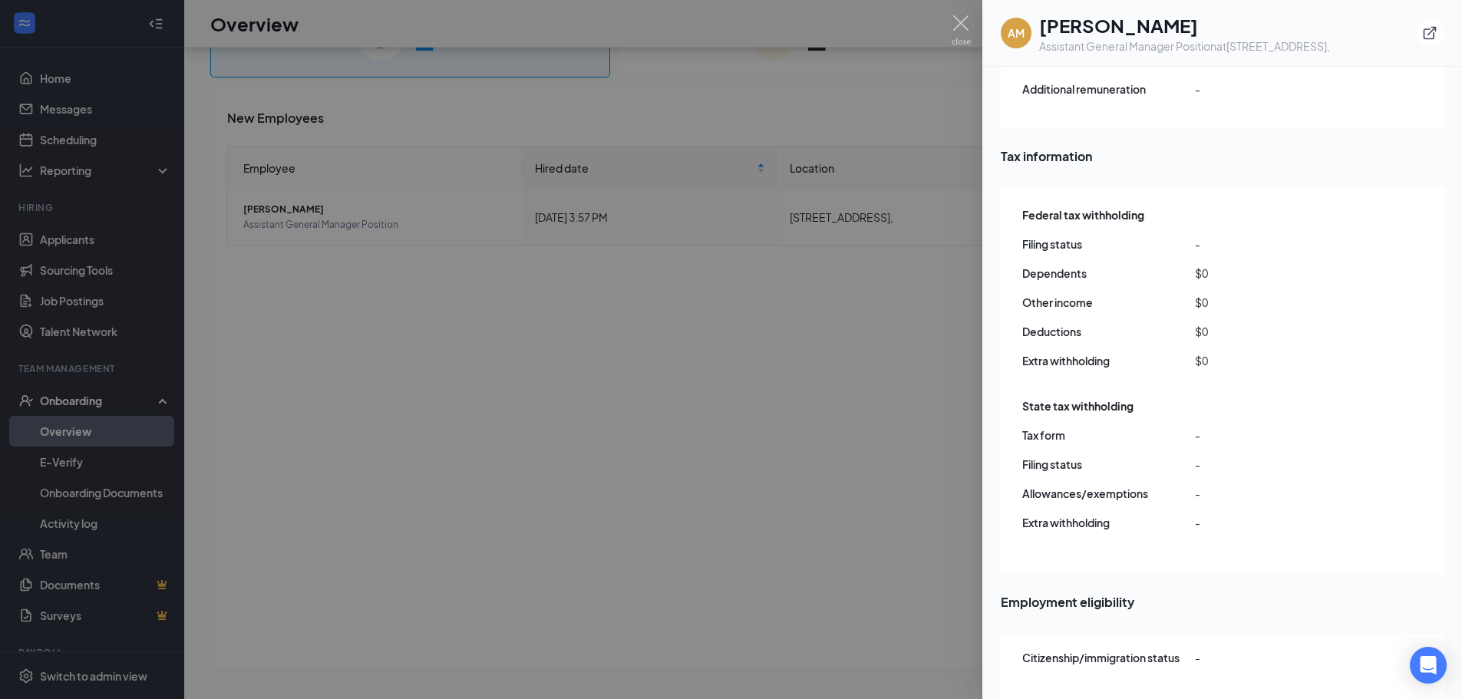
click at [794, 423] on div at bounding box center [731, 349] width 1462 height 699
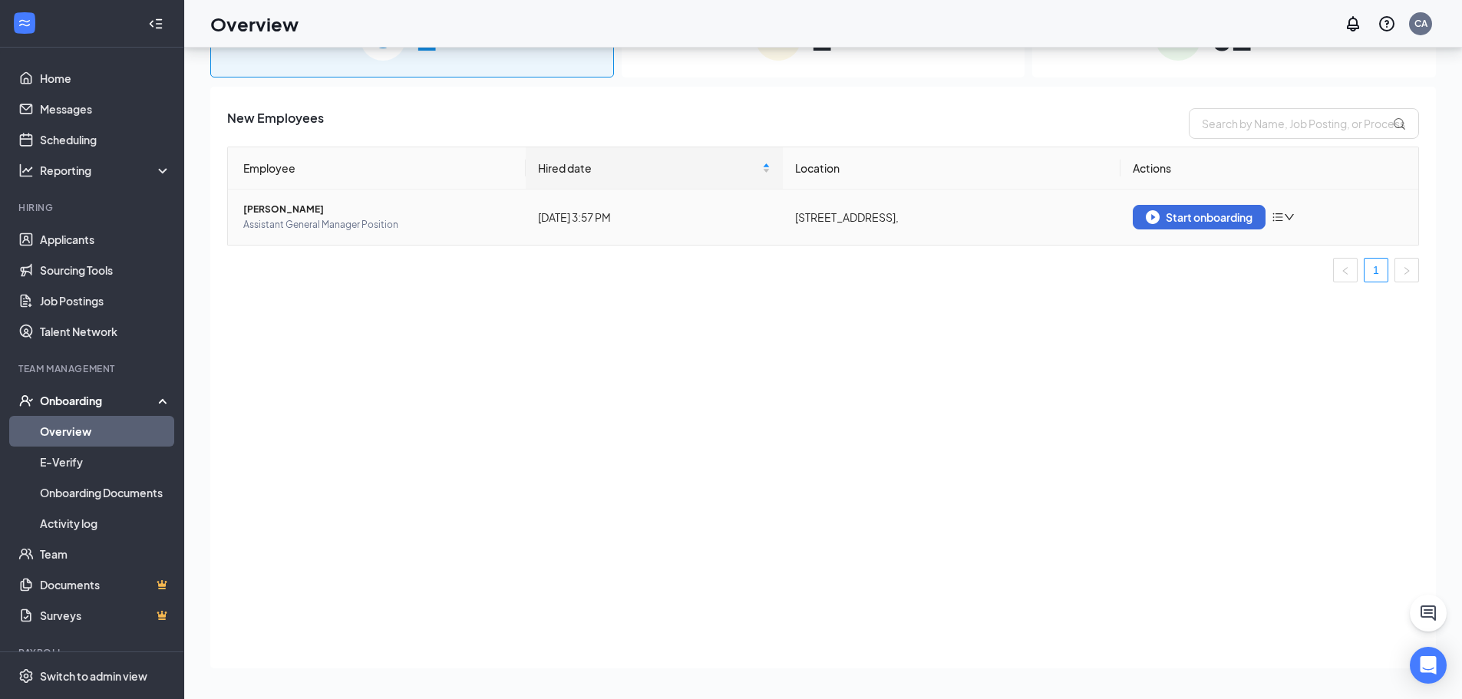
click at [1283, 220] on icon "bars" at bounding box center [1278, 217] width 10 height 8
click at [1056, 401] on div "New Employees Employee Hired date Location Actions Alicia Marsh Assistant Gener…" at bounding box center [823, 378] width 1226 height 582
click at [1213, 218] on div "Start onboarding" at bounding box center [1199, 217] width 107 height 14
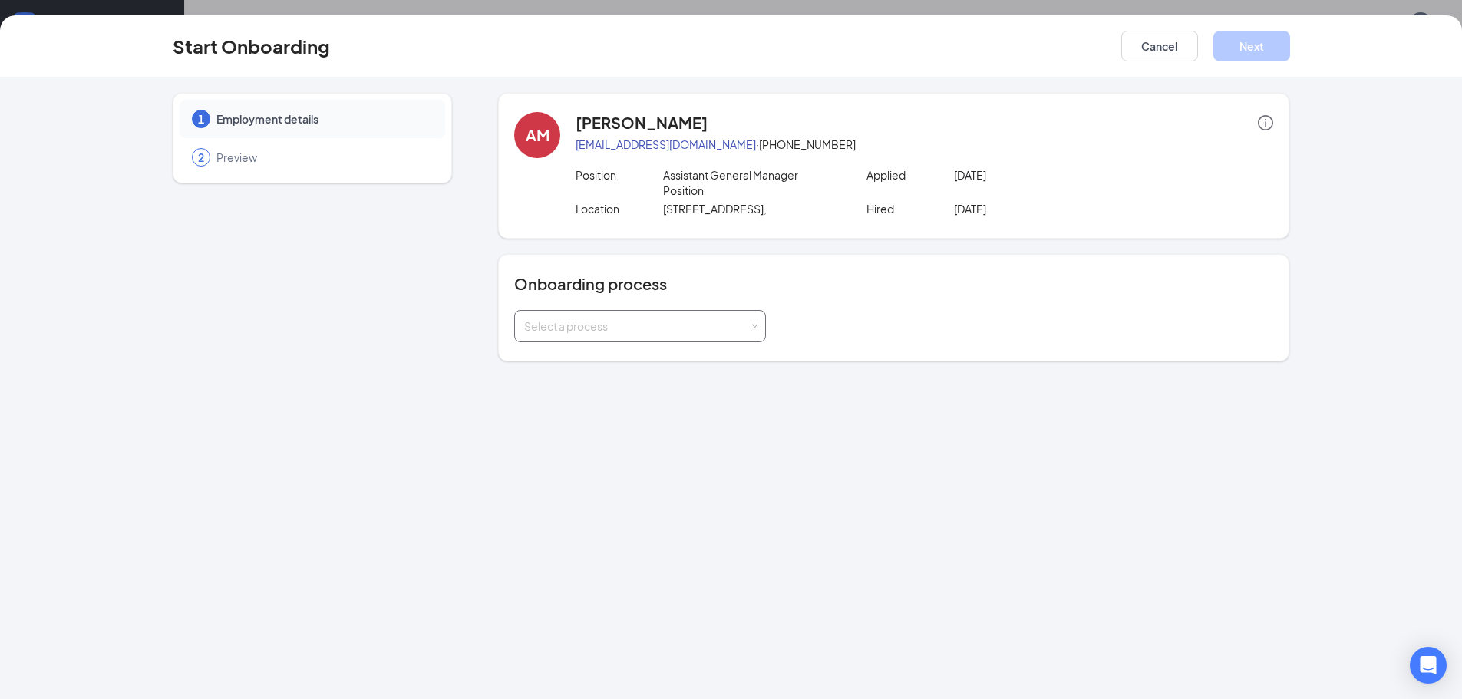
click at [681, 318] on div "Select a process" at bounding box center [636, 325] width 225 height 15
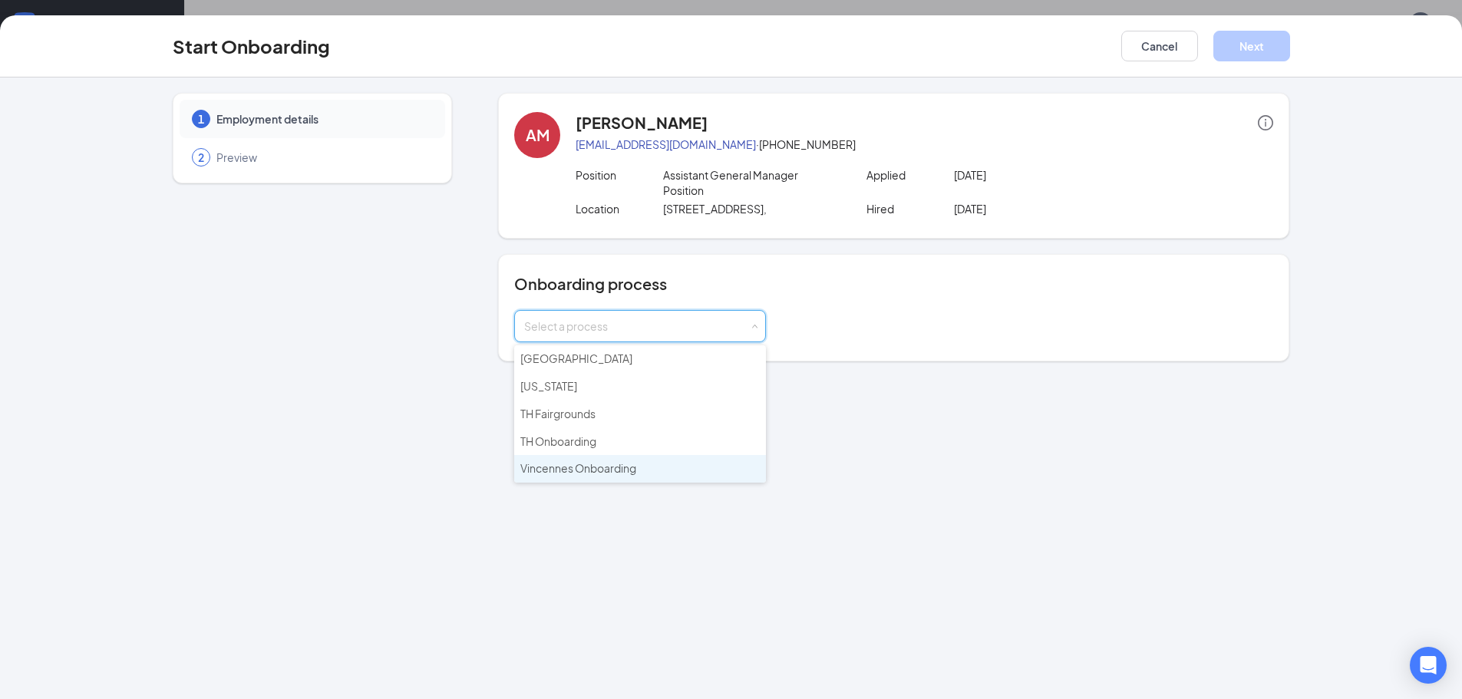
click at [607, 473] on span "Vincennes Onboarding" at bounding box center [578, 468] width 116 height 14
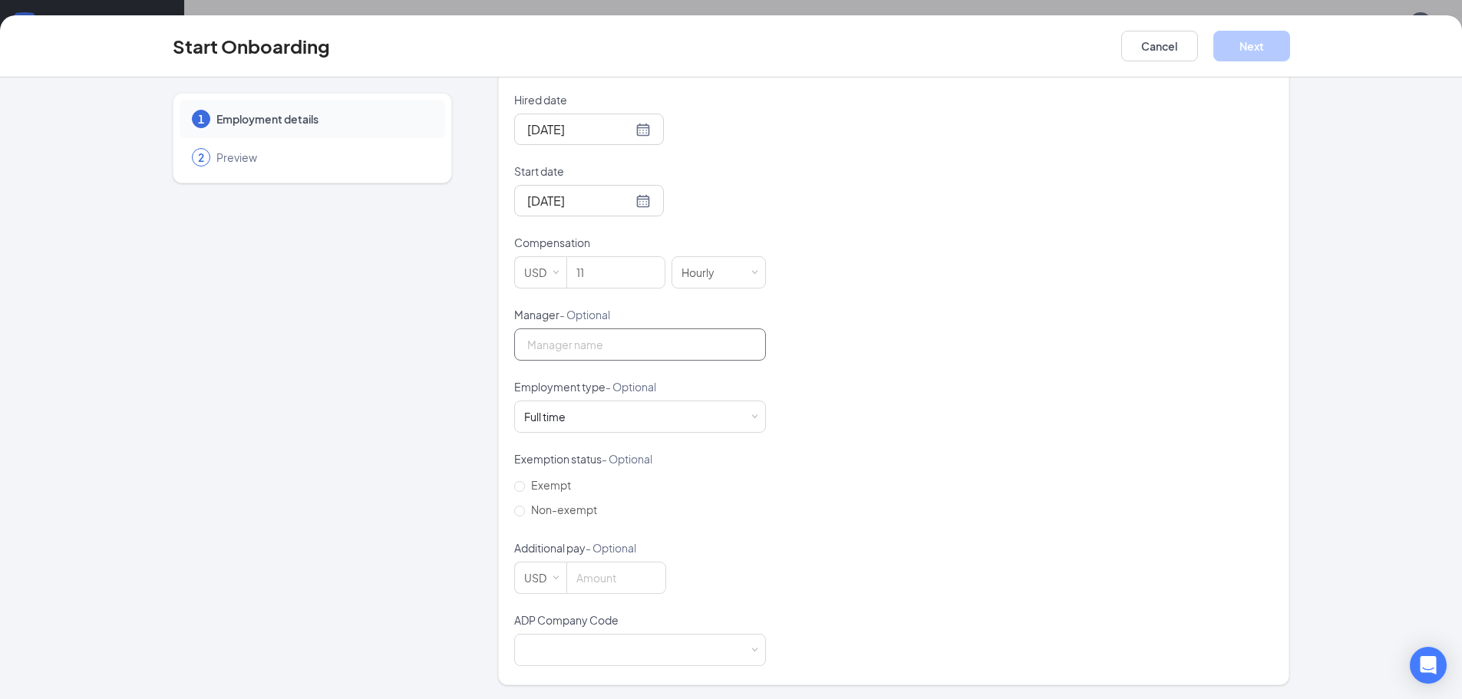
scroll to position [361, 0]
click at [708, 654] on div at bounding box center [640, 648] width 232 height 31
click at [606, 542] on li "5GD - First City Hospitality LLC" at bounding box center [634, 541] width 252 height 25
click at [151, 303] on div "1 Employment details 2 Preview AM Alicia Marsh marshalicia34@gmail.com · (812) …" at bounding box center [731, 208] width 1179 height 952
click at [1273, 50] on button "Next" at bounding box center [1251, 46] width 77 height 31
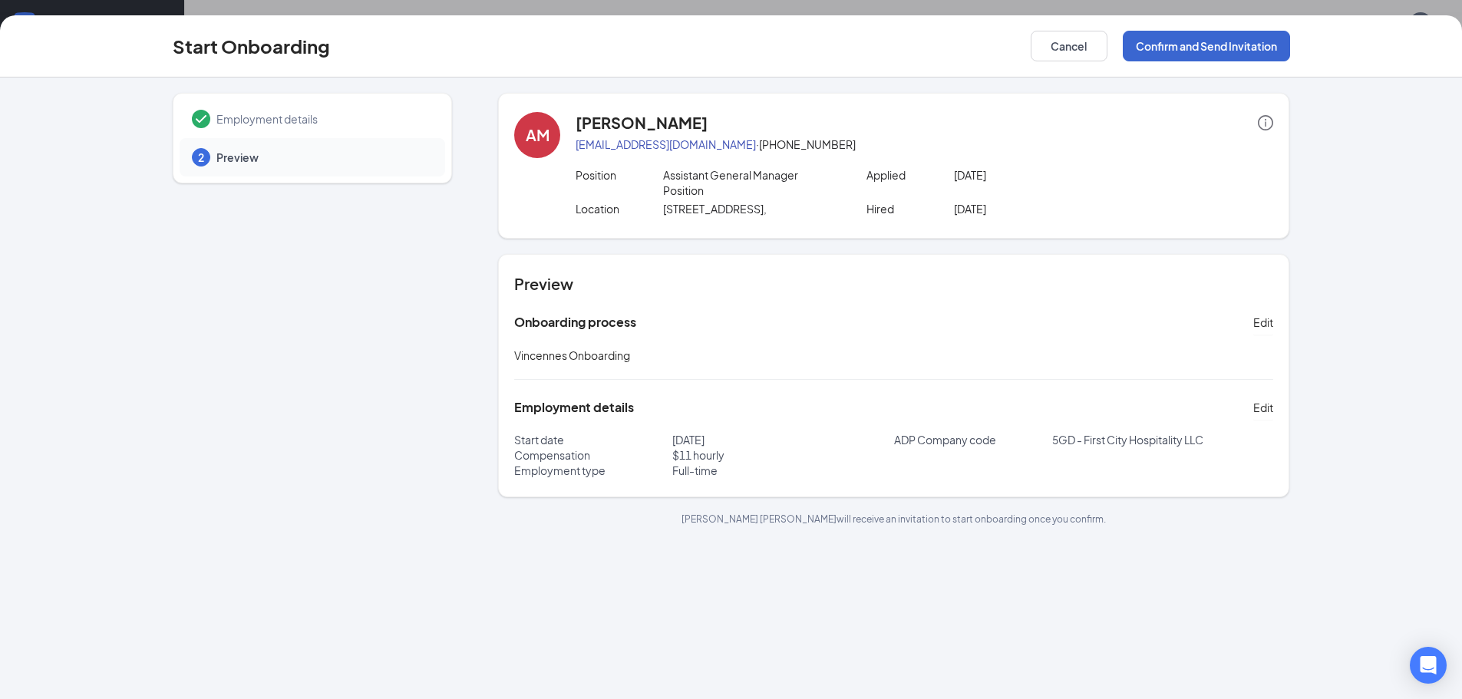
scroll to position [0, 0]
click at [688, 180] on p "Assistant General Manager Position" at bounding box center [750, 182] width 174 height 31
click at [1270, 127] on icon "info-circle" at bounding box center [1265, 122] width 15 height 15
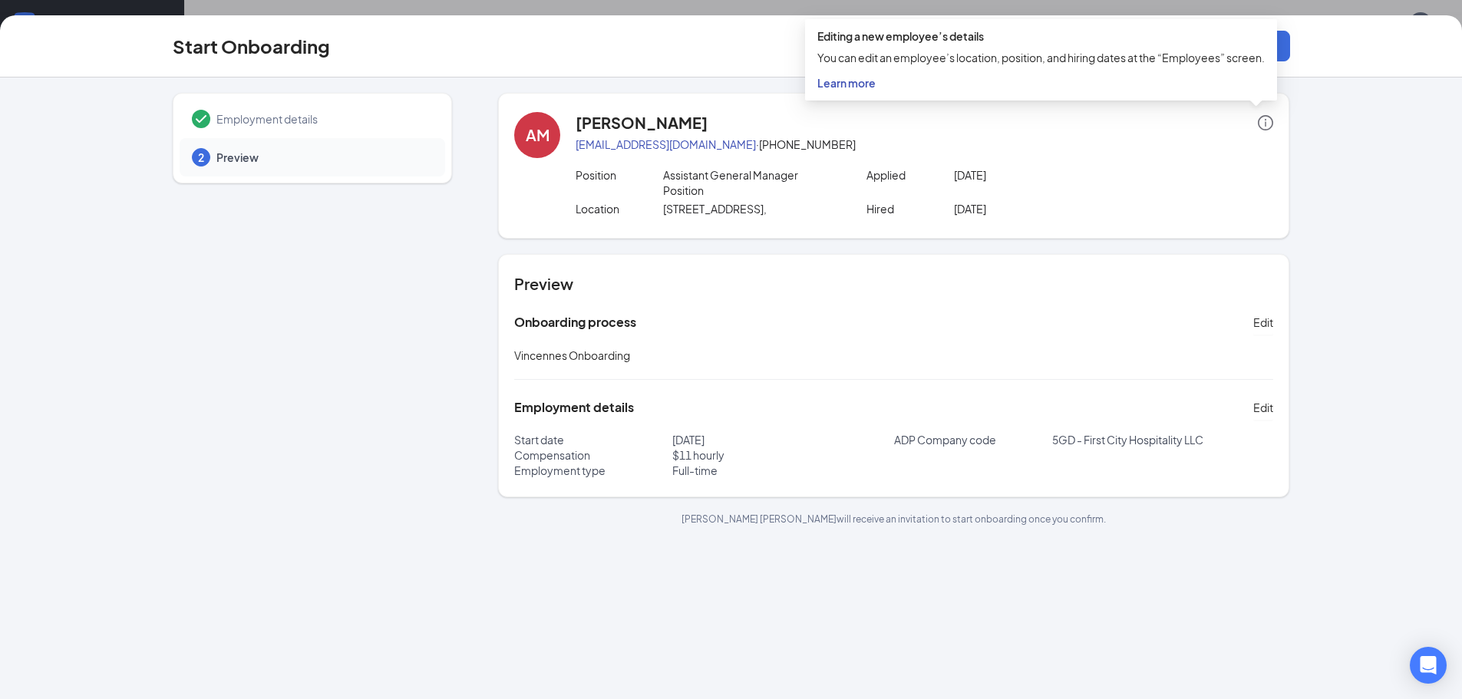
click at [1270, 125] on icon "info-circle" at bounding box center [1265, 122] width 15 height 15
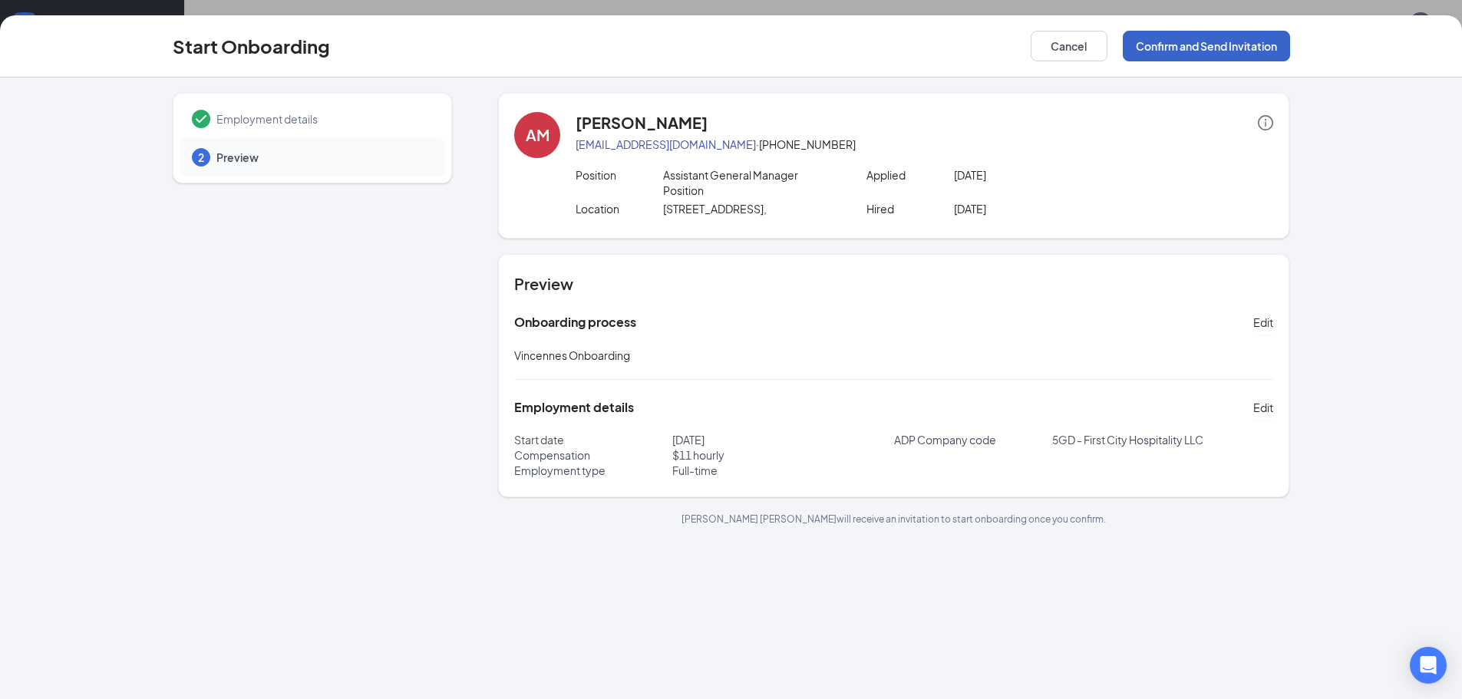
click at [1226, 45] on button "Confirm and Send Invitation" at bounding box center [1206, 46] width 167 height 31
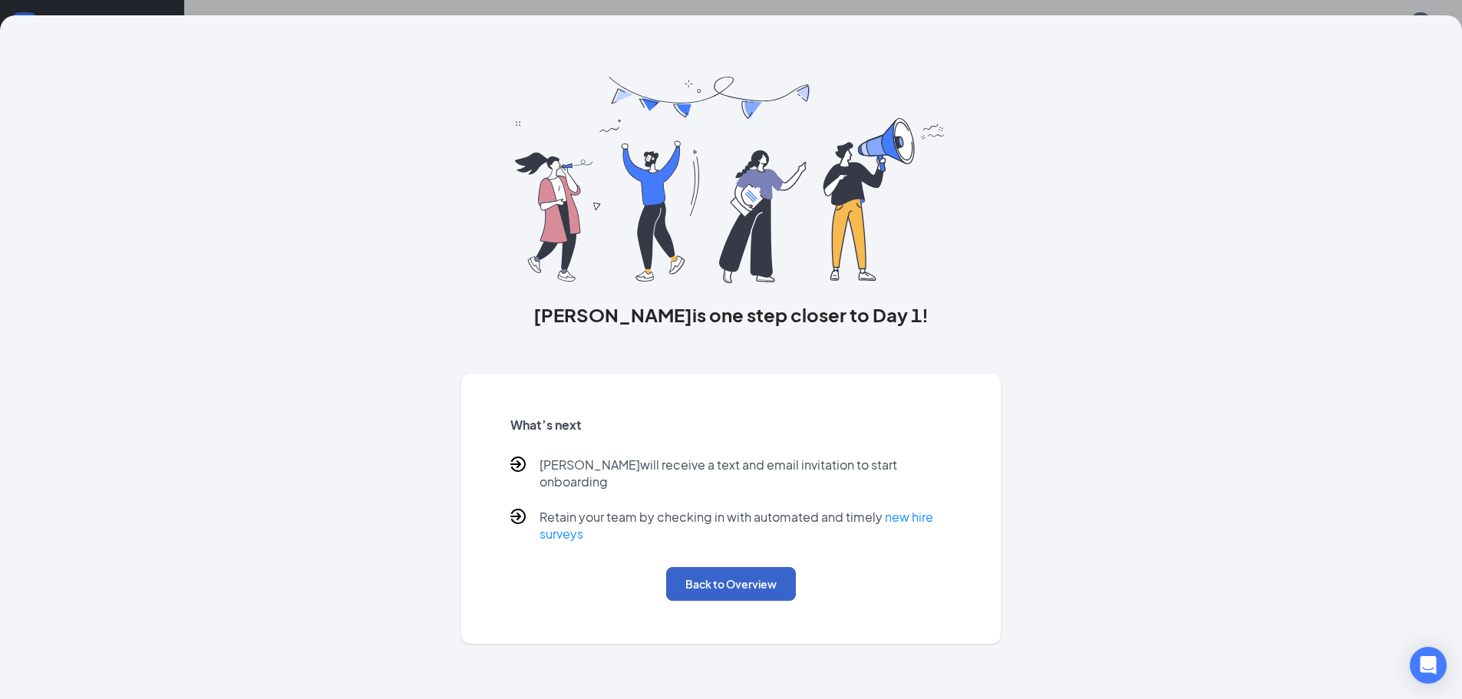
click at [734, 568] on button "Back to Overview" at bounding box center [731, 584] width 130 height 34
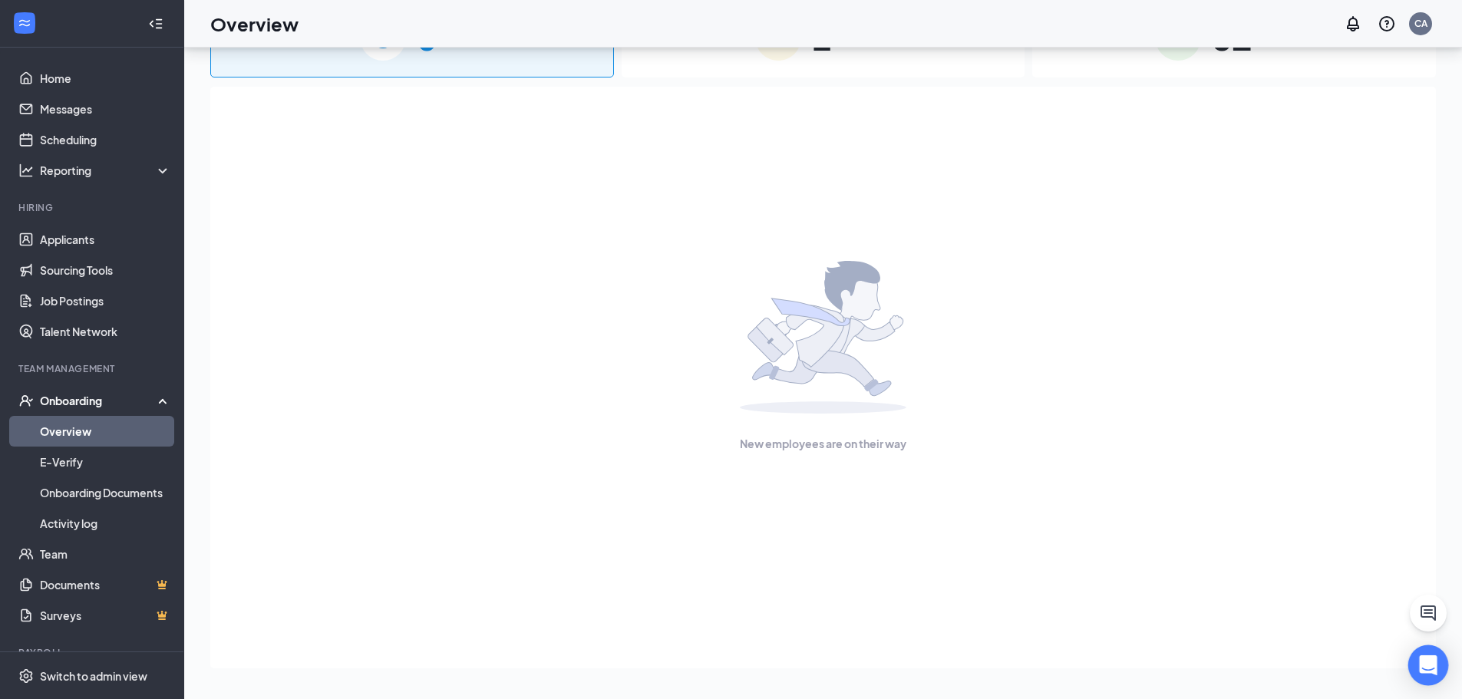
click at [1435, 658] on icon "Open Intercom Messenger" at bounding box center [1428, 665] width 20 height 20
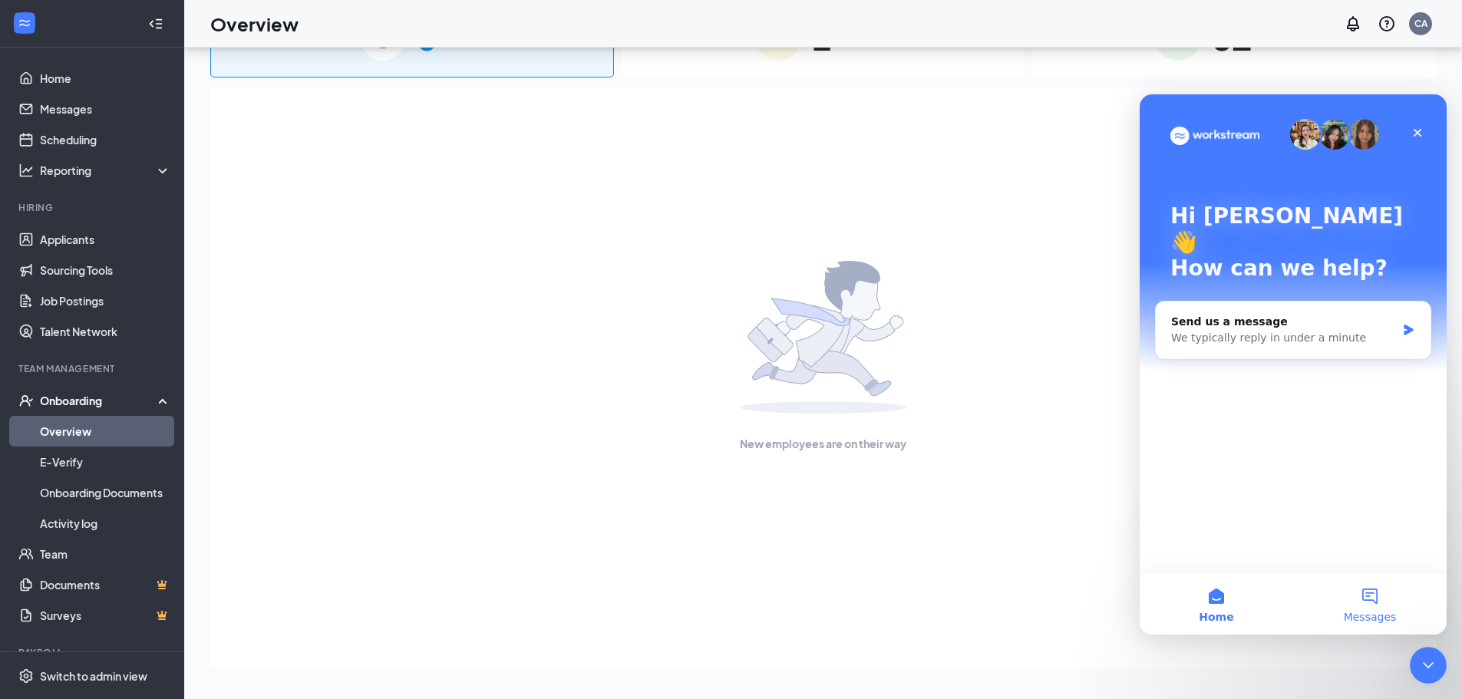
click at [1373, 608] on button "Messages" at bounding box center [1369, 603] width 153 height 61
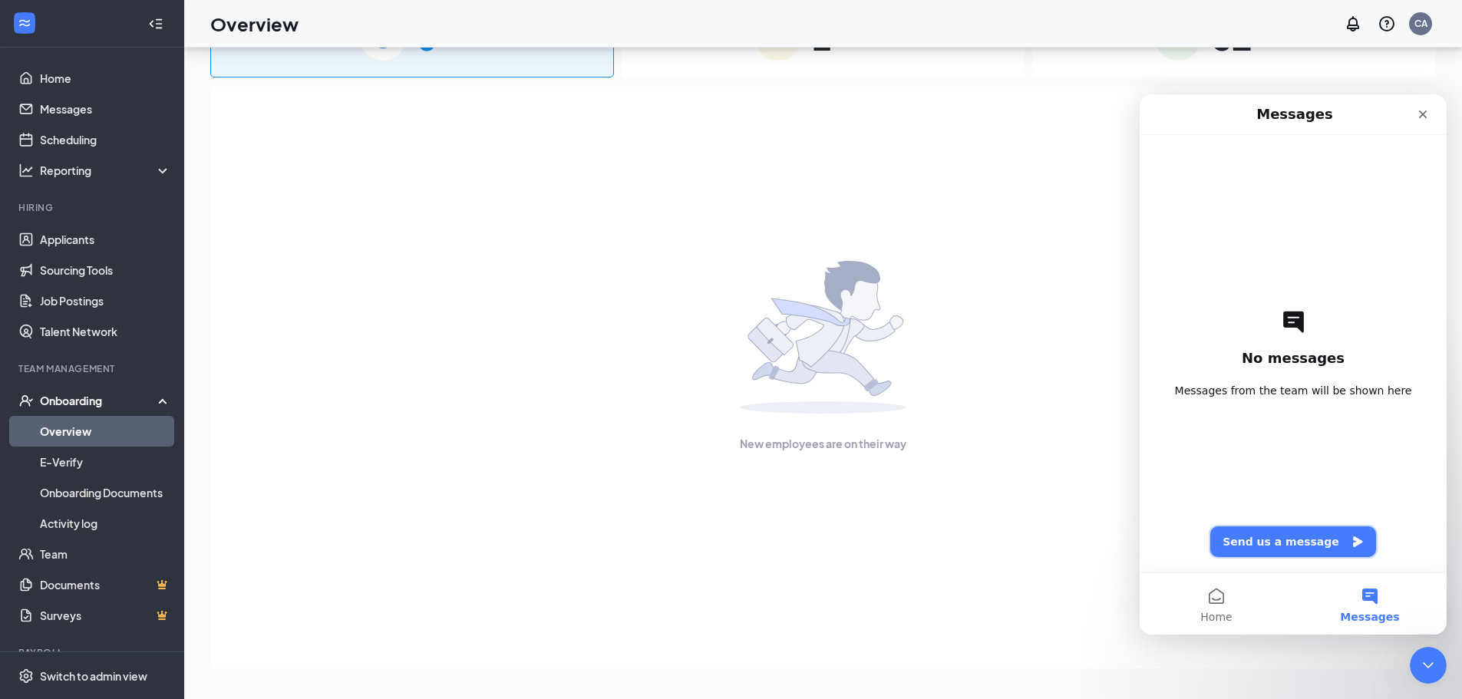
click at [1351, 547] on icon "Send us a message" at bounding box center [1357, 542] width 12 height 12
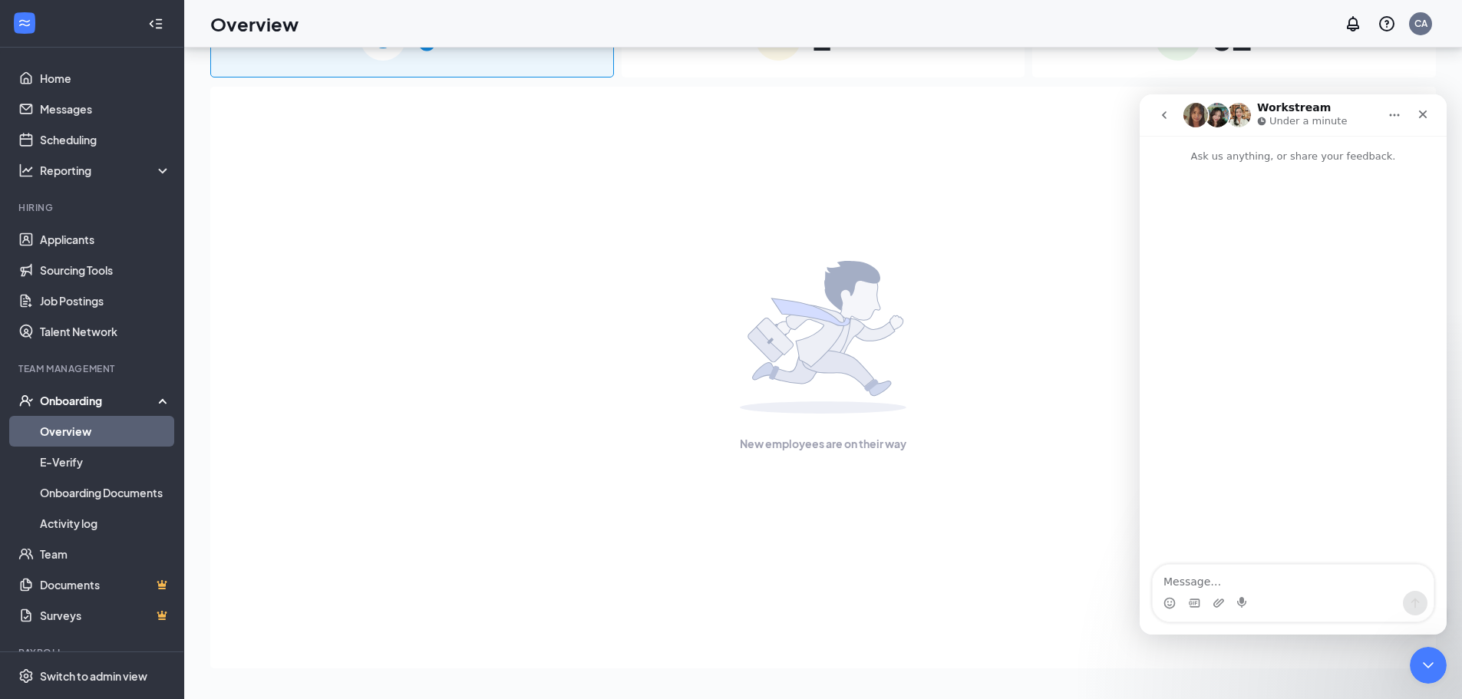
click at [1161, 116] on icon "go back" at bounding box center [1164, 115] width 12 height 12
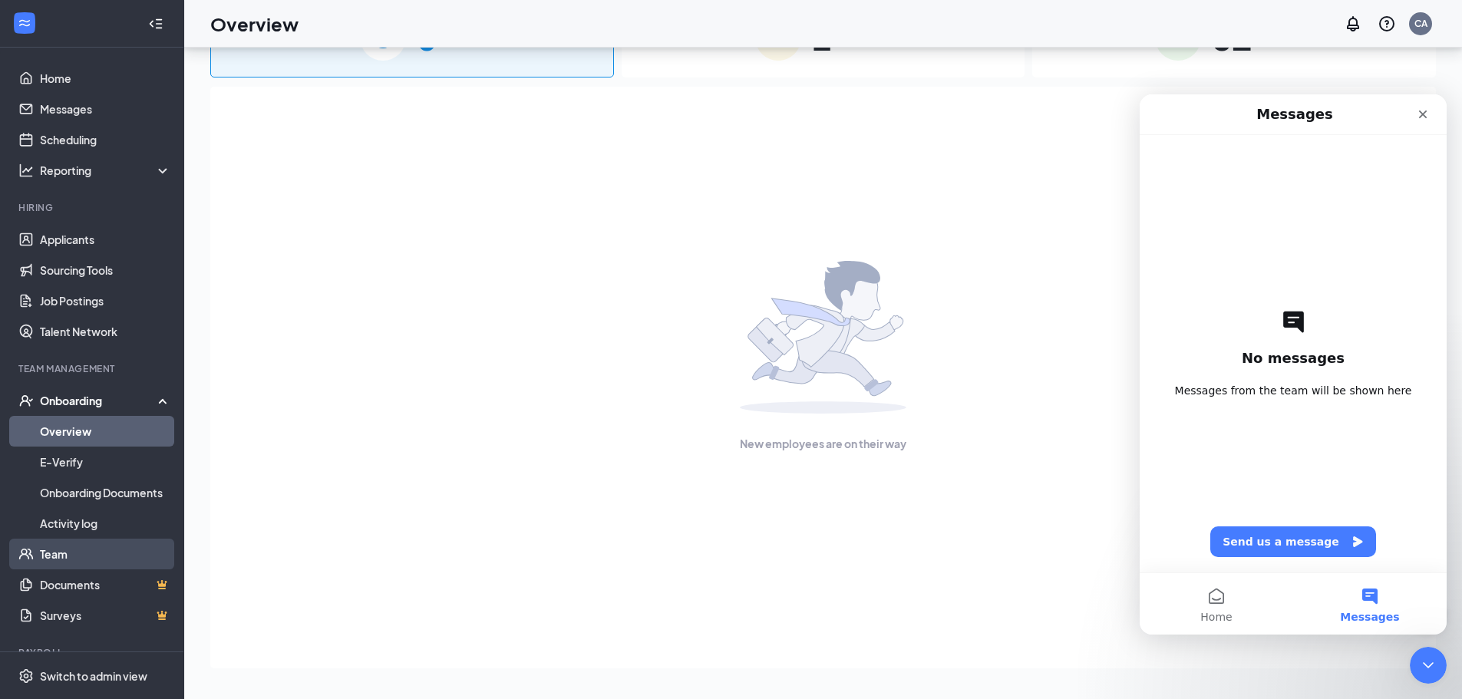
click at [81, 547] on link "Team" at bounding box center [105, 554] width 131 height 31
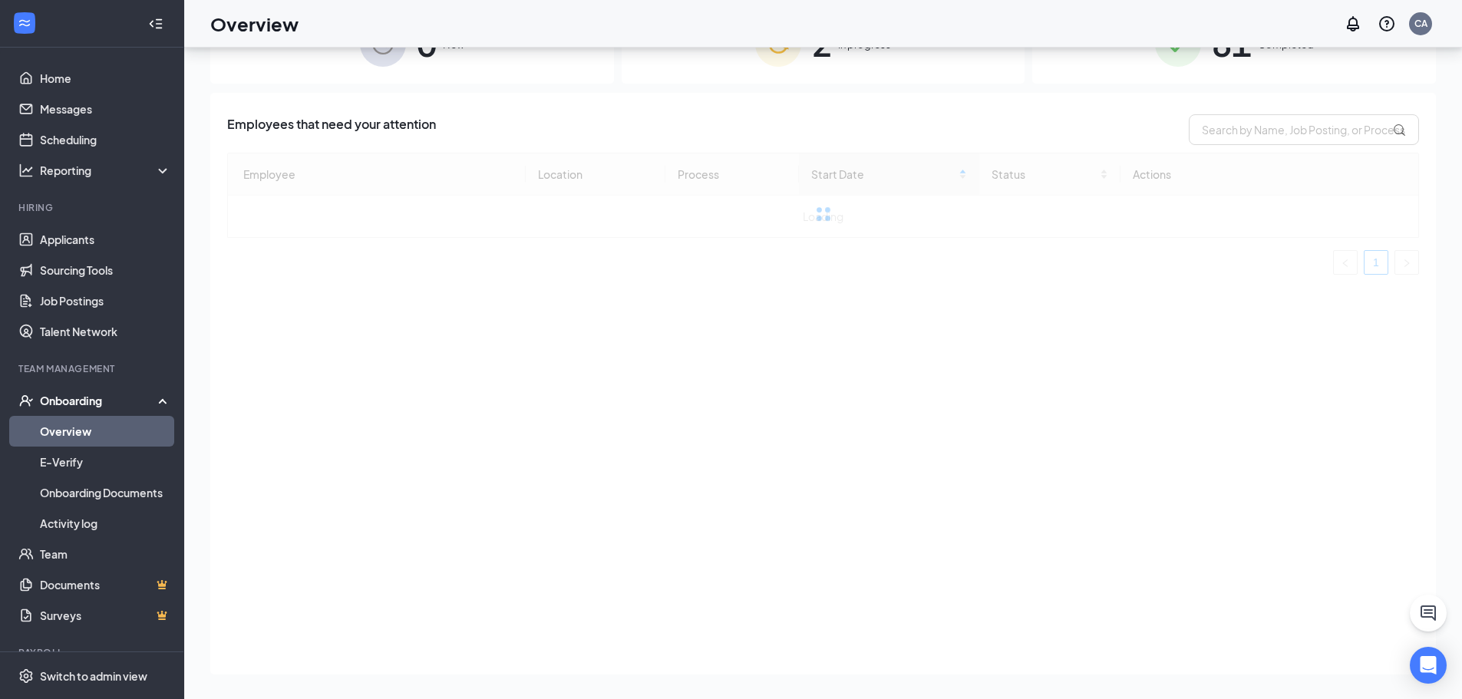
scroll to position [69, 0]
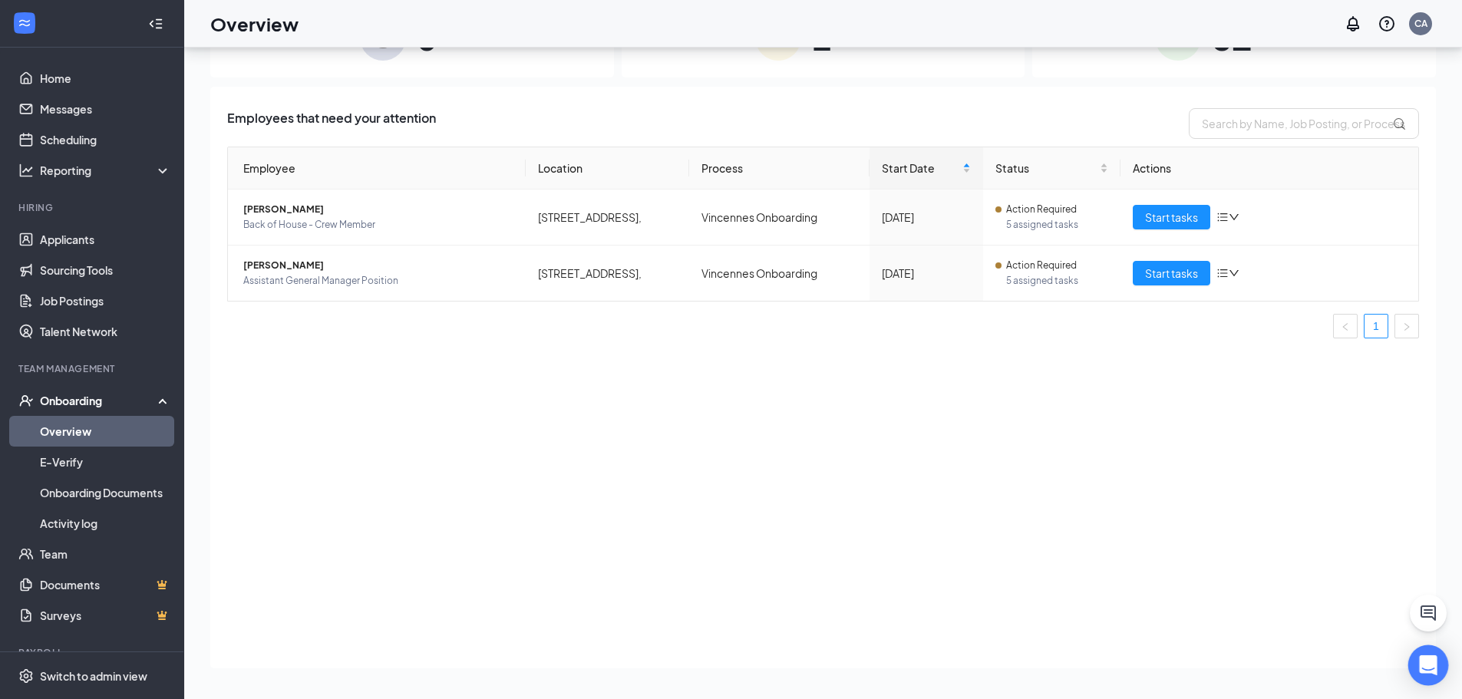
click at [1433, 663] on icon "Open Intercom Messenger" at bounding box center [1428, 665] width 18 height 20
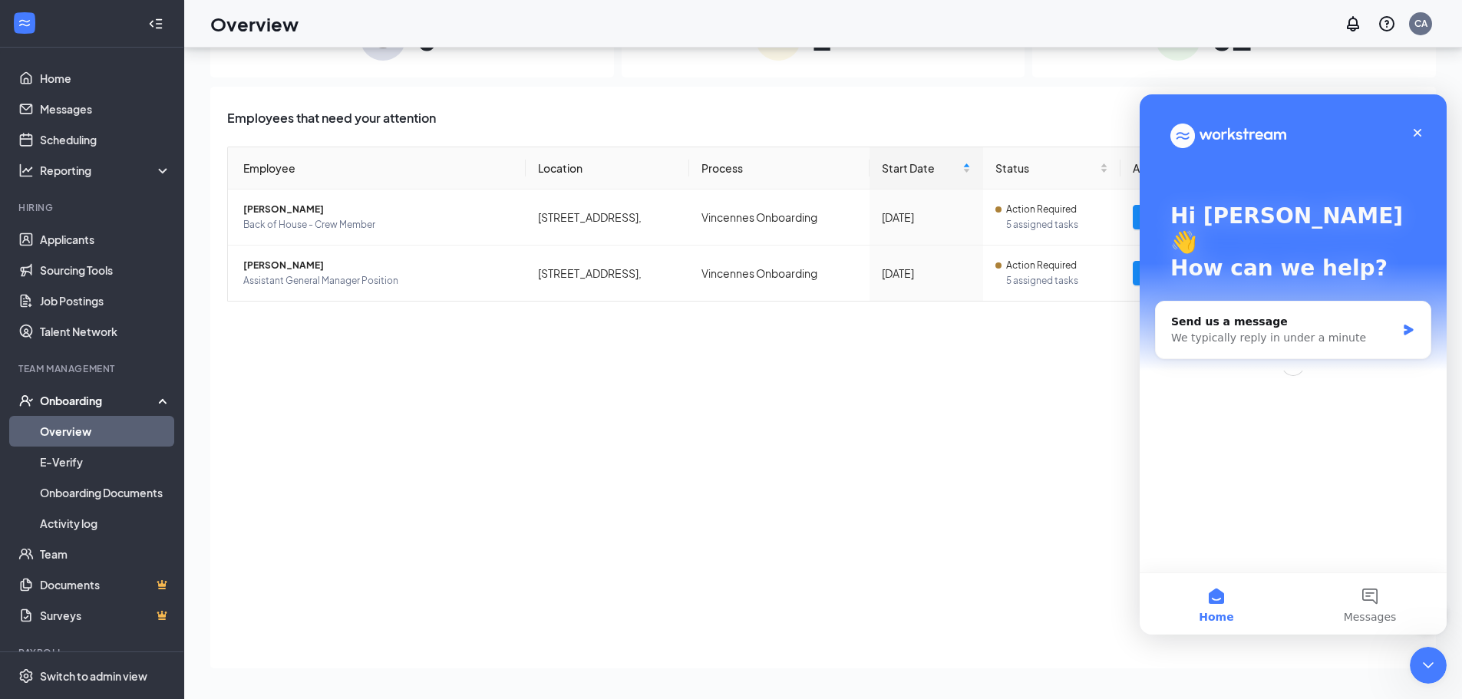
scroll to position [0, 0]
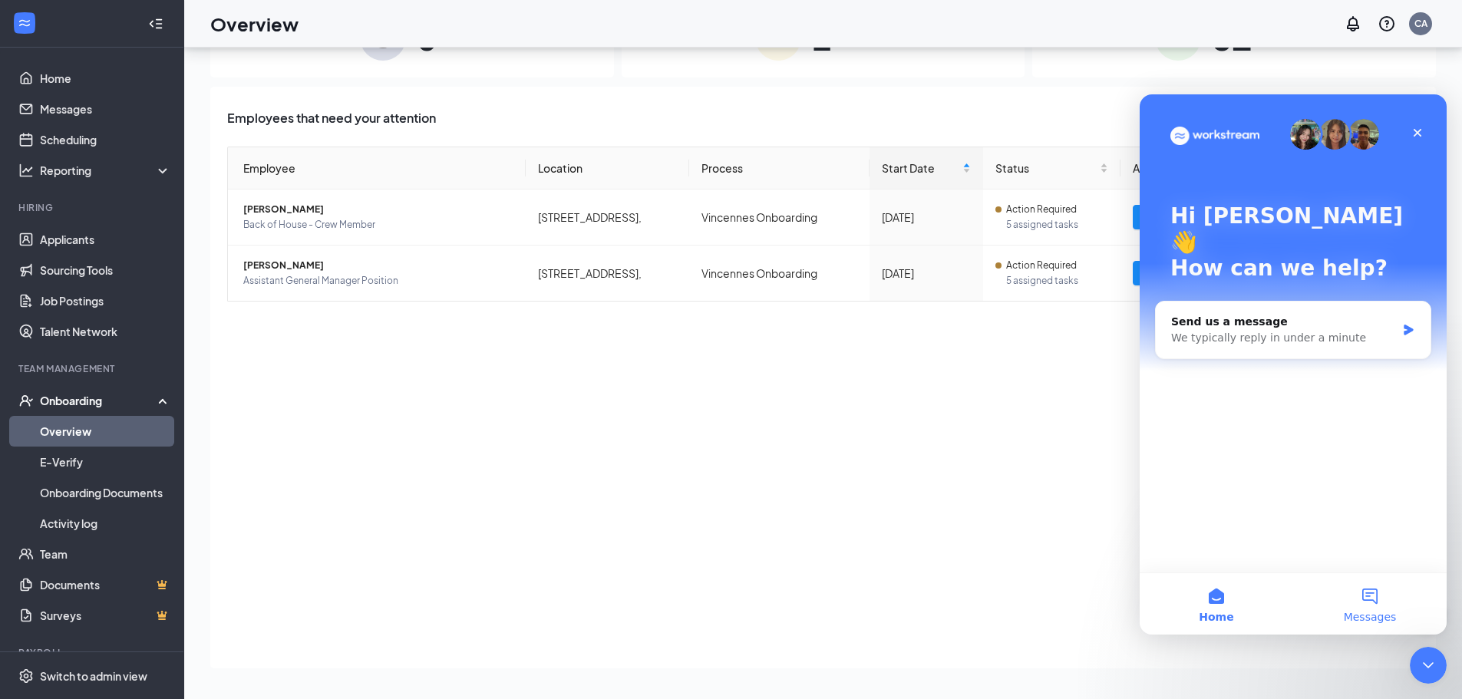
click at [1371, 593] on button "Messages" at bounding box center [1369, 603] width 153 height 61
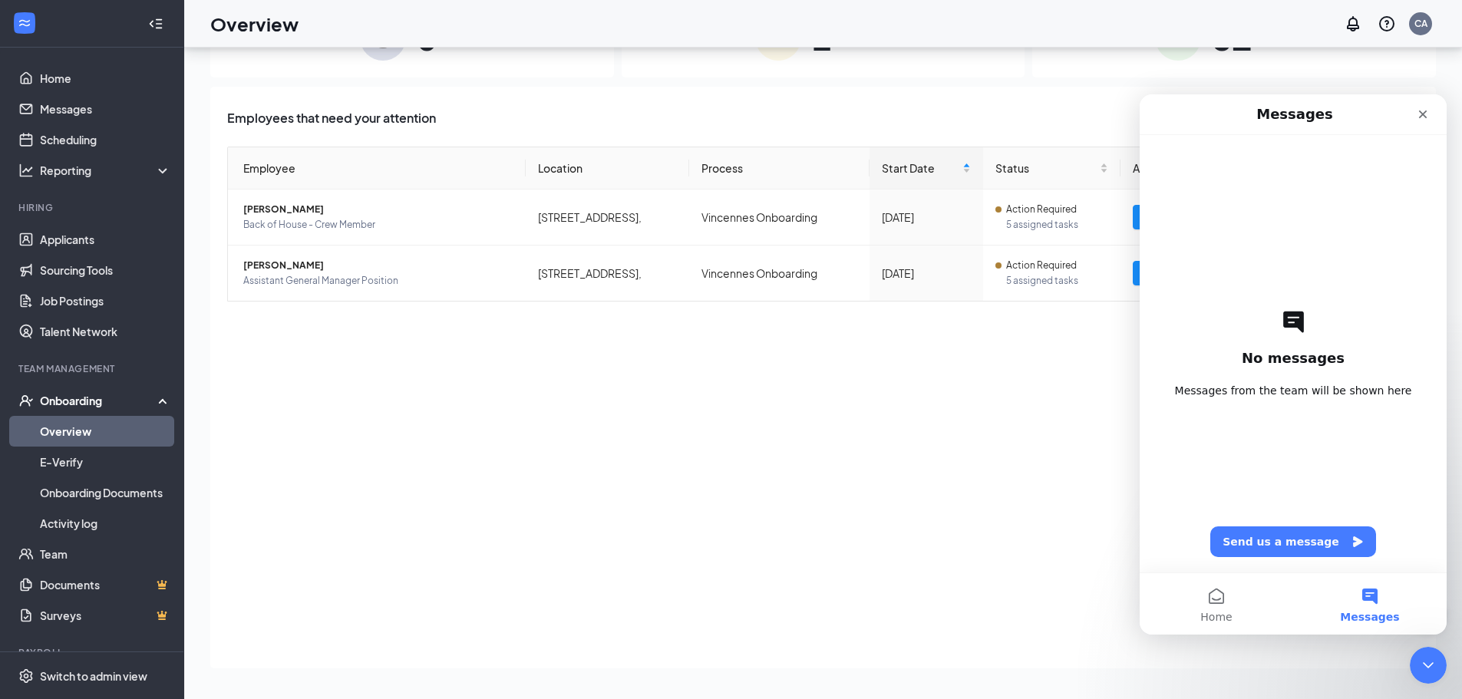
click at [584, 449] on div "Employees that need your attention Employee Location Process Start Date Status …" at bounding box center [823, 378] width 1226 height 582
click at [1424, 111] on icon "Close" at bounding box center [1423, 114] width 12 height 12
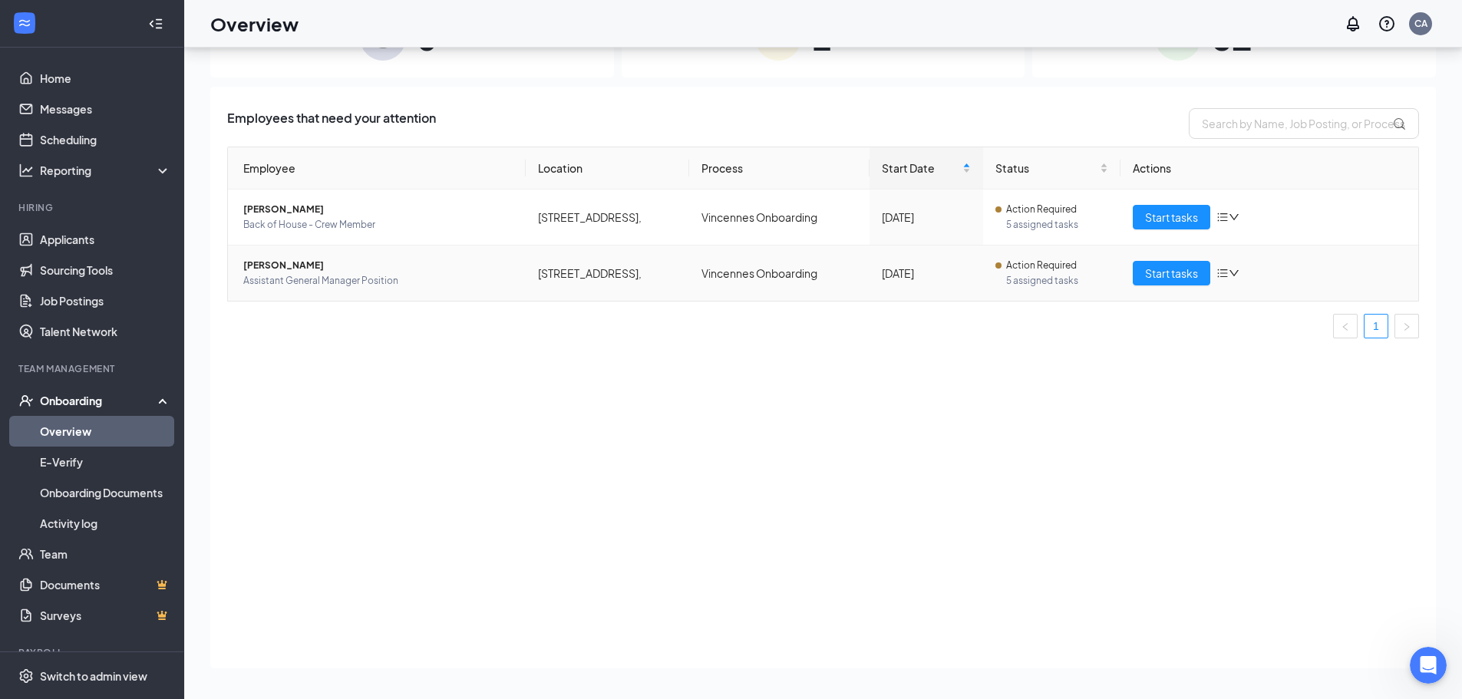
click at [1236, 276] on icon "down" at bounding box center [1234, 273] width 11 height 11
click at [1253, 338] on div "Change process" at bounding box center [1309, 339] width 166 height 15
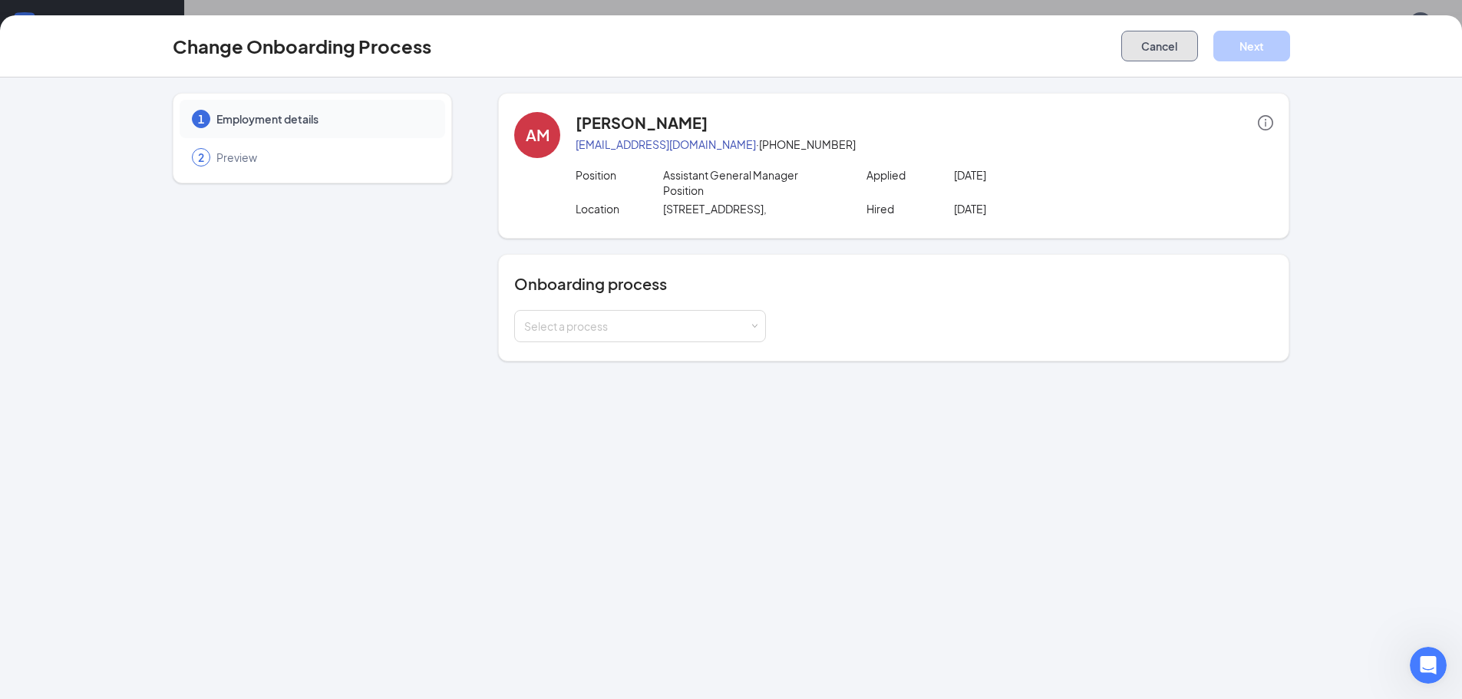
click at [1147, 40] on button "Cancel" at bounding box center [1159, 46] width 77 height 31
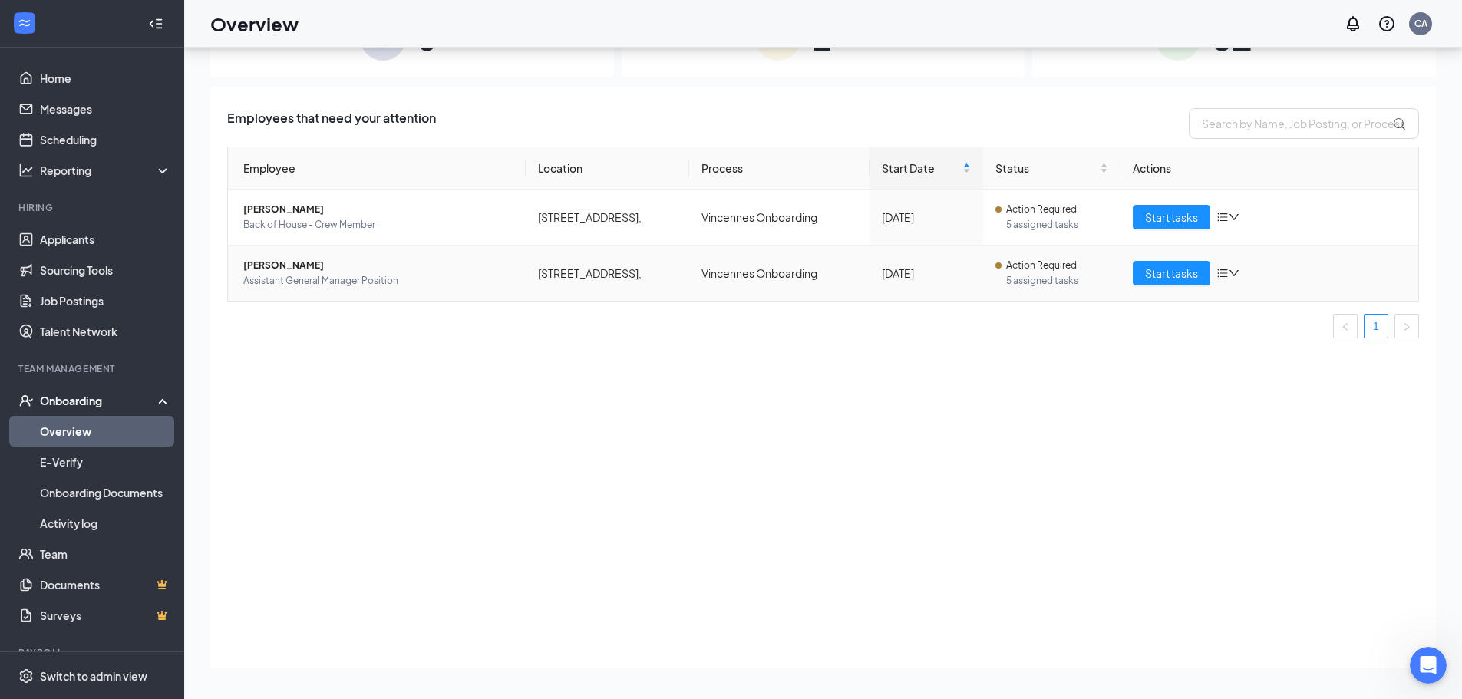
click at [276, 286] on span "Assistant General Manager Position" at bounding box center [378, 280] width 270 height 15
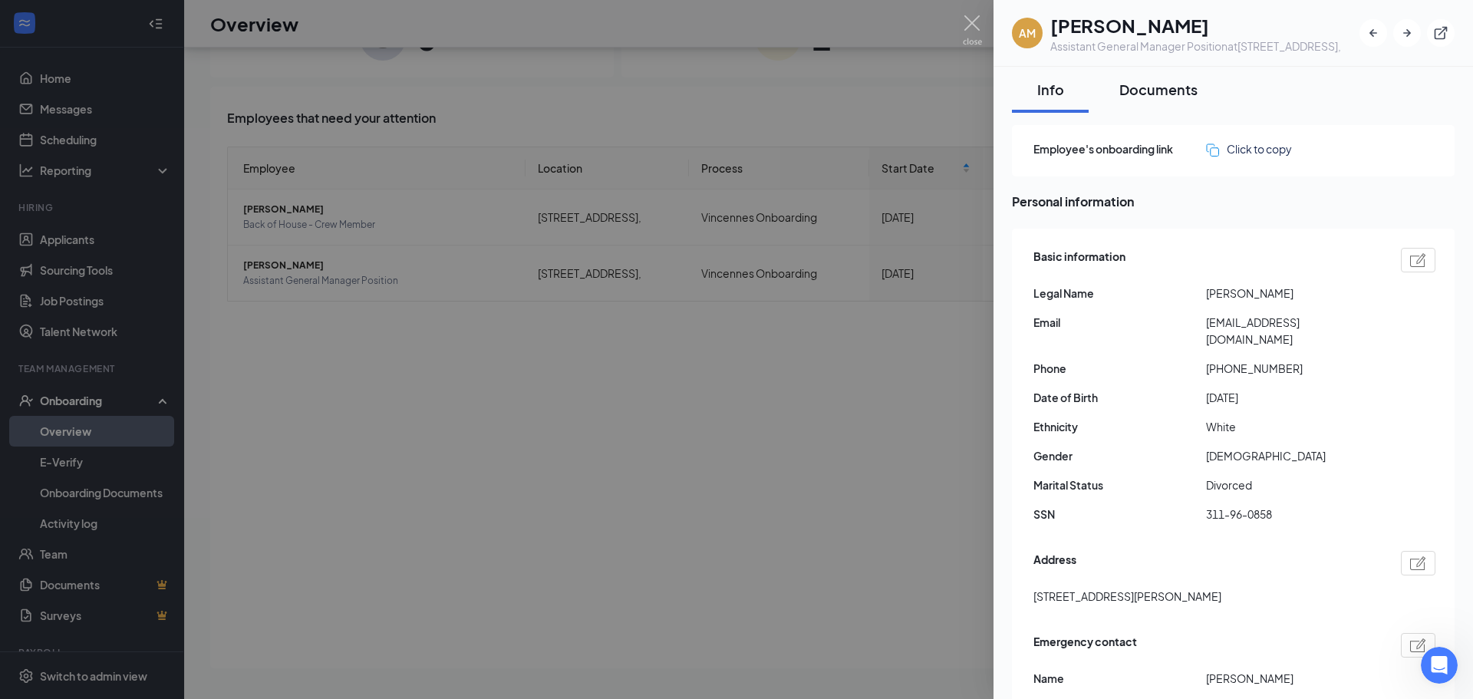
click at [1180, 90] on div "Documents" at bounding box center [1159, 89] width 78 height 19
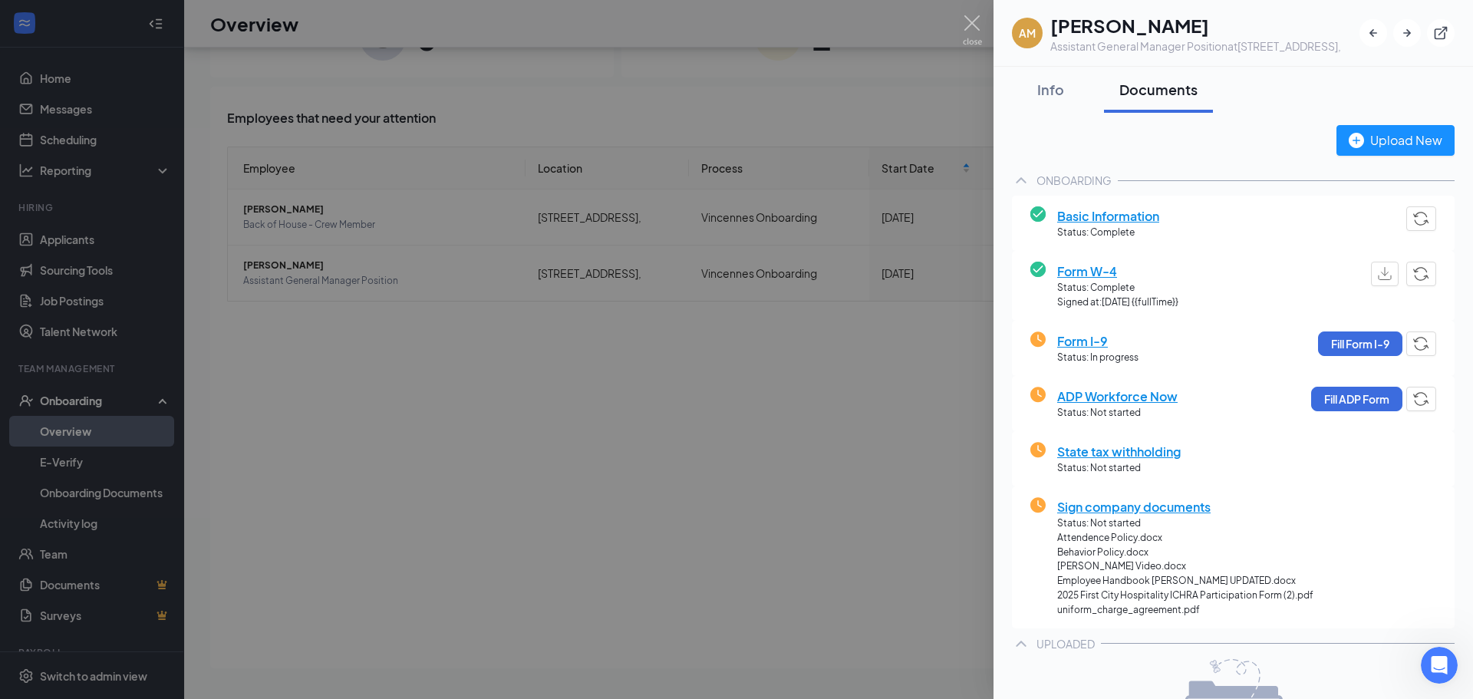
drag, startPoint x: 599, startPoint y: 384, endPoint x: 598, endPoint y: 376, distance: 7.7
click at [598, 378] on div at bounding box center [736, 349] width 1473 height 699
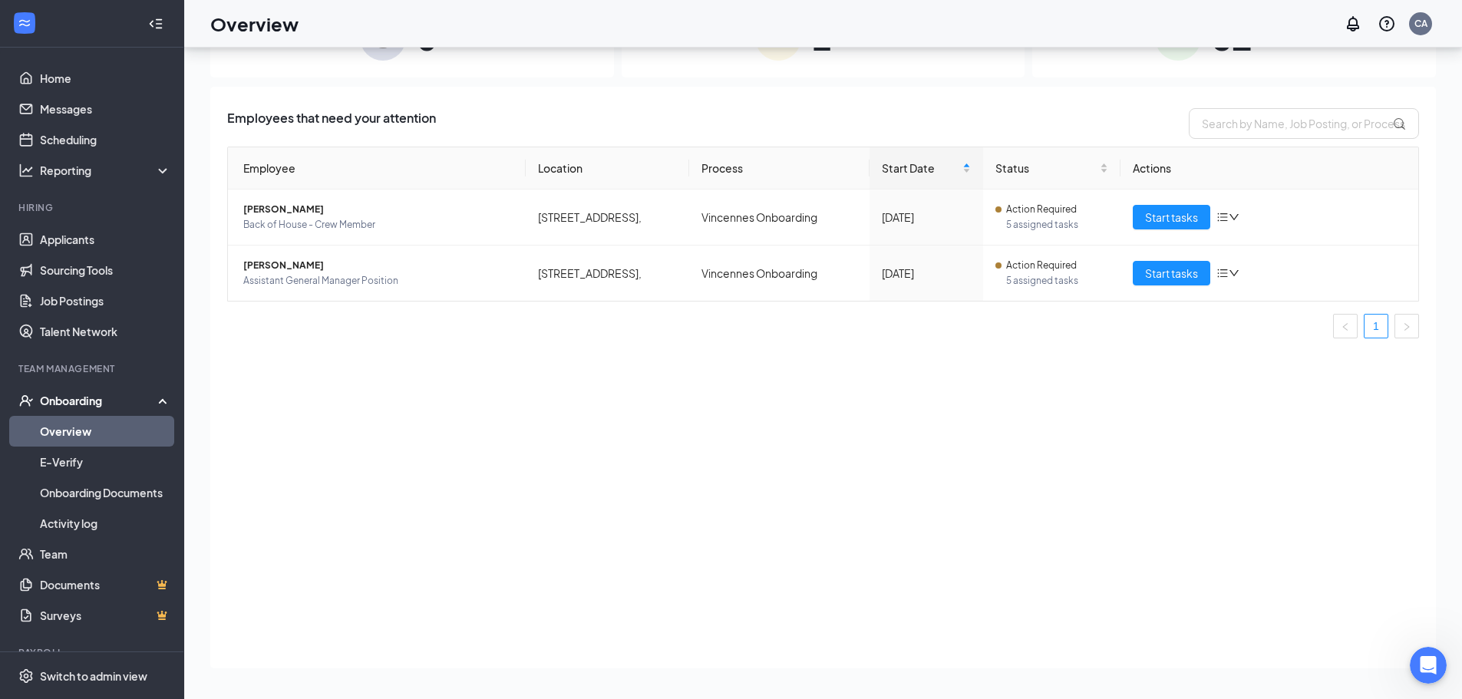
drag, startPoint x: 142, startPoint y: 360, endPoint x: 144, endPoint y: 348, distance: 11.6
click at [144, 348] on ul "Home Messages Scheduling Reporting Hiring Applicants Sourcing Tools Job Posting…" at bounding box center [91, 377] width 183 height 658
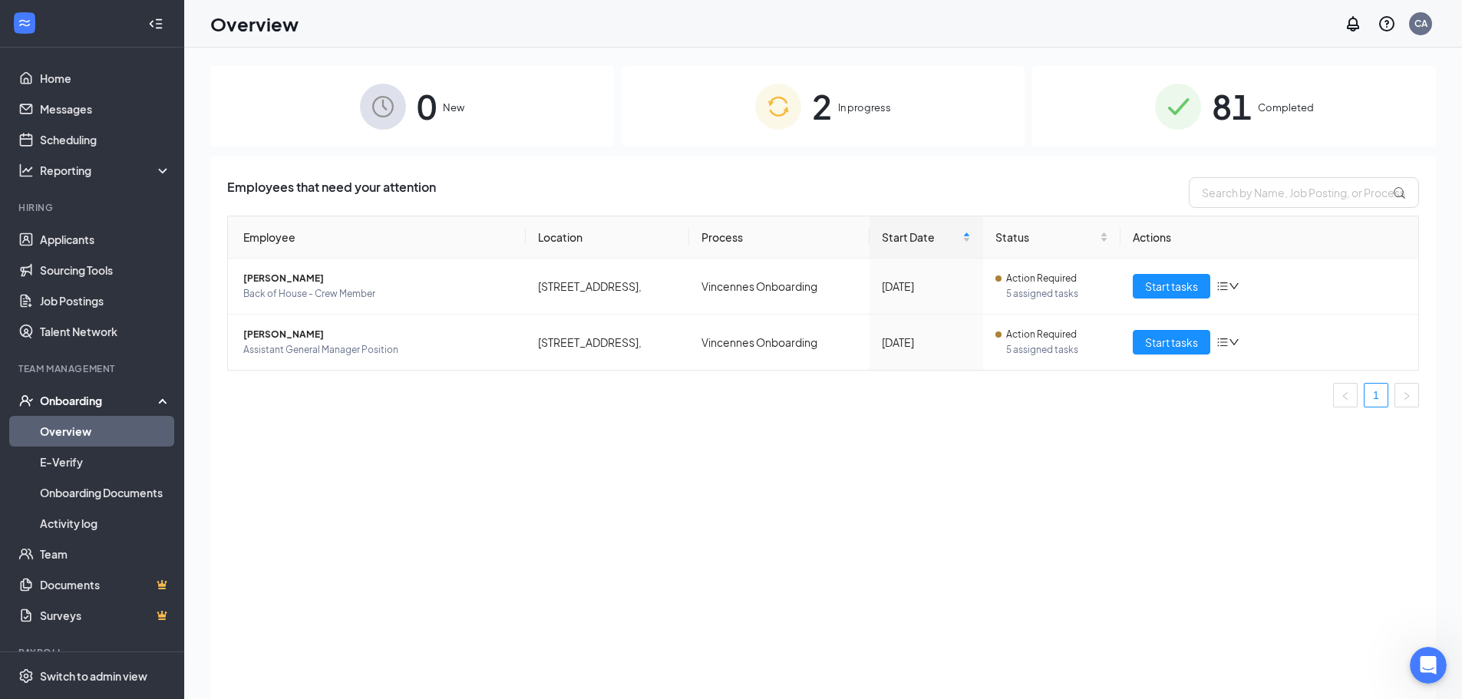
click at [817, 98] on span "2" at bounding box center [822, 106] width 20 height 53
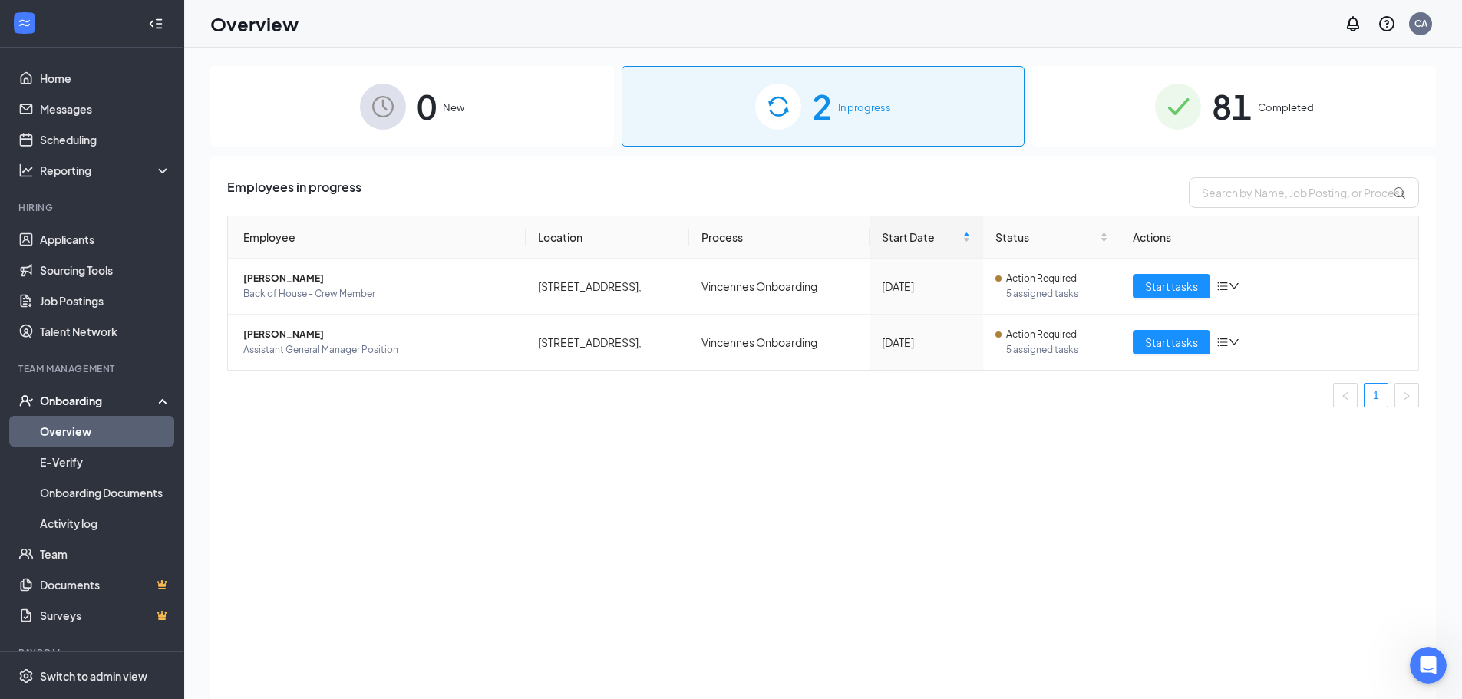
click at [1313, 104] on span "Completed" at bounding box center [1286, 107] width 56 height 15
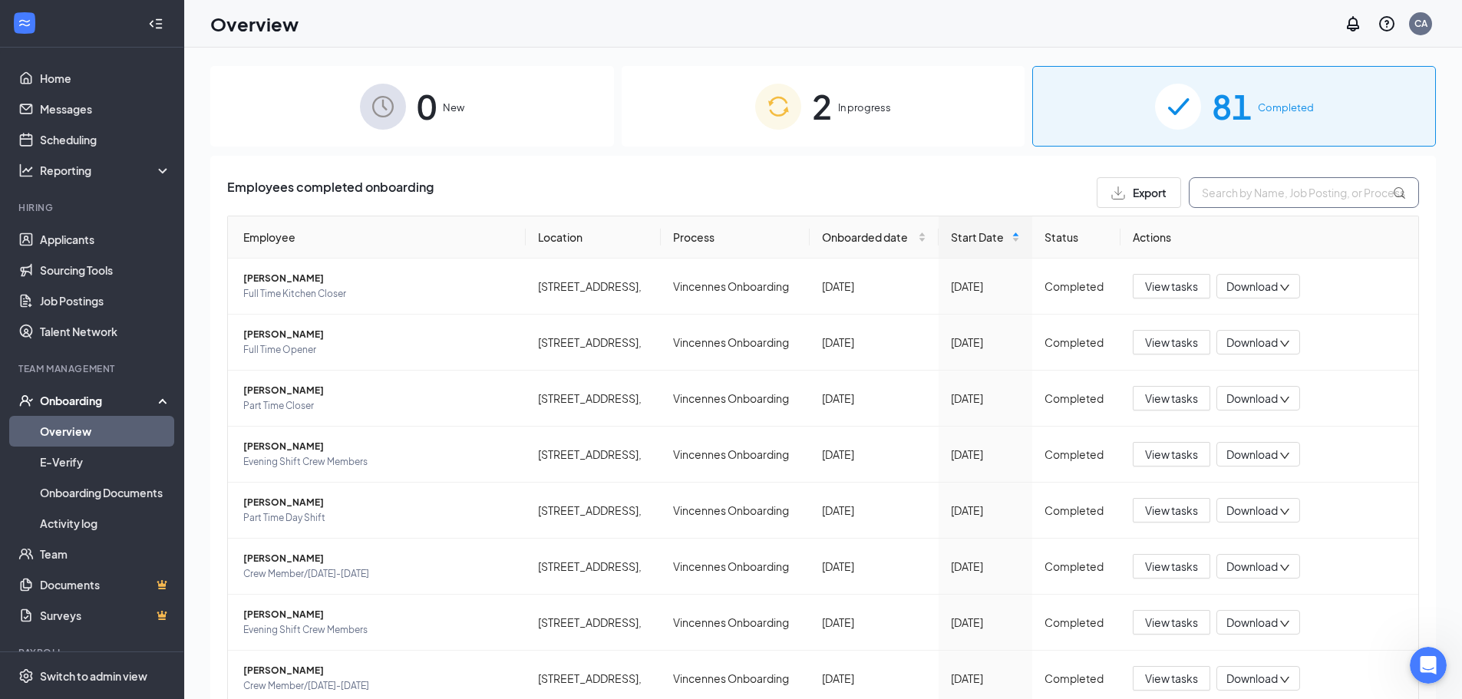
click at [1256, 200] on input "text" at bounding box center [1304, 192] width 230 height 31
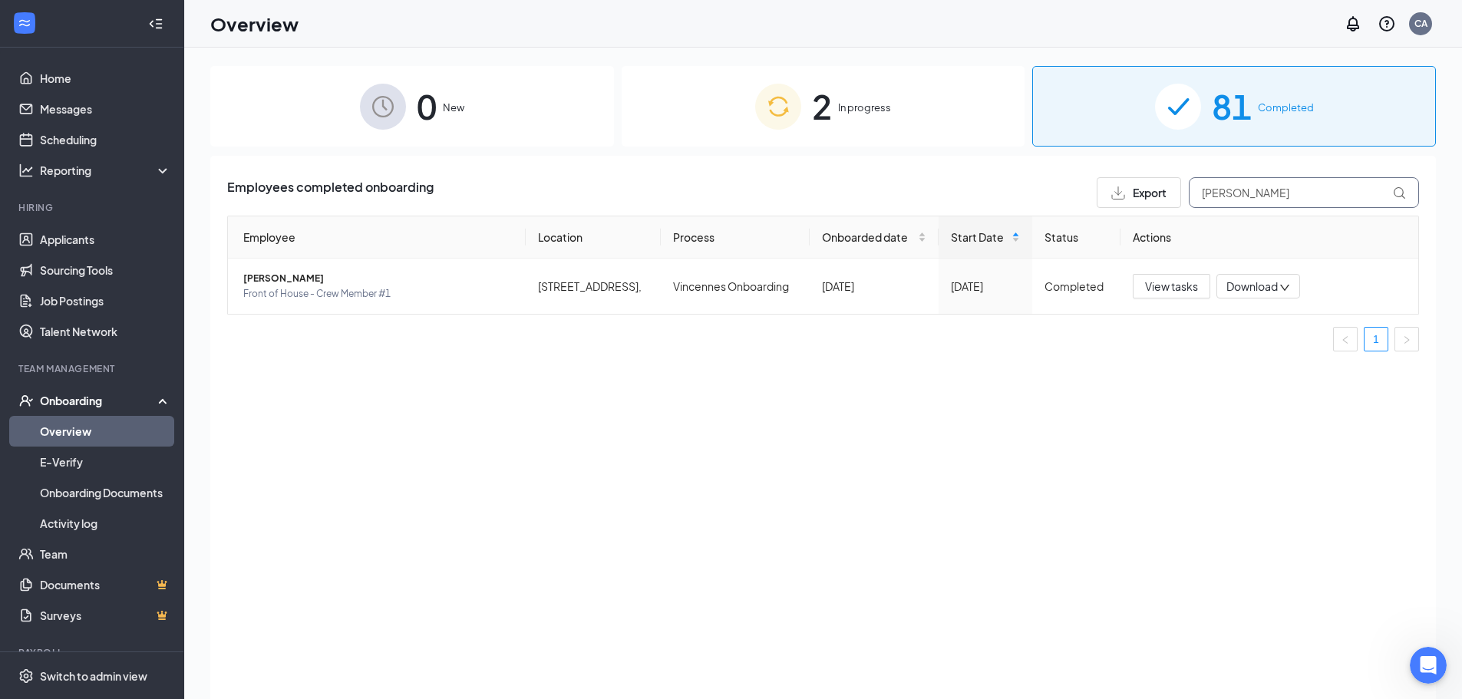
type input "[PERSON_NAME]"
click at [294, 281] on span "[PERSON_NAME]" at bounding box center [378, 278] width 270 height 15
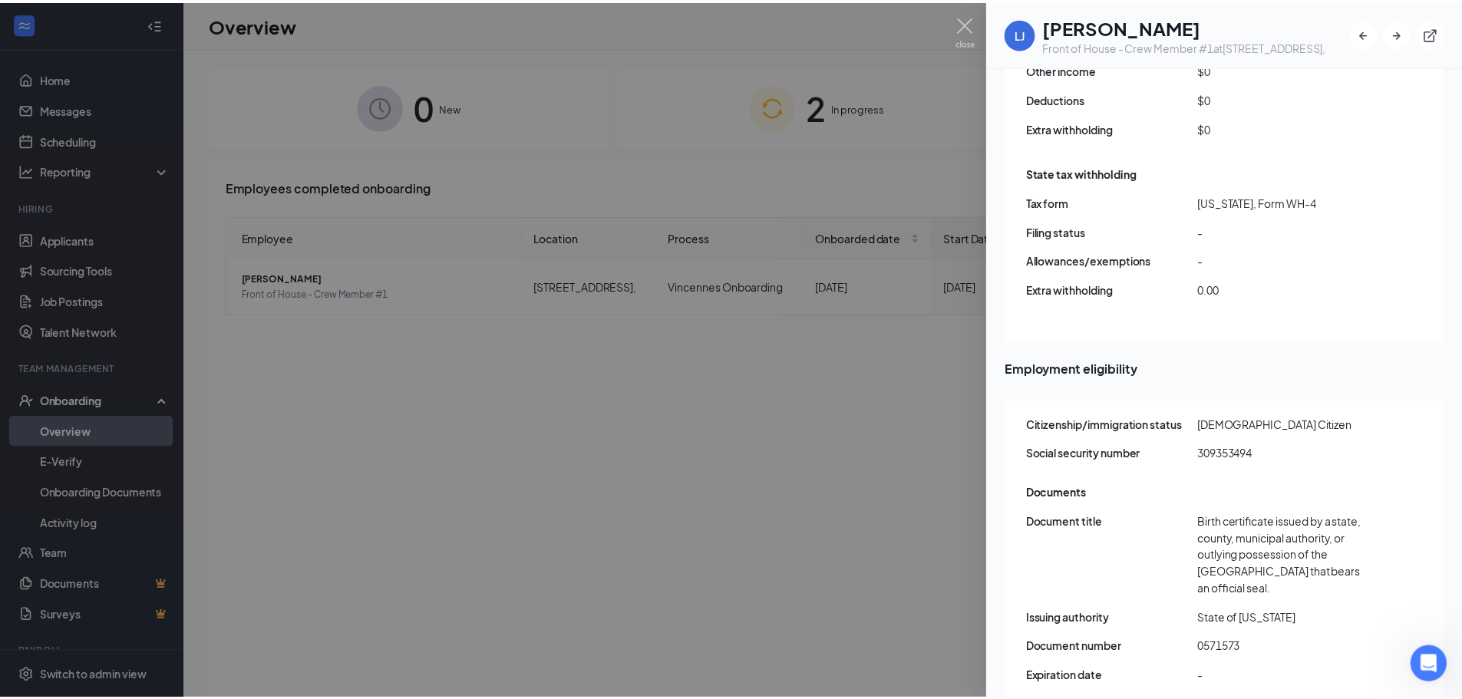
scroll to position [1648, 0]
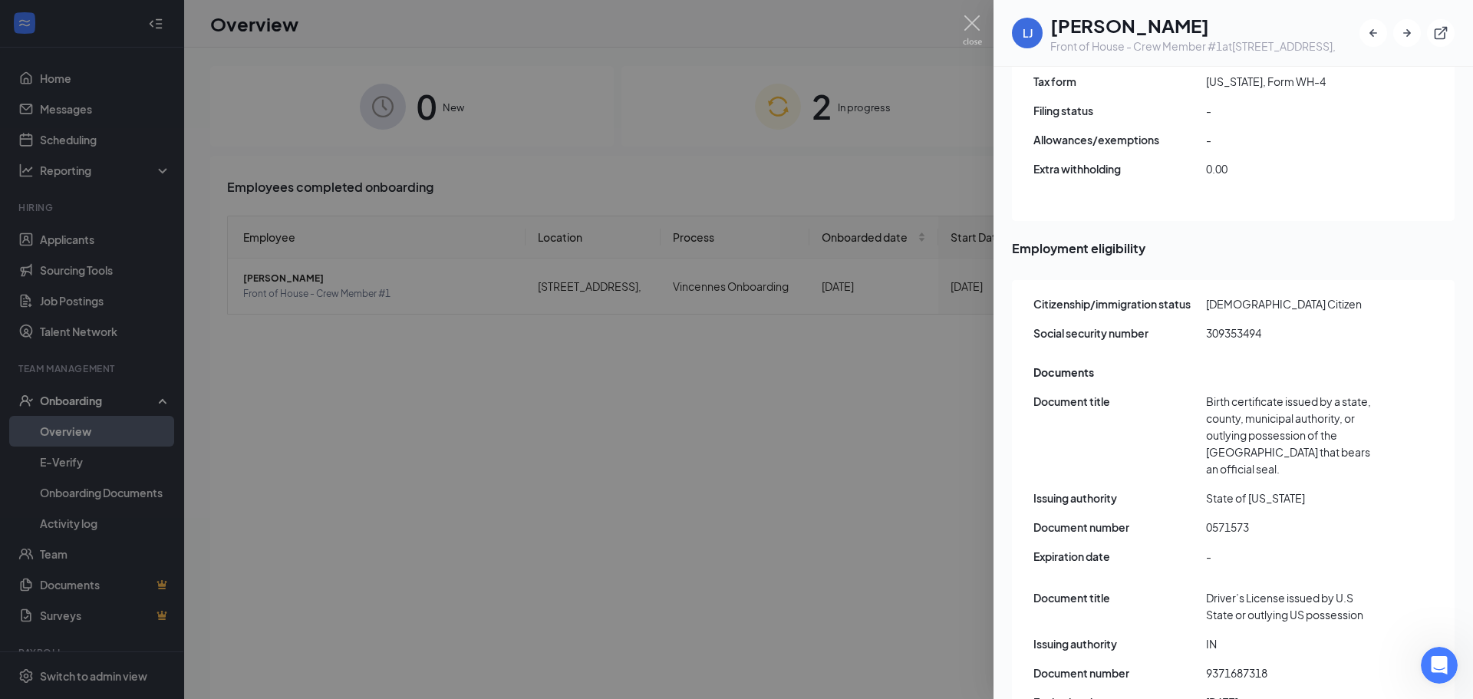
click at [389, 562] on div at bounding box center [736, 349] width 1473 height 699
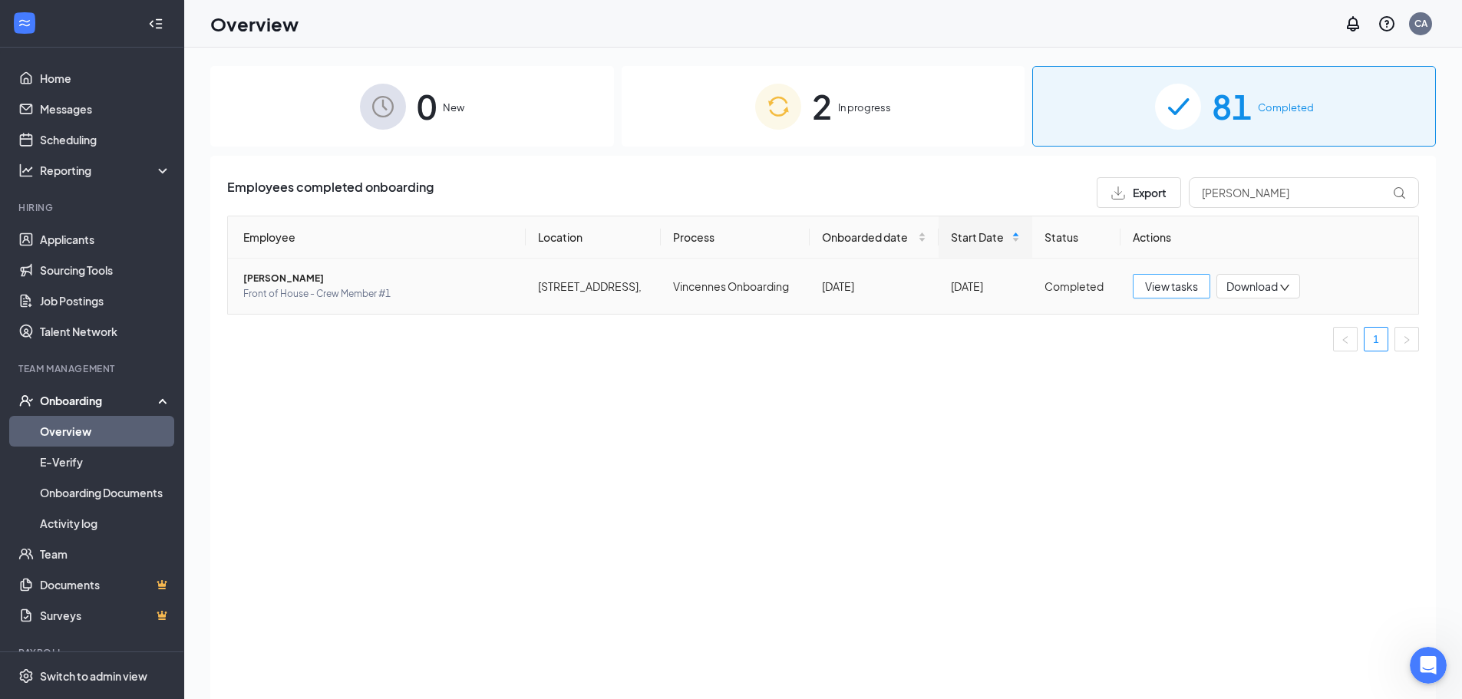
click at [1173, 291] on span "View tasks" at bounding box center [1171, 286] width 53 height 17
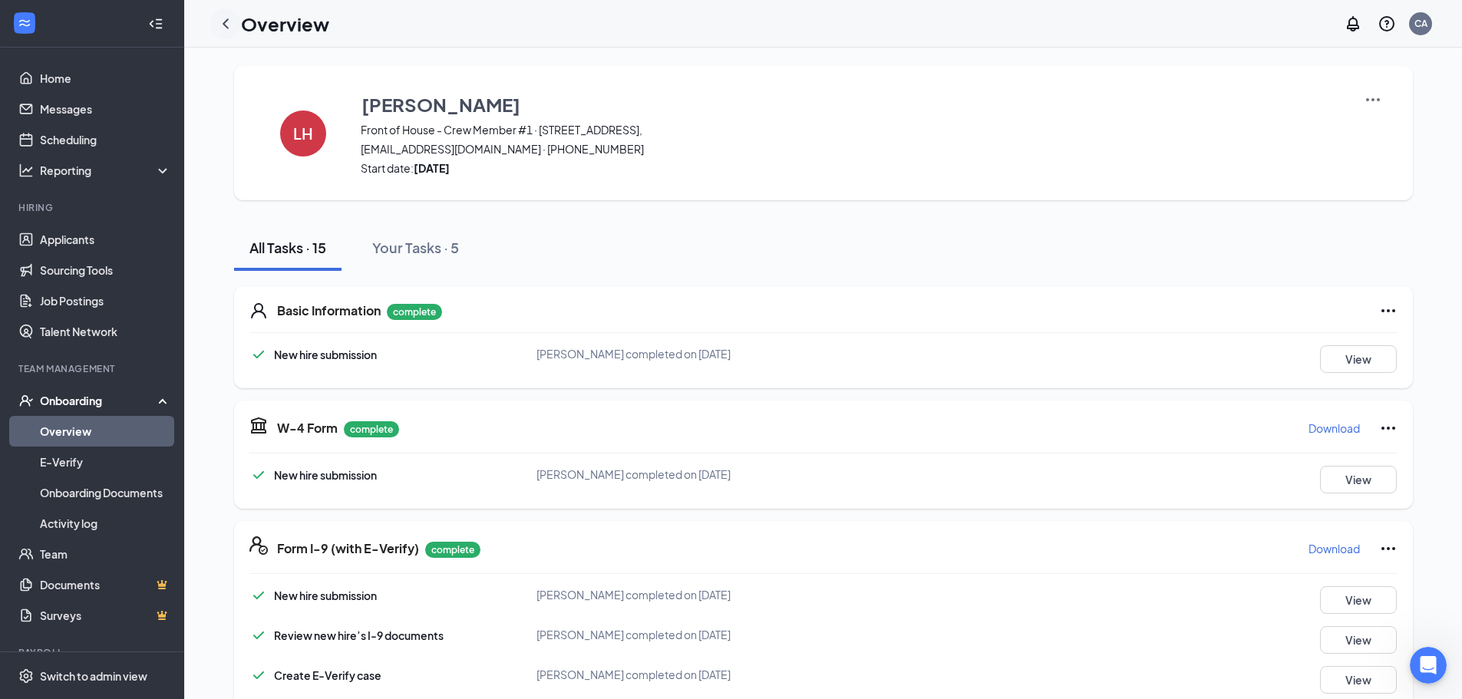
click at [223, 22] on icon "ChevronLeft" at bounding box center [225, 24] width 18 height 18
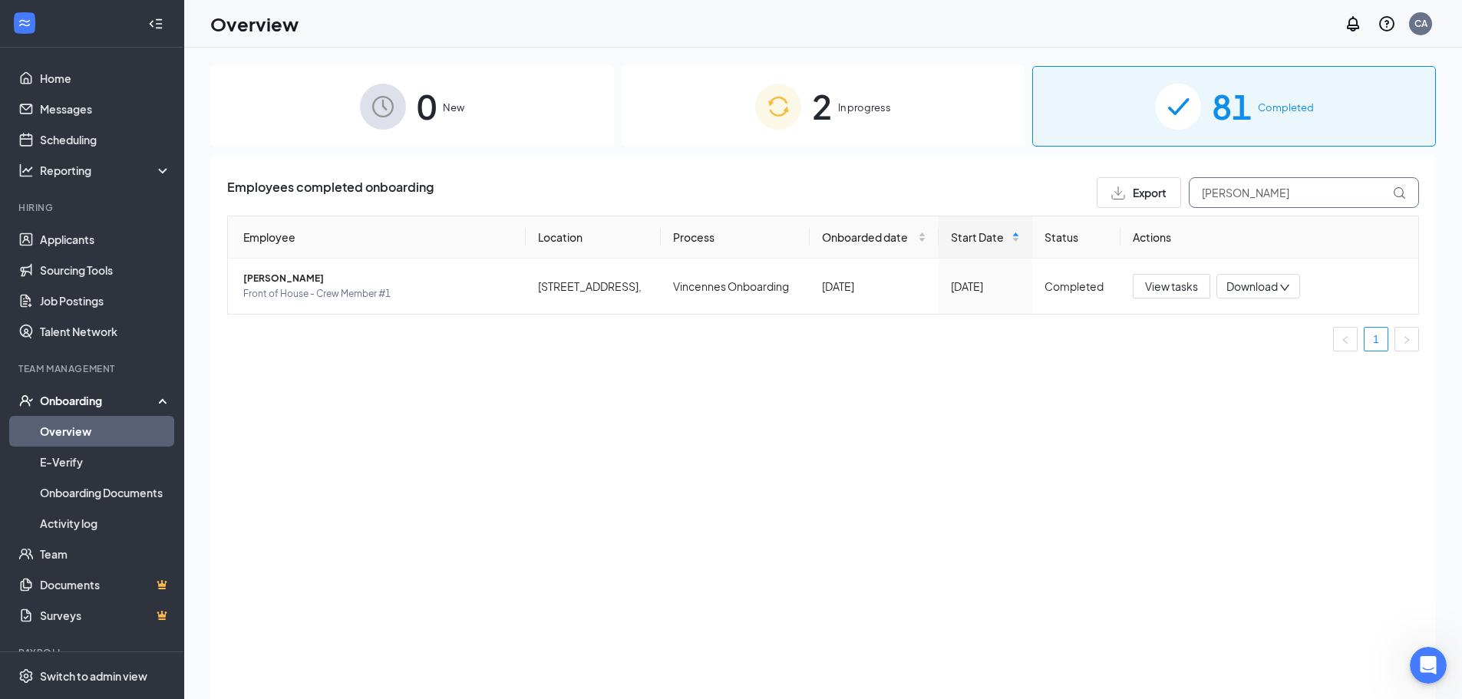
click at [1264, 190] on input "hinkle" at bounding box center [1304, 192] width 230 height 31
type input "h"
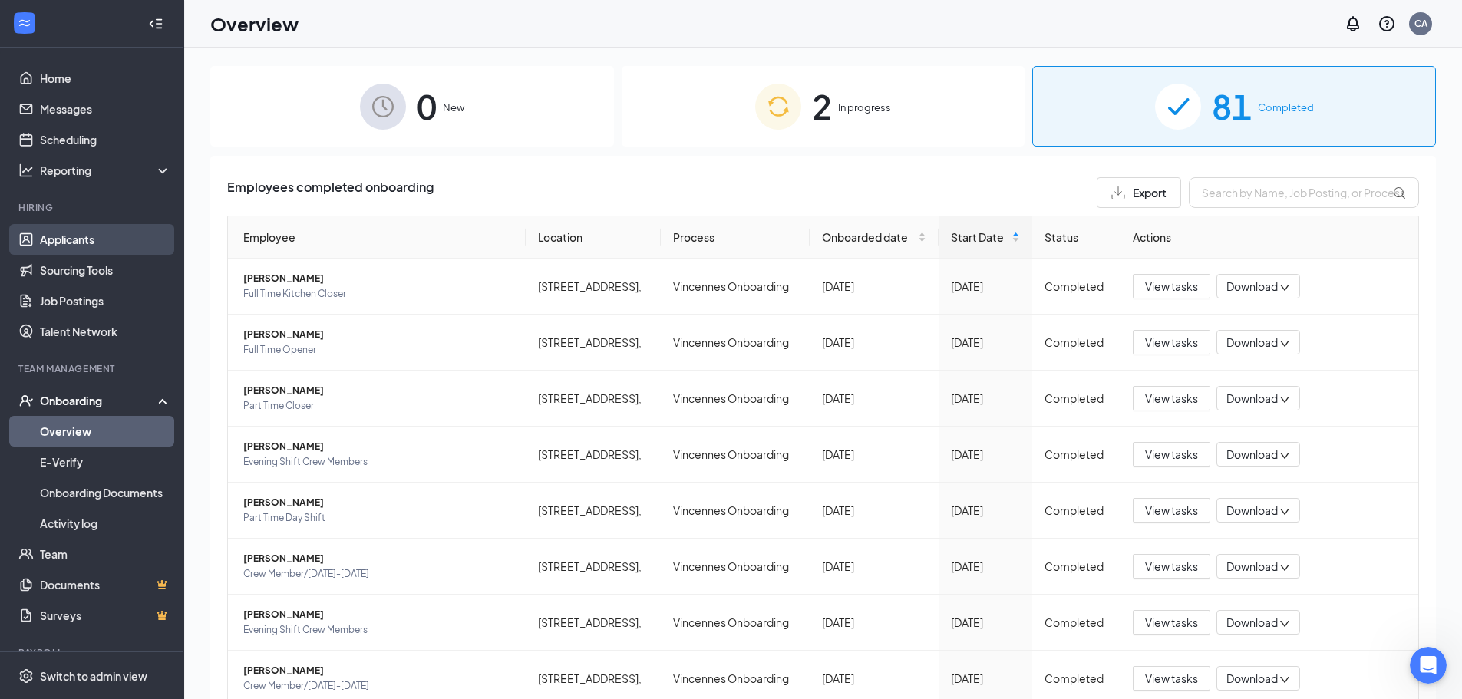
click at [86, 249] on link "Applicants" at bounding box center [105, 239] width 131 height 31
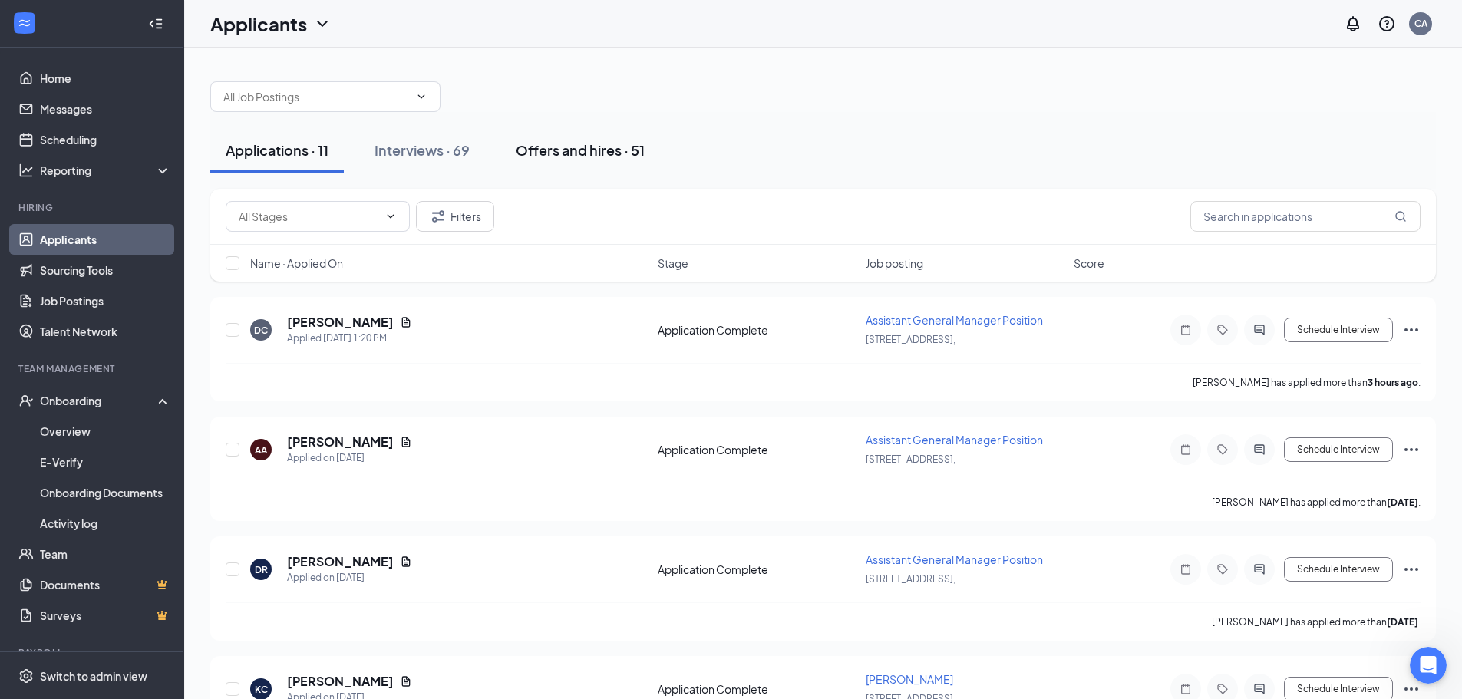
click at [529, 151] on div "Offers and hires · 51" at bounding box center [580, 149] width 129 height 19
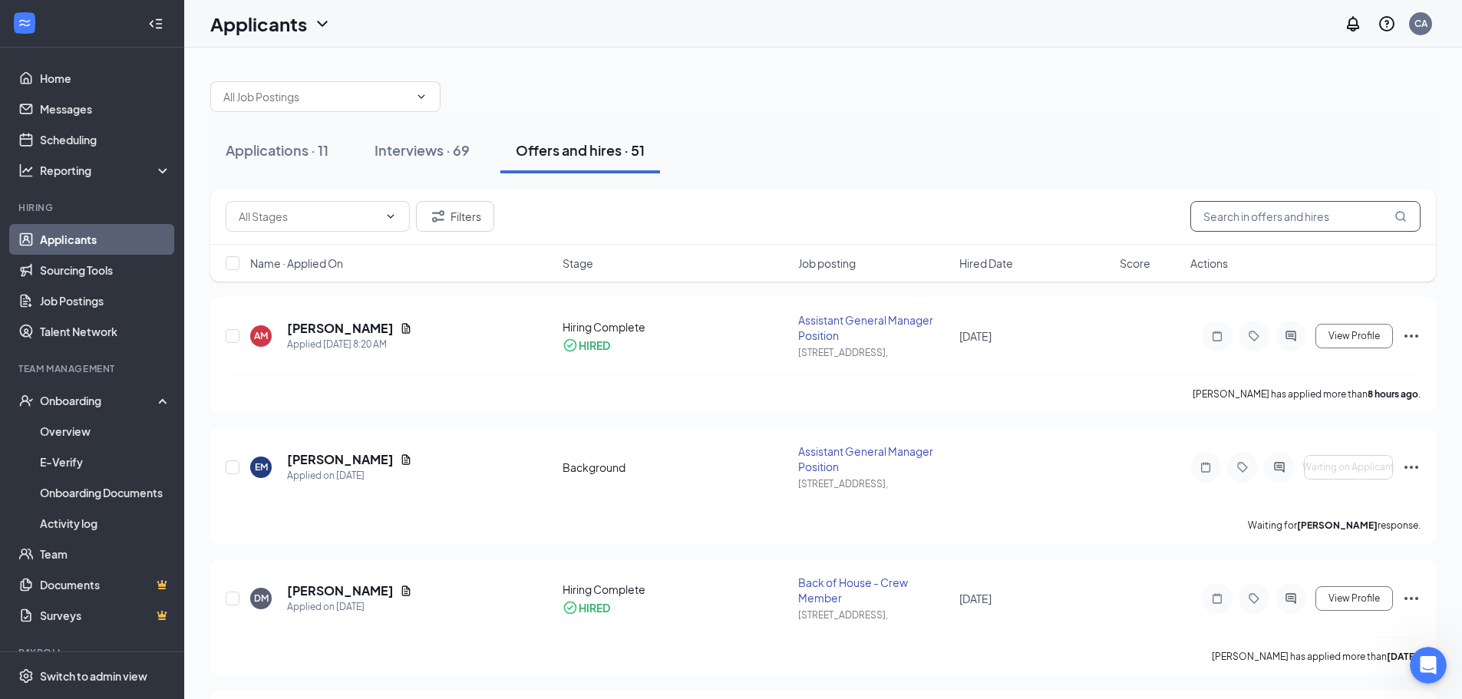
click at [1279, 215] on input "text" at bounding box center [1305, 216] width 230 height 31
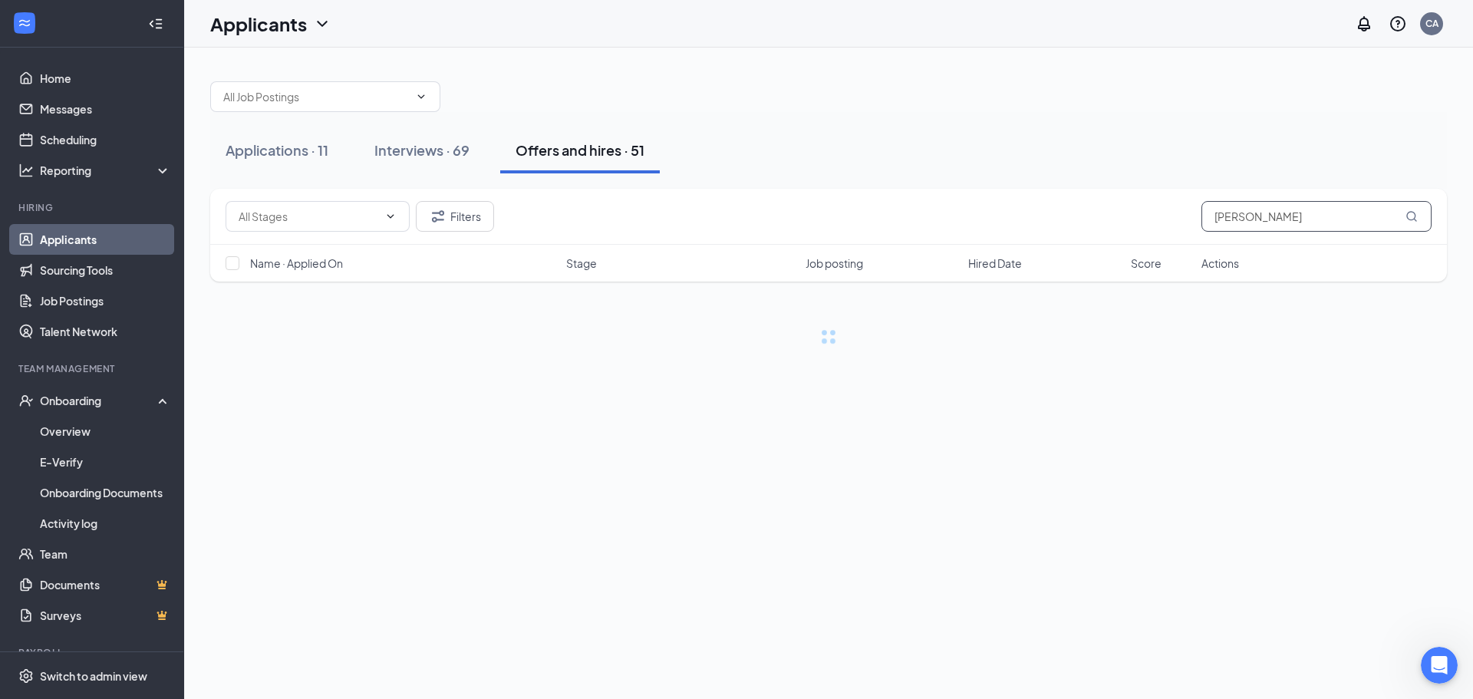
type input "hatfield"
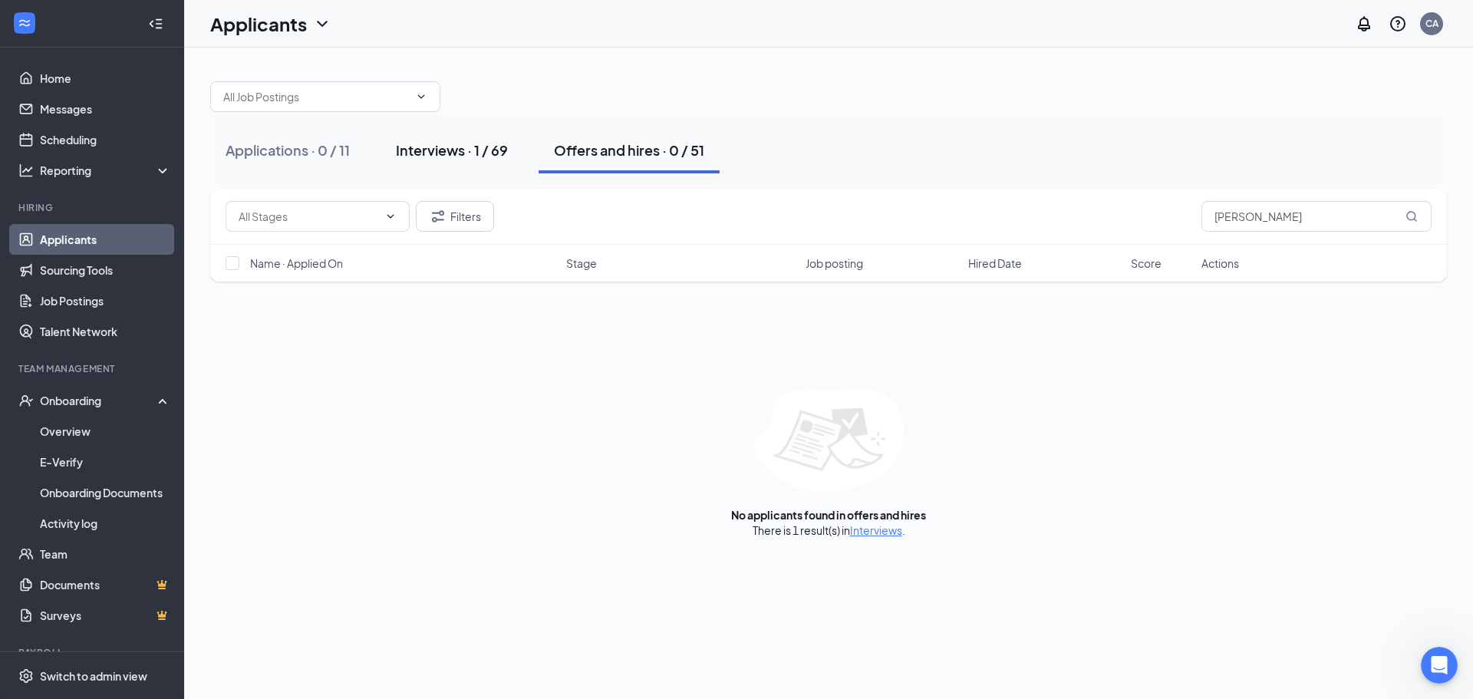
drag, startPoint x: 426, startPoint y: 151, endPoint x: 434, endPoint y: 155, distance: 8.6
click at [427, 151] on div "Interviews · 1 / 69" at bounding box center [452, 149] width 112 height 19
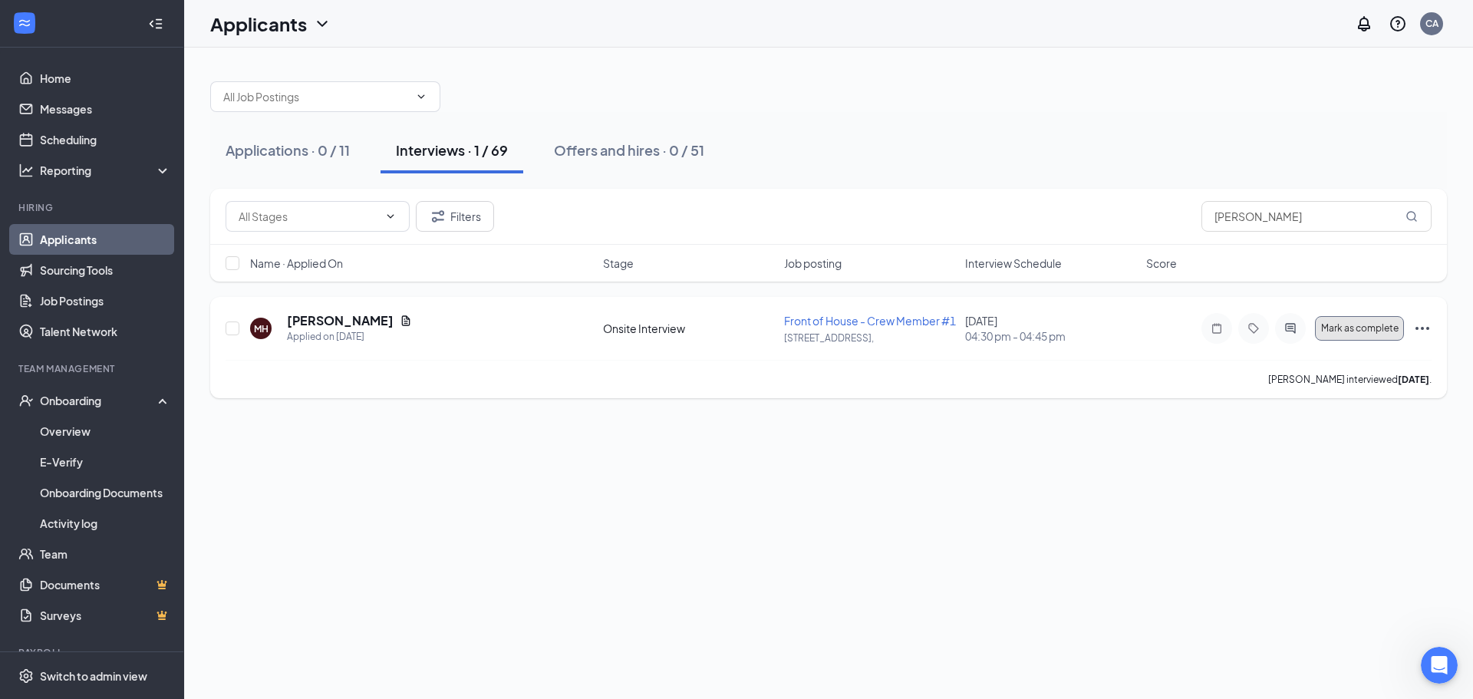
click at [1373, 332] on span "Mark as complete" at bounding box center [1360, 328] width 78 height 11
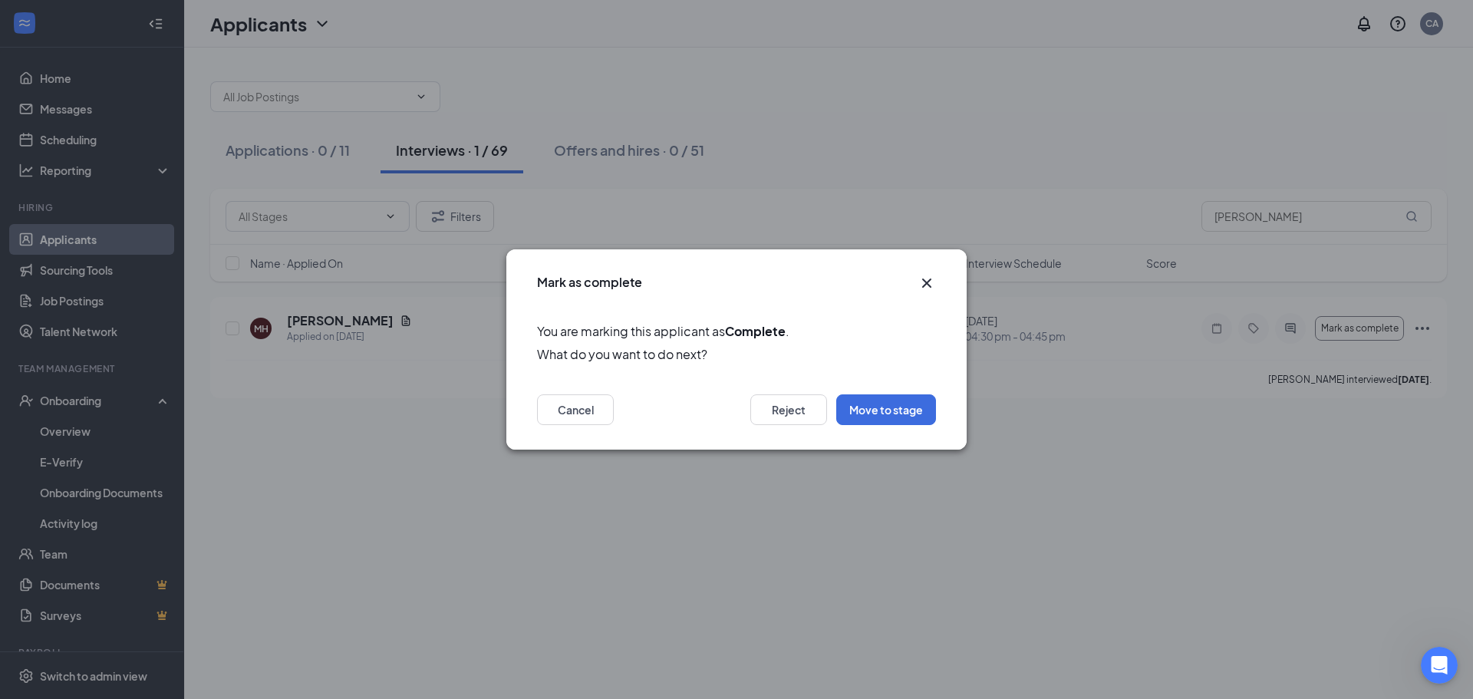
click at [444, 339] on div "Mark as complete You are marking this applicant as Complete . What do you want …" at bounding box center [736, 349] width 1473 height 699
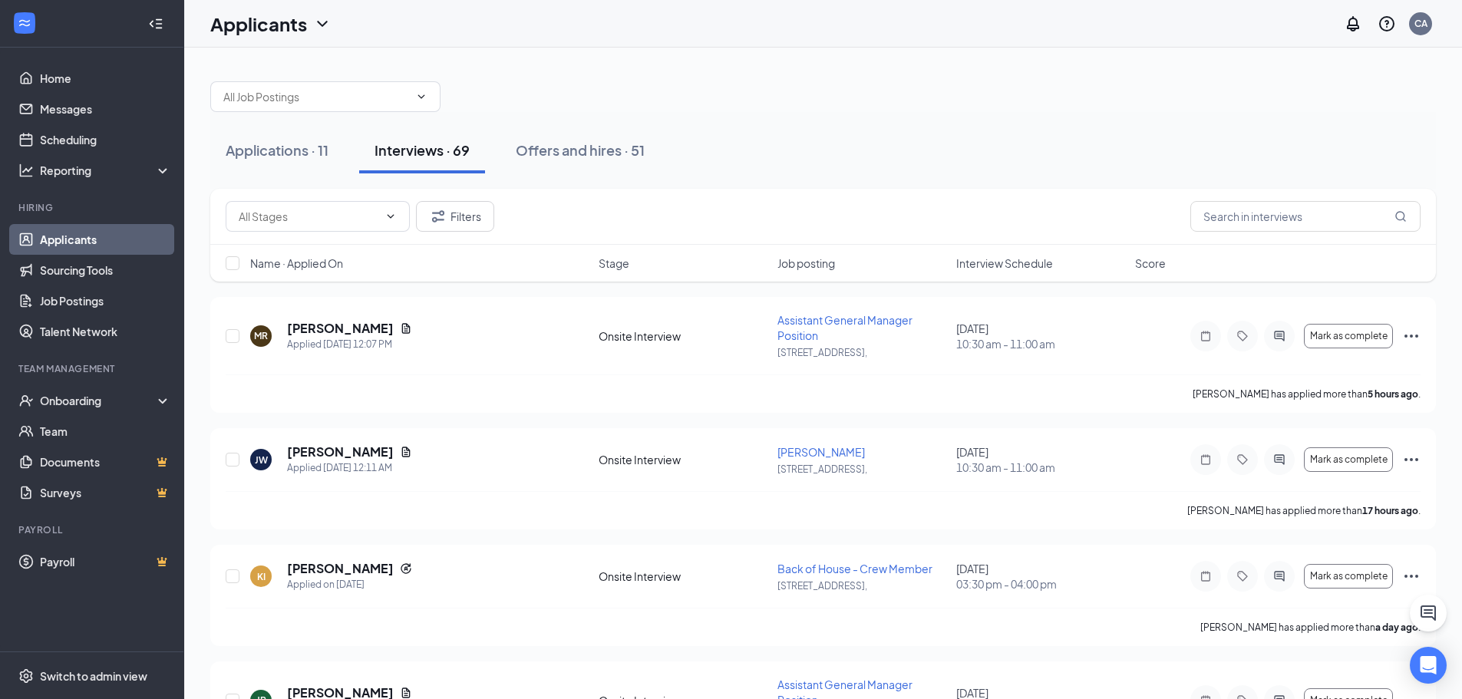
click at [977, 269] on span "Interview Schedule" at bounding box center [1004, 263] width 97 height 15
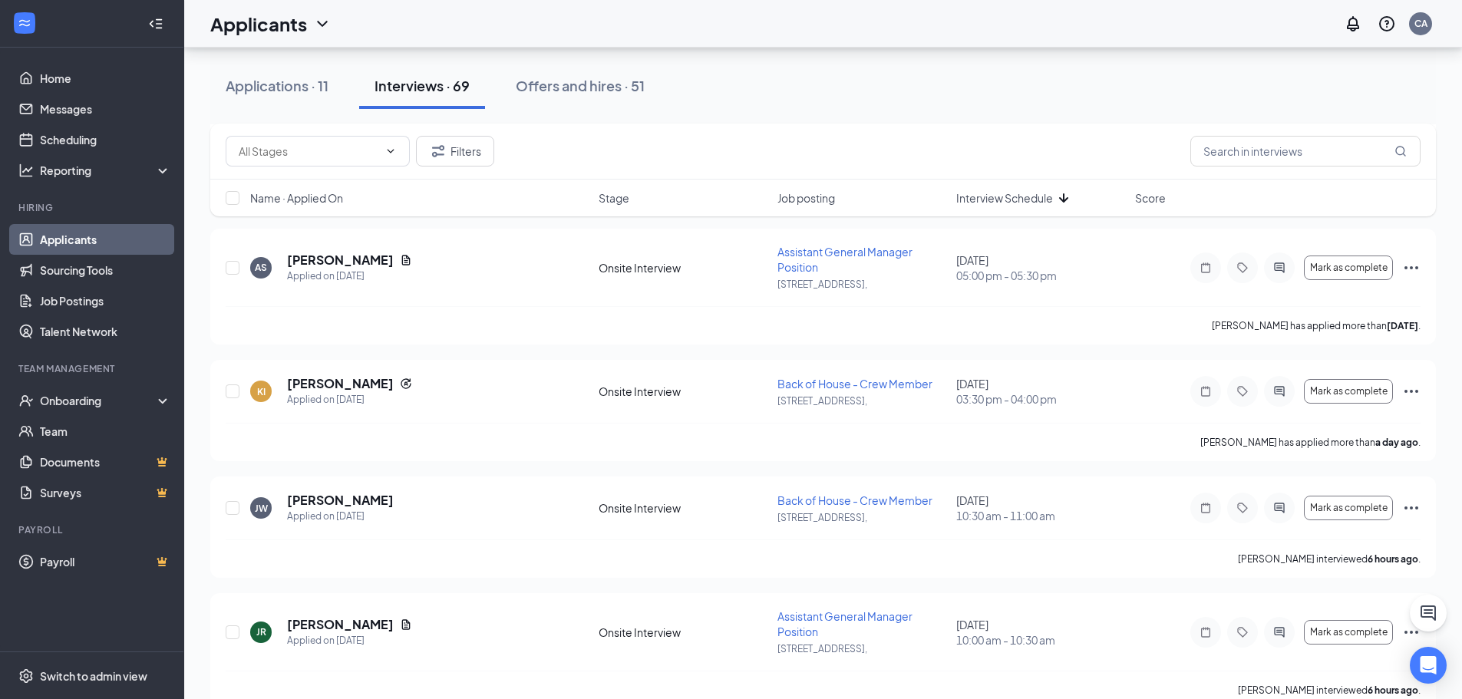
scroll to position [1074, 0]
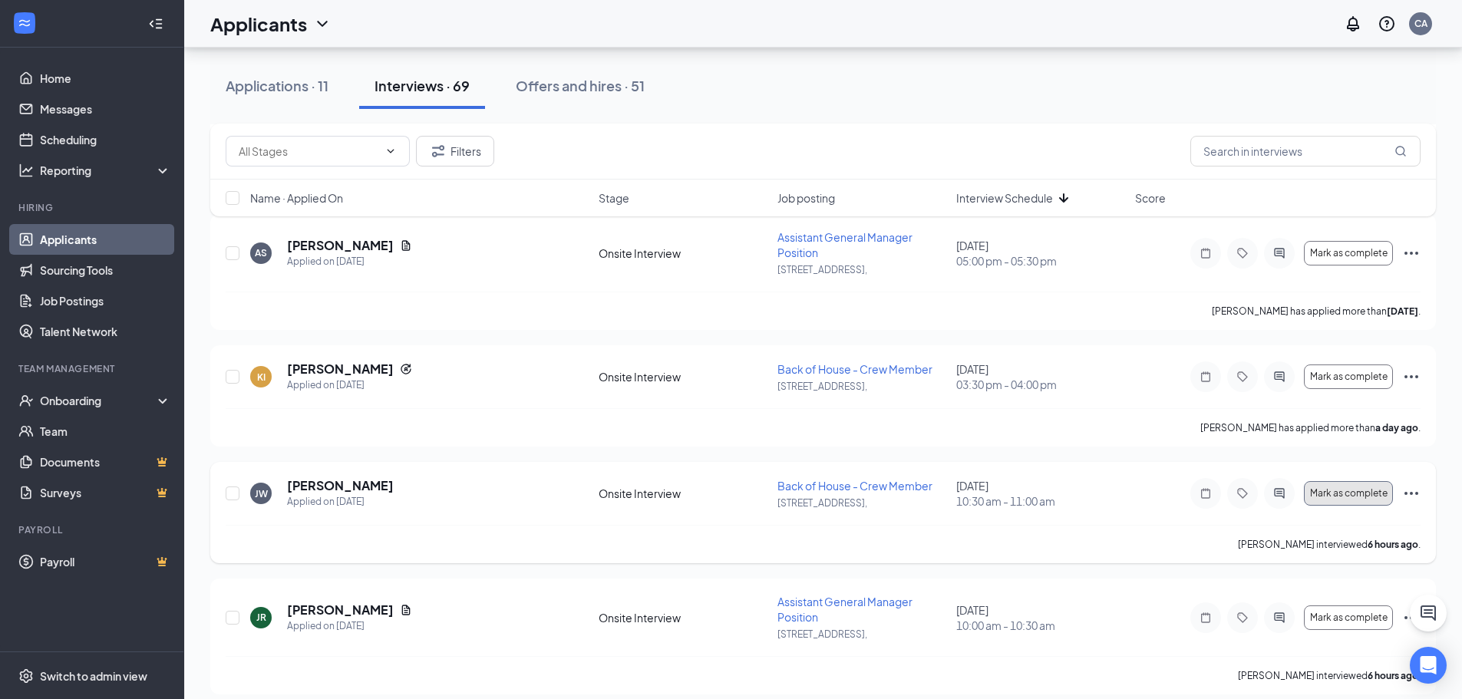
click at [1365, 493] on span "Mark as complete" at bounding box center [1349, 493] width 78 height 11
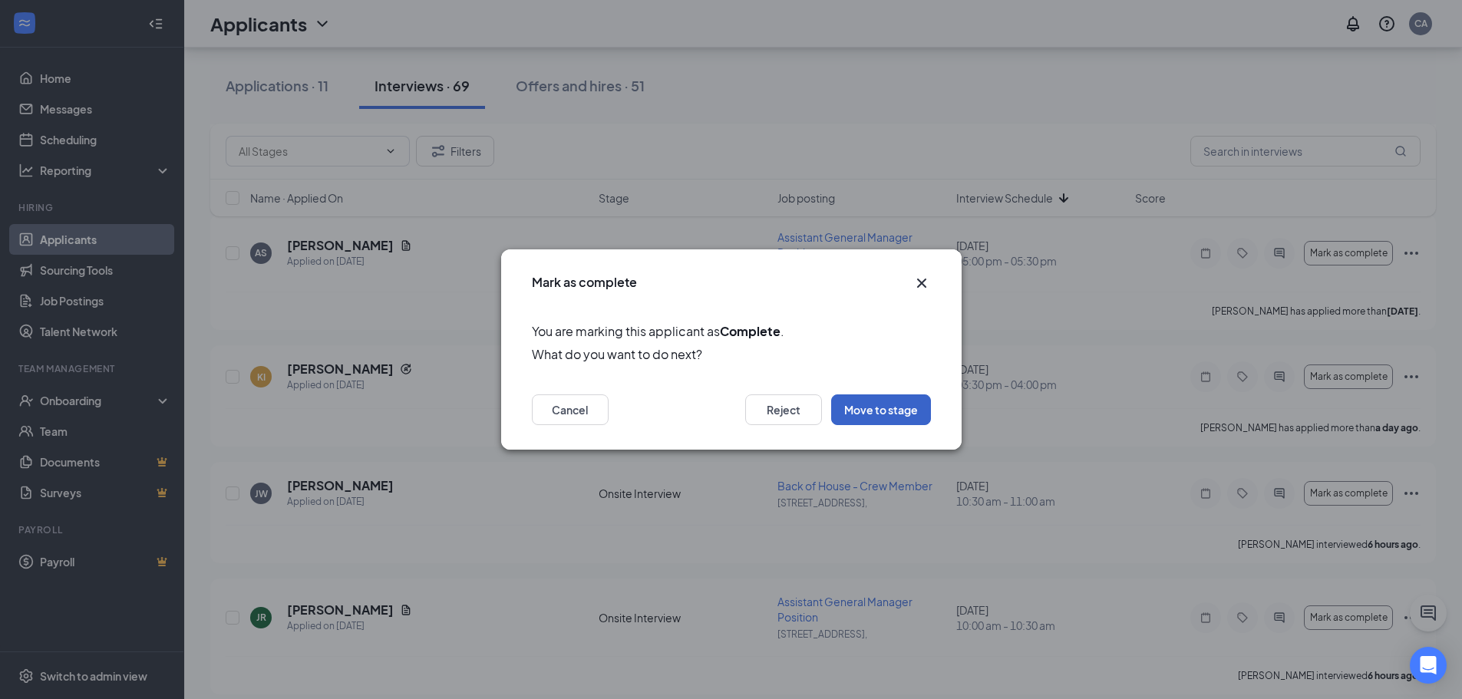
click at [878, 407] on button "Move to stage" at bounding box center [881, 409] width 100 height 31
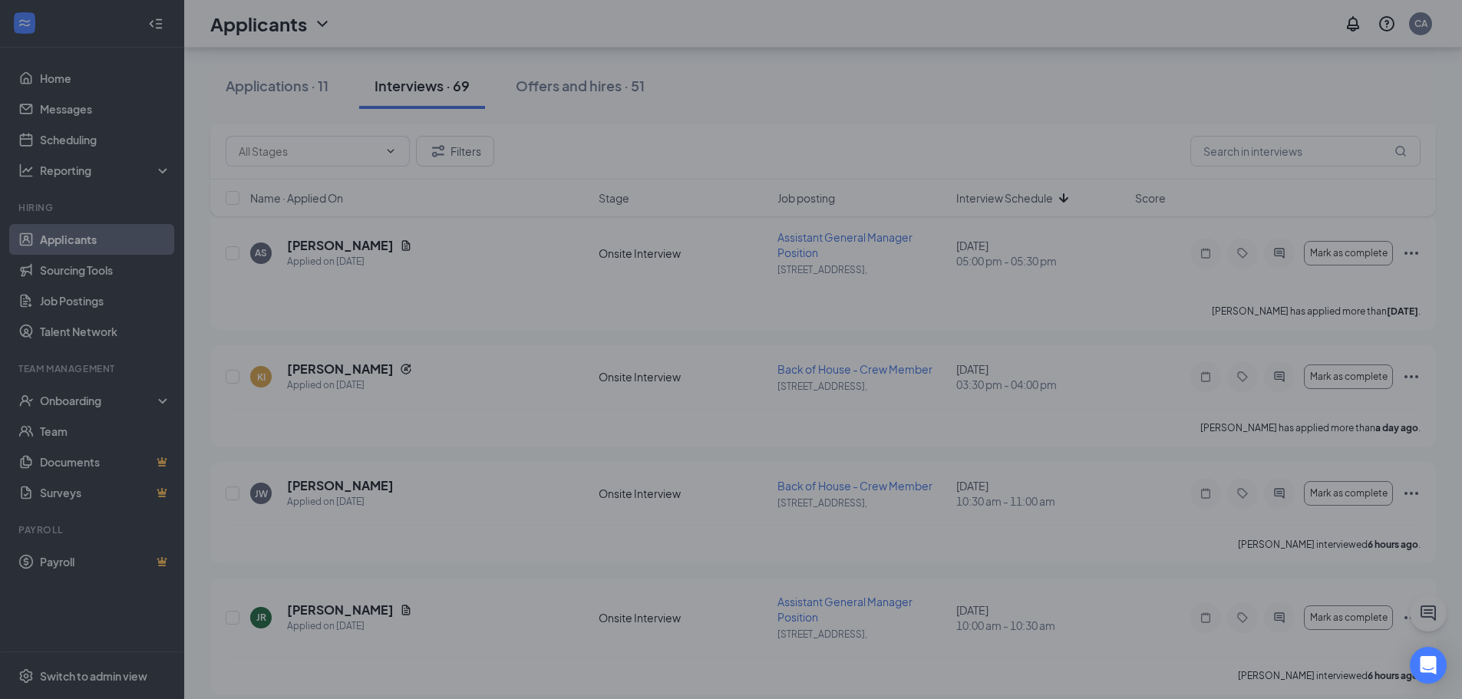
type input "Hiring Complete (final stage)"
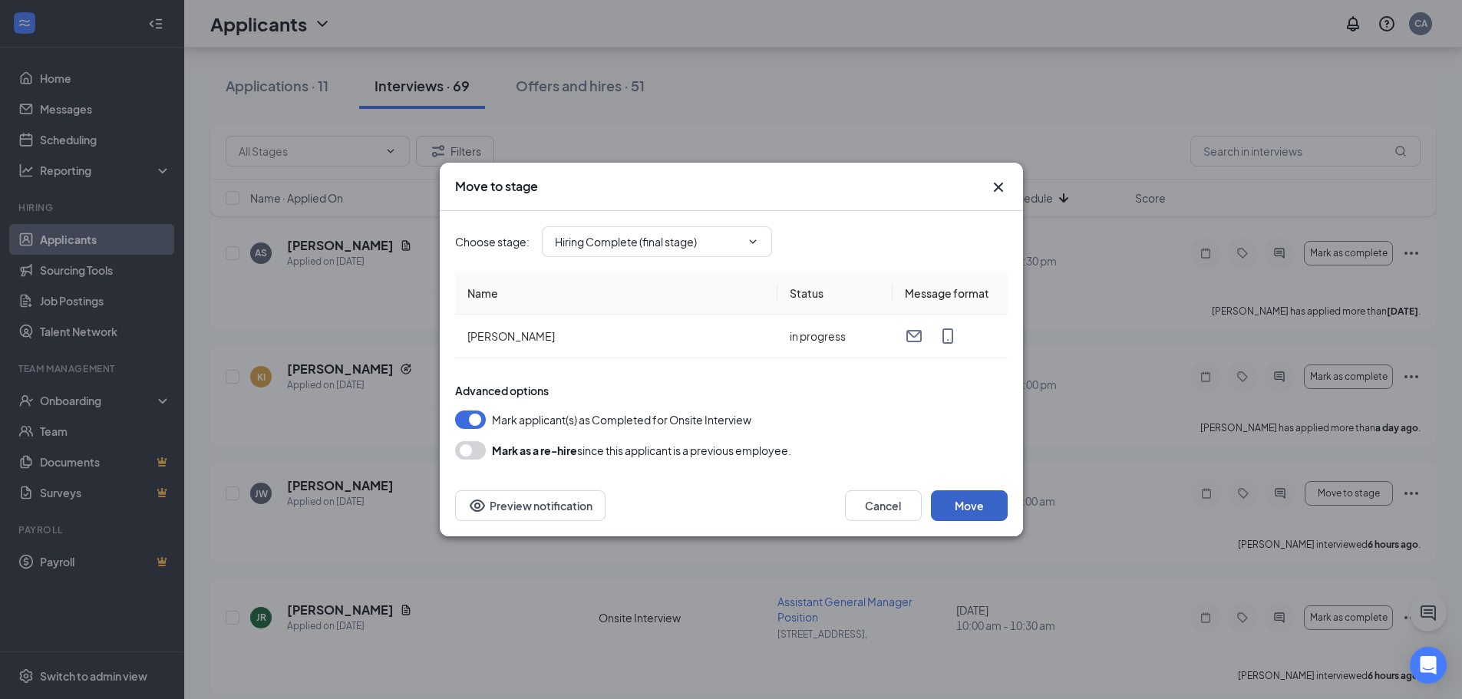
click at [968, 503] on button "Move" at bounding box center [969, 505] width 77 height 31
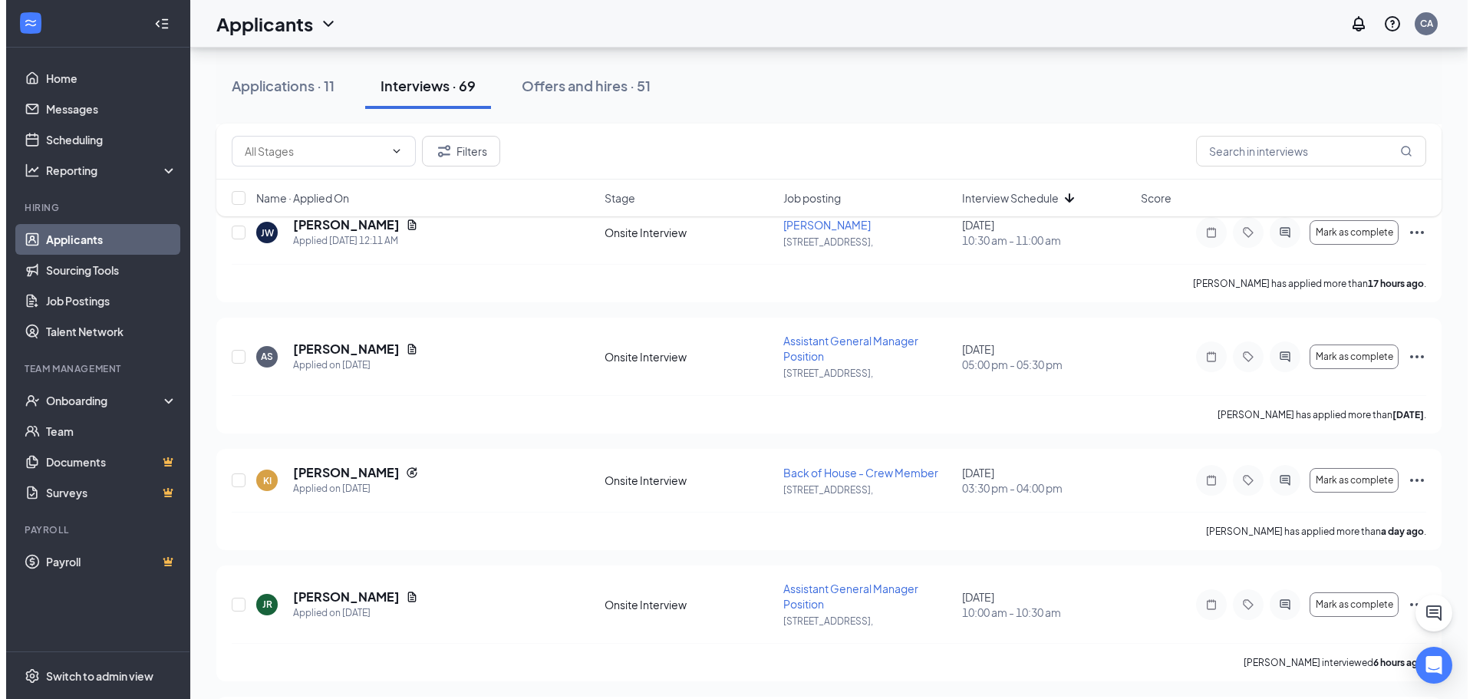
scroll to position [998, 0]
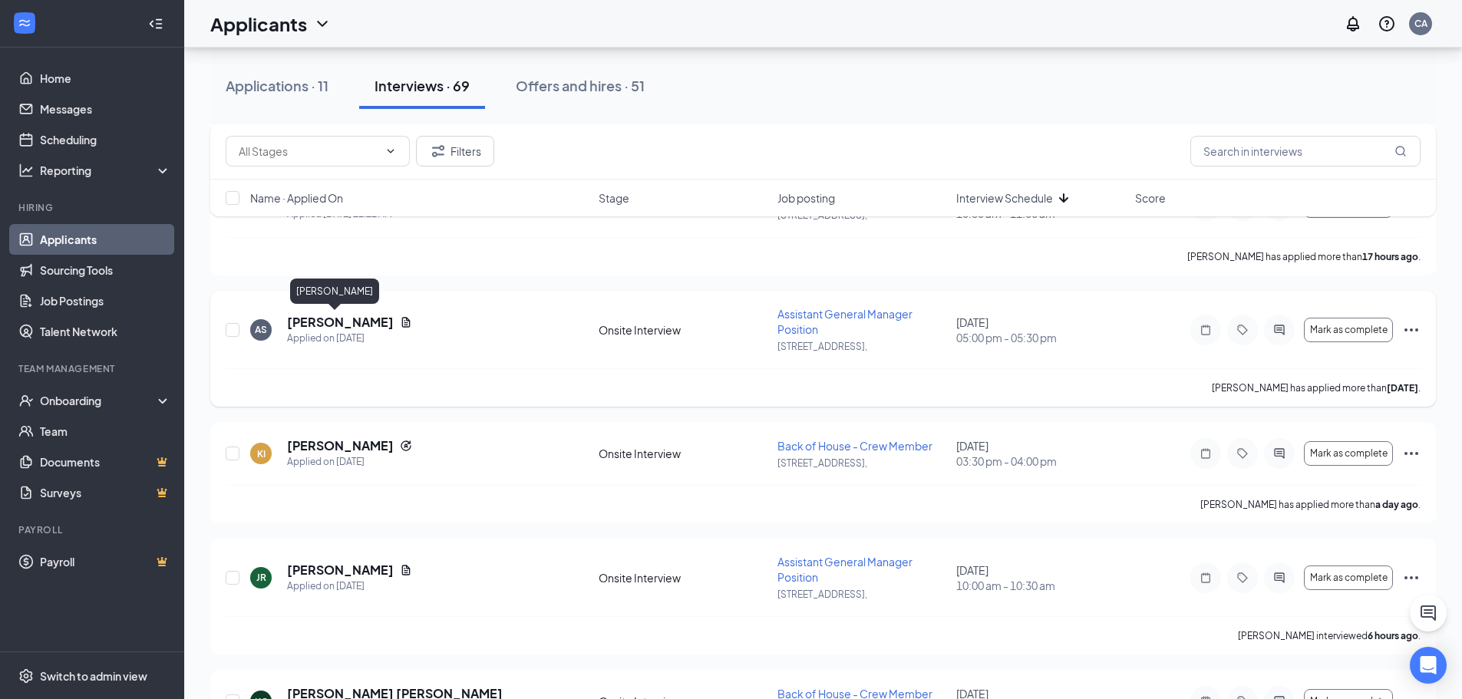
click at [340, 324] on h5 "[PERSON_NAME]" at bounding box center [340, 322] width 107 height 17
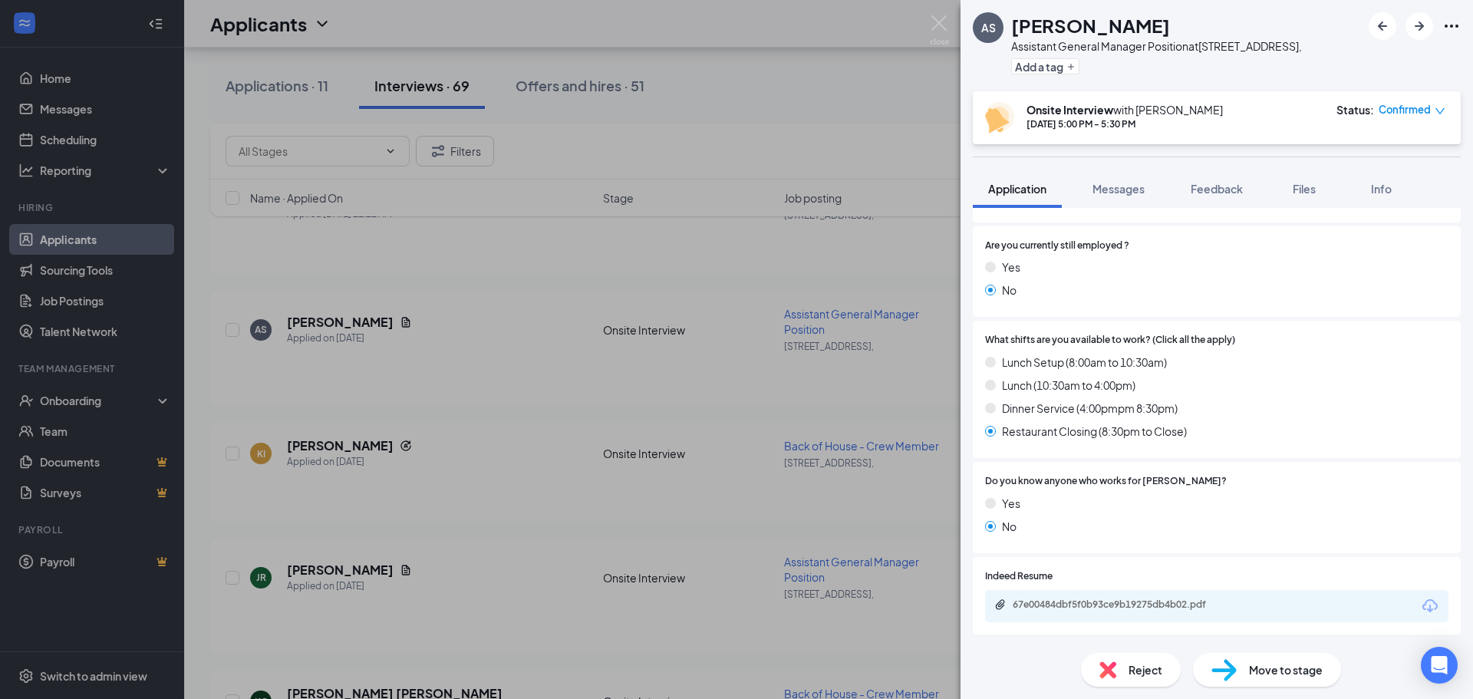
scroll to position [1014, 0]
click at [1062, 602] on div "67e00484dbf5f0b93ce9b19275db4b02.pdf" at bounding box center [1120, 605] width 215 height 12
